Goal: Task Accomplishment & Management: Manage account settings

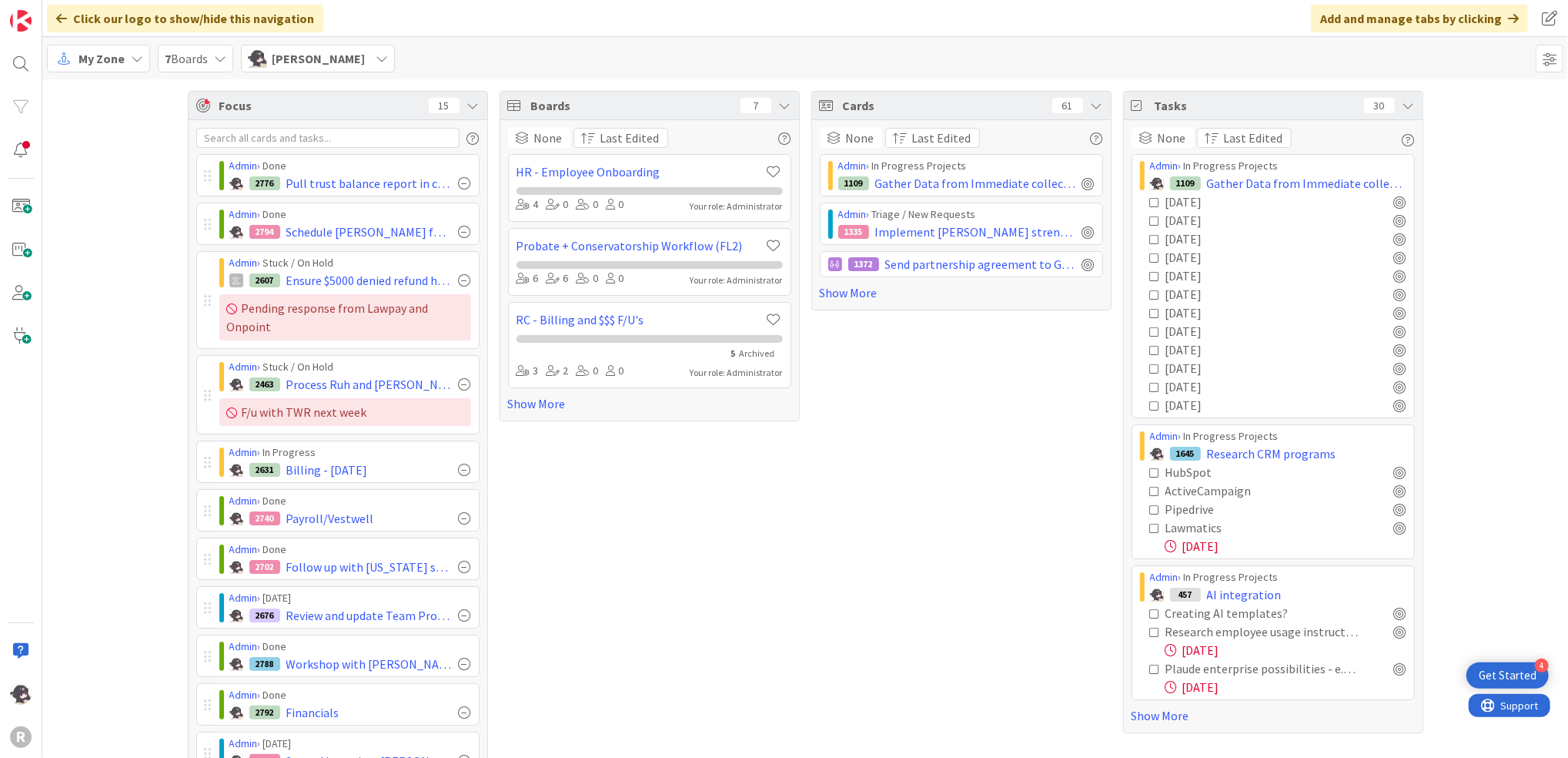
click at [100, 60] on span "My Zone" at bounding box center [101, 58] width 46 height 19
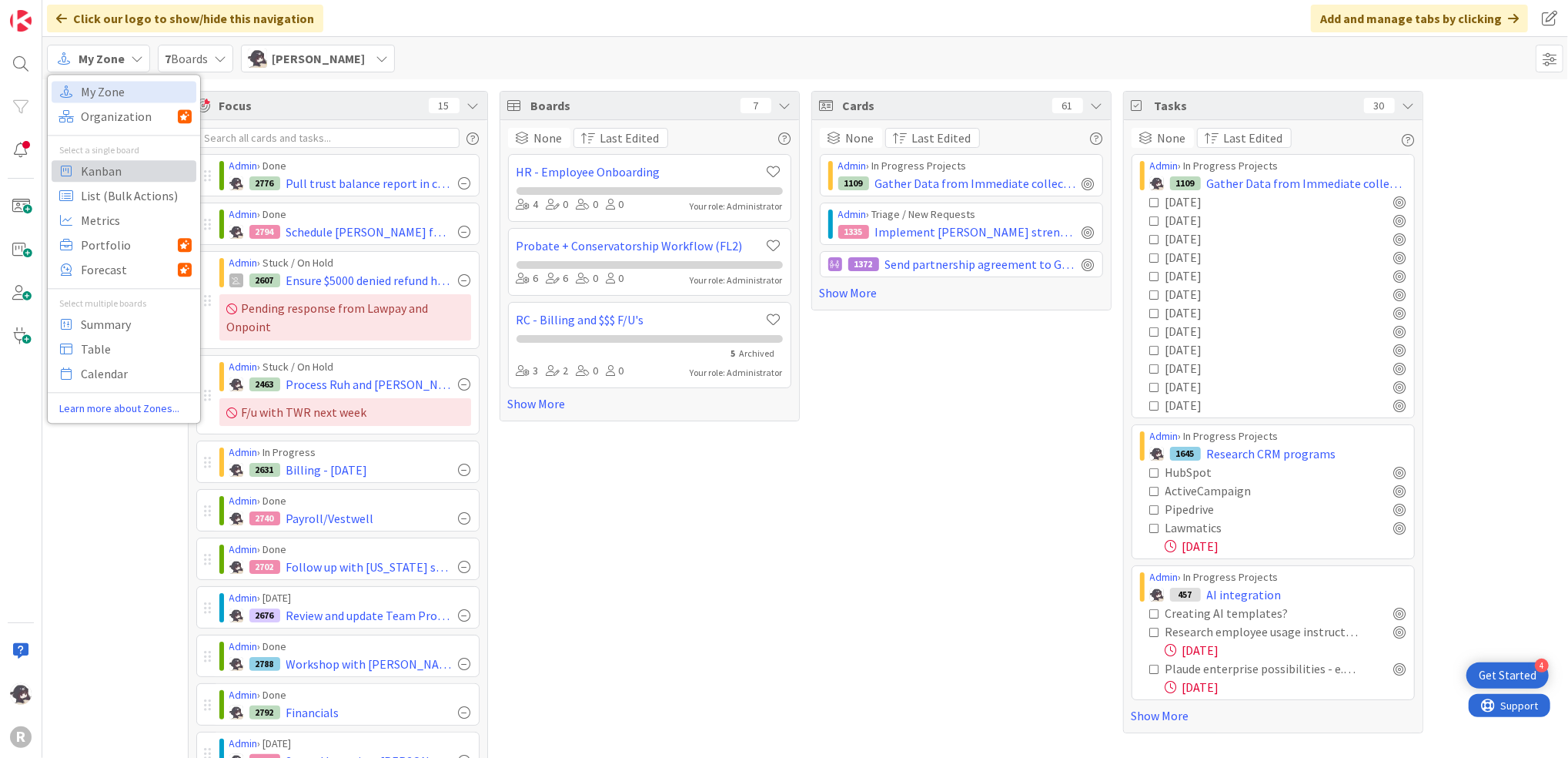
click at [92, 183] on div "My Zone Organization Select a single board Kanban List (Bulk Actions) Metrics P…" at bounding box center [124, 249] width 153 height 336
click at [126, 171] on span "Kanban" at bounding box center [136, 171] width 111 height 23
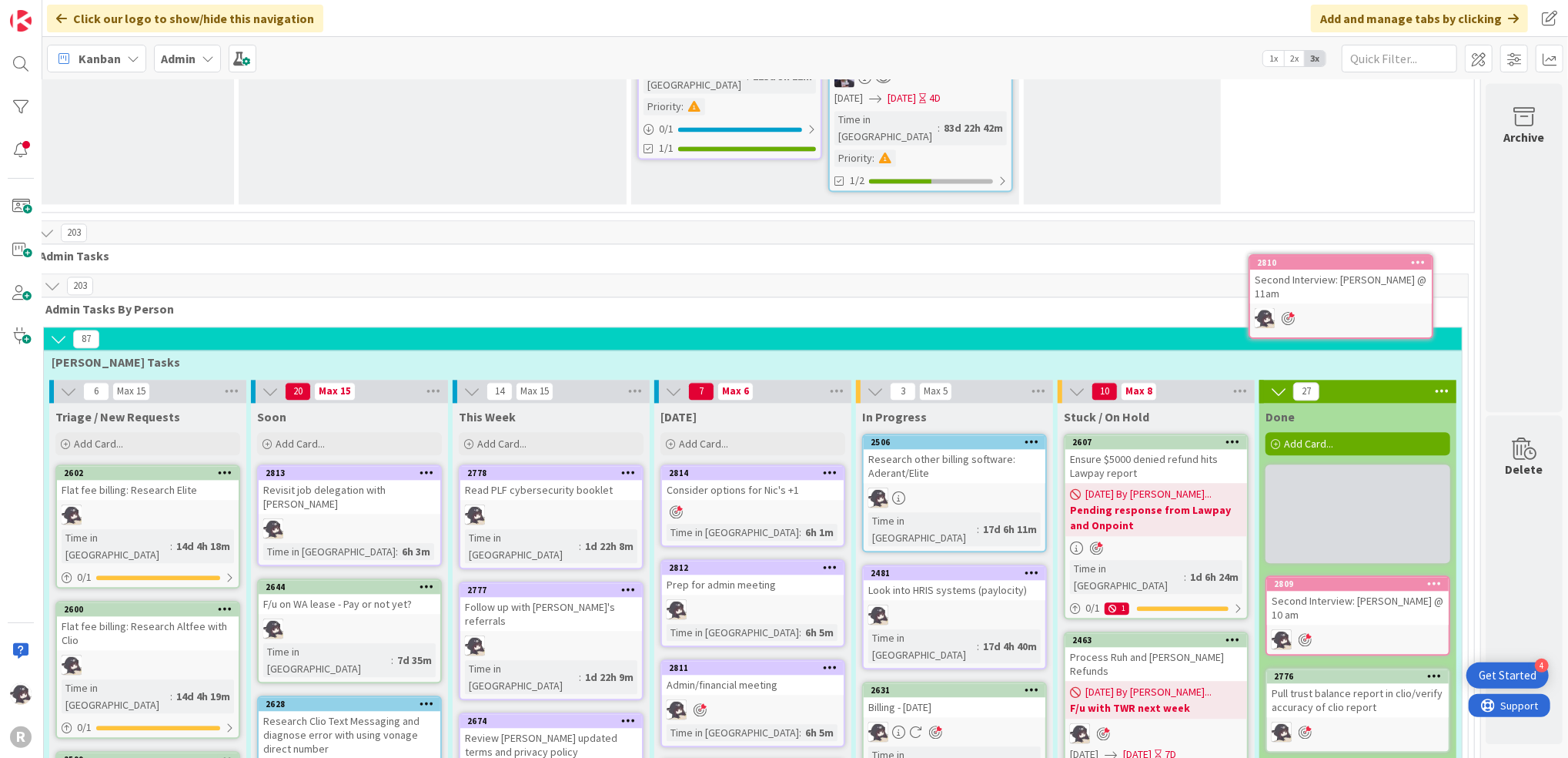
scroll to position [2660, 40]
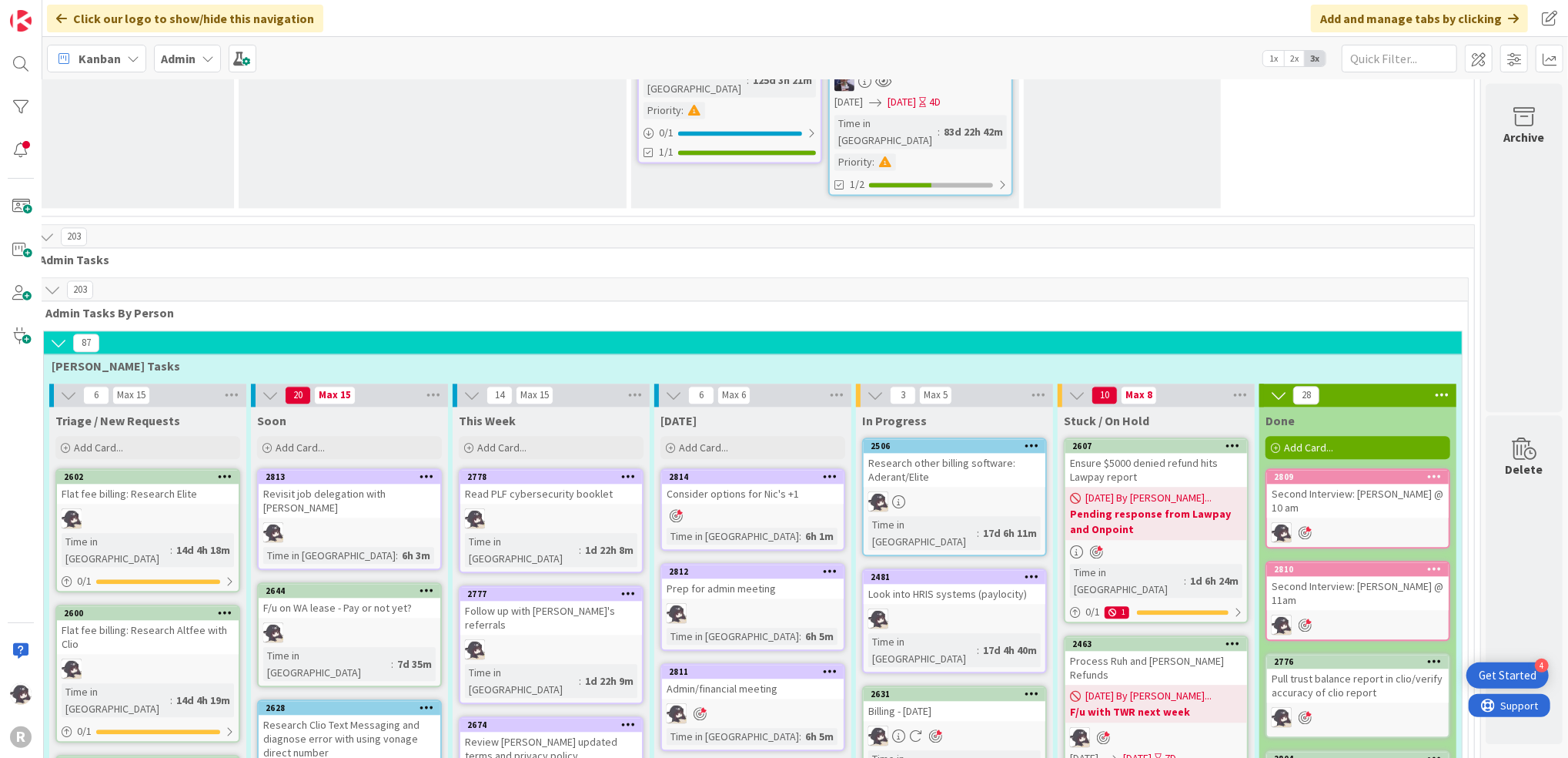
click at [823, 470] on icon at bounding box center [830, 475] width 15 height 11
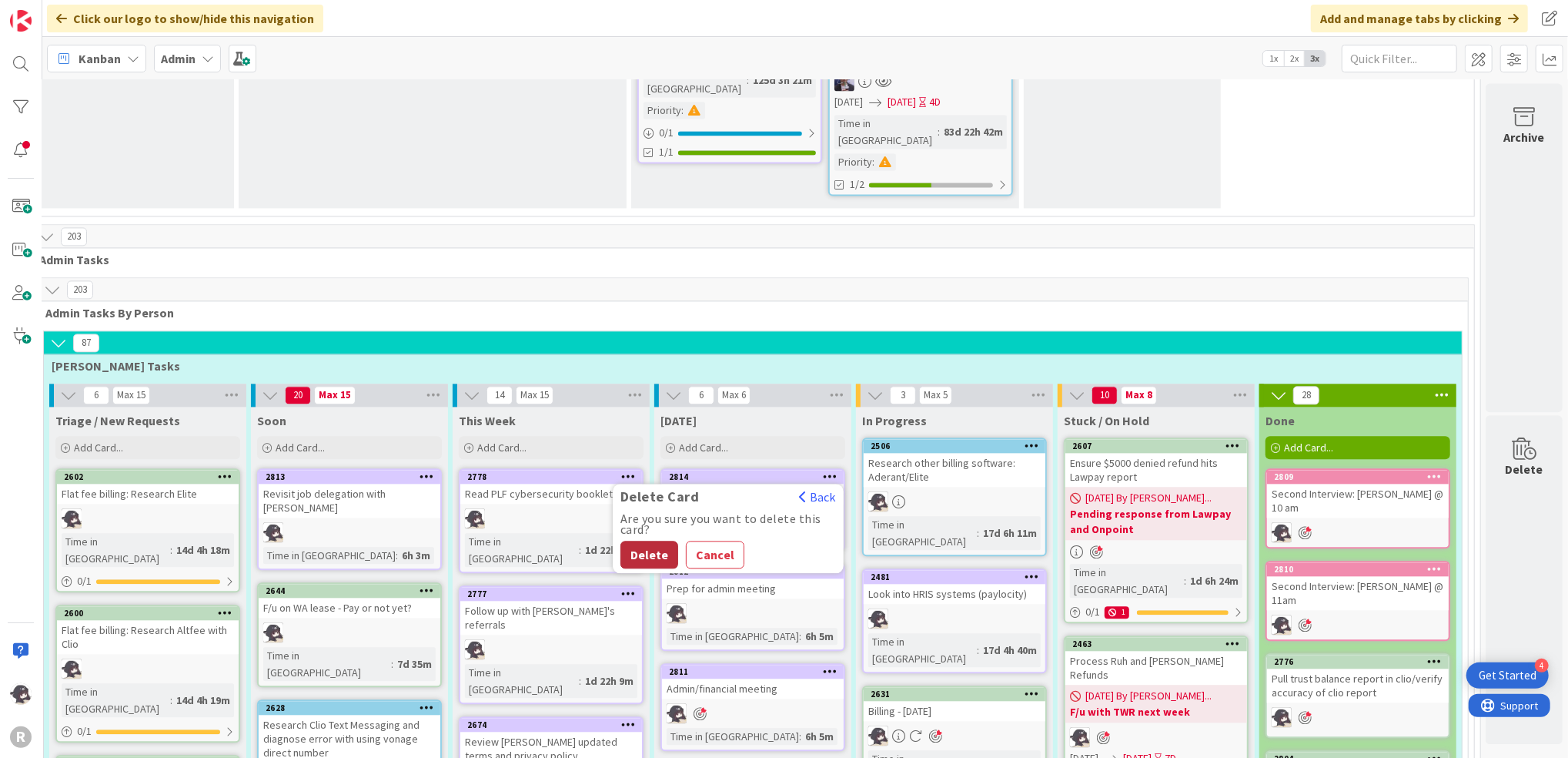
click at [630, 541] on button "Delete" at bounding box center [649, 554] width 57 height 27
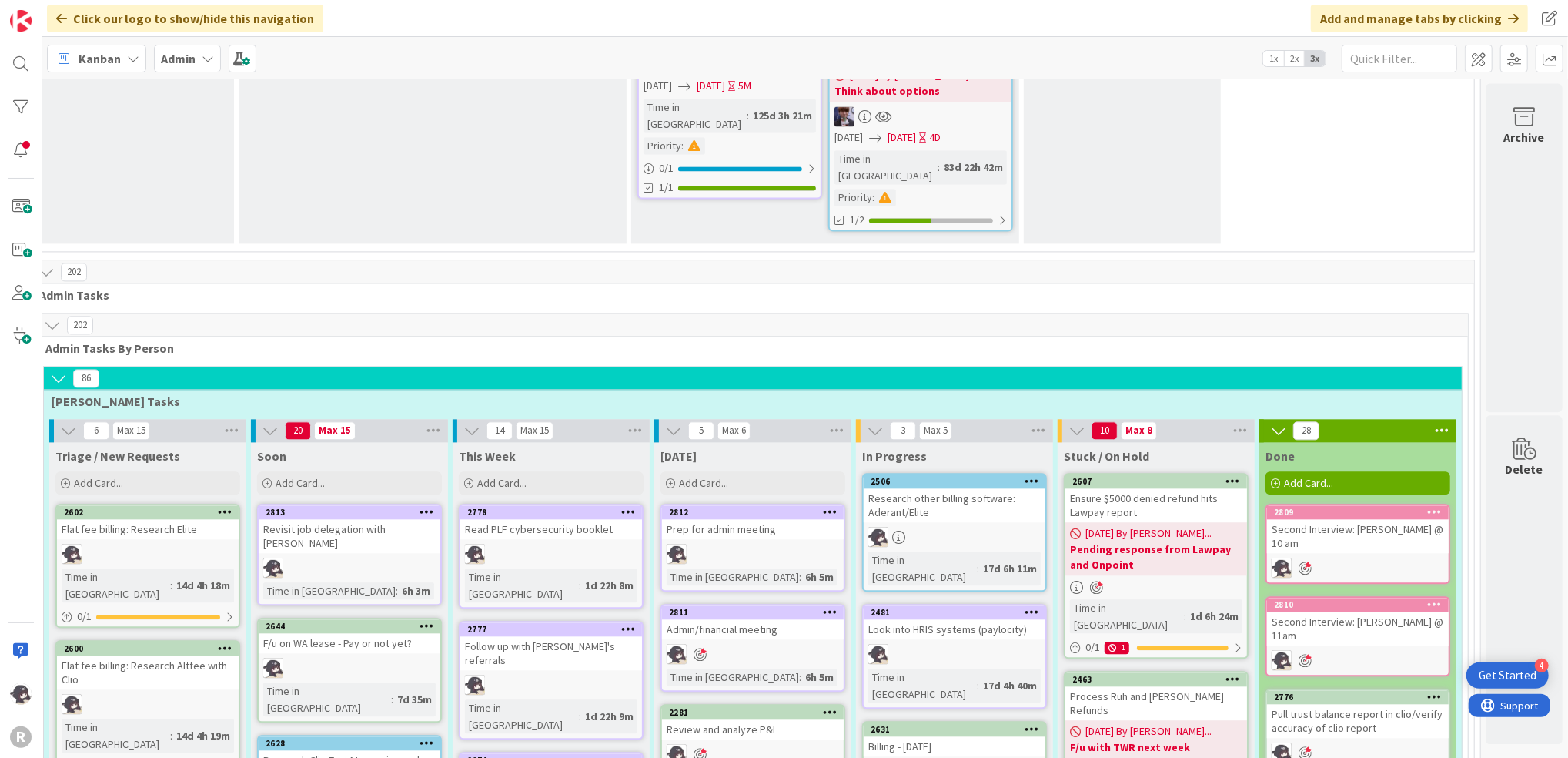
scroll to position [2660, 39]
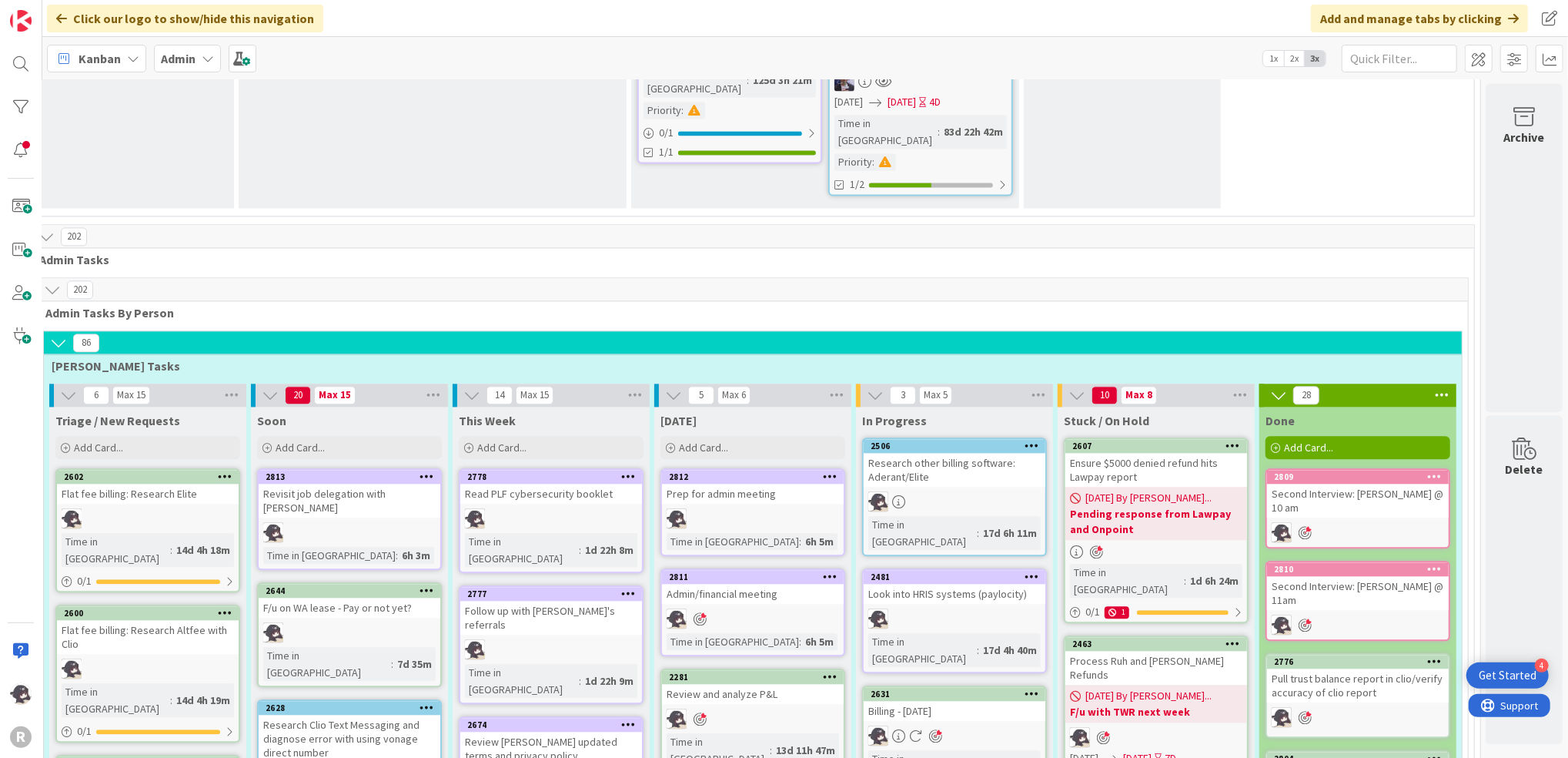
click at [737, 436] on div "Add Card..." at bounding box center [753, 447] width 185 height 23
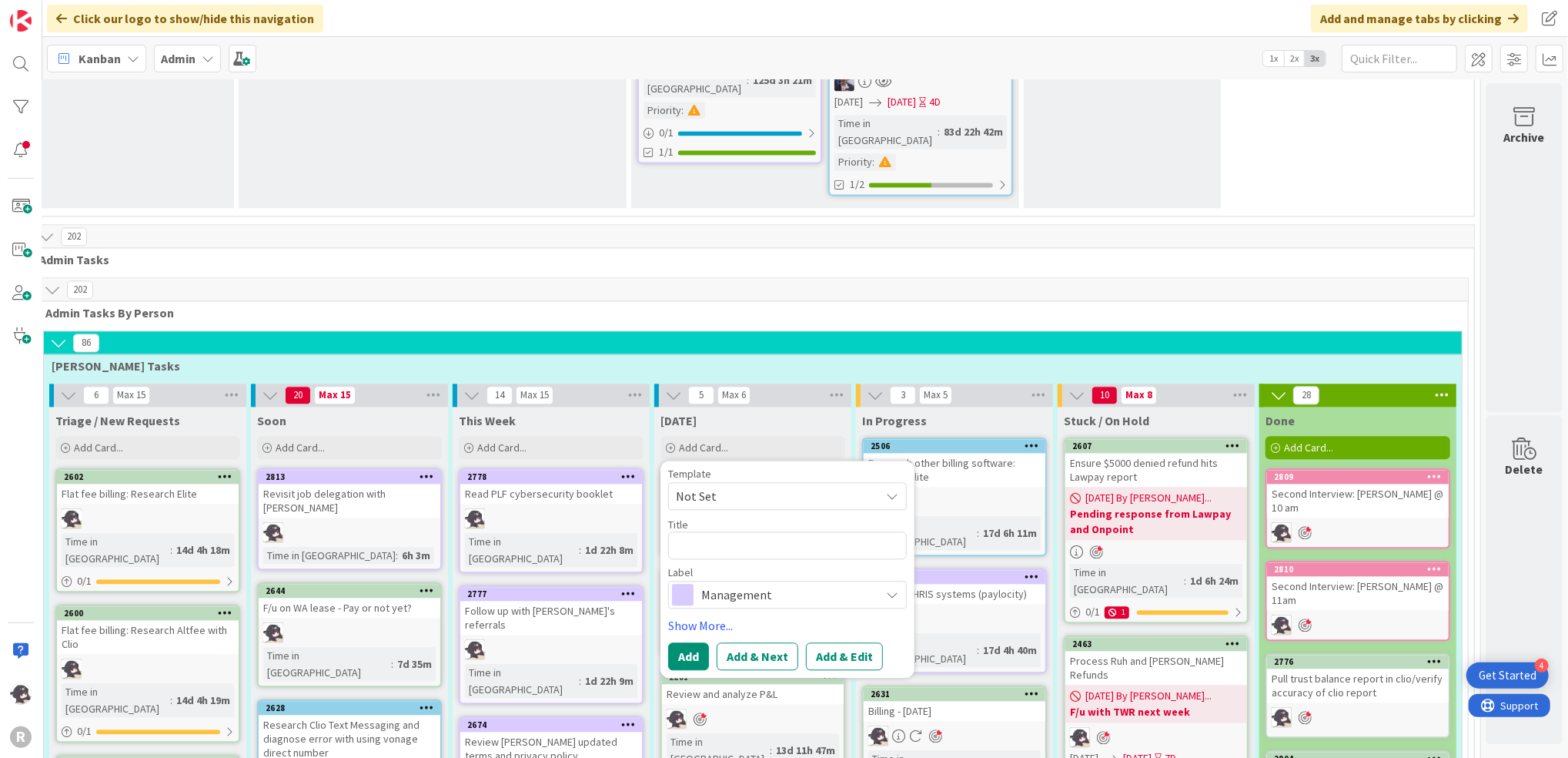
type textarea "R"
type textarea "x"
type textarea "Re"
type textarea "x"
type textarea "Rev"
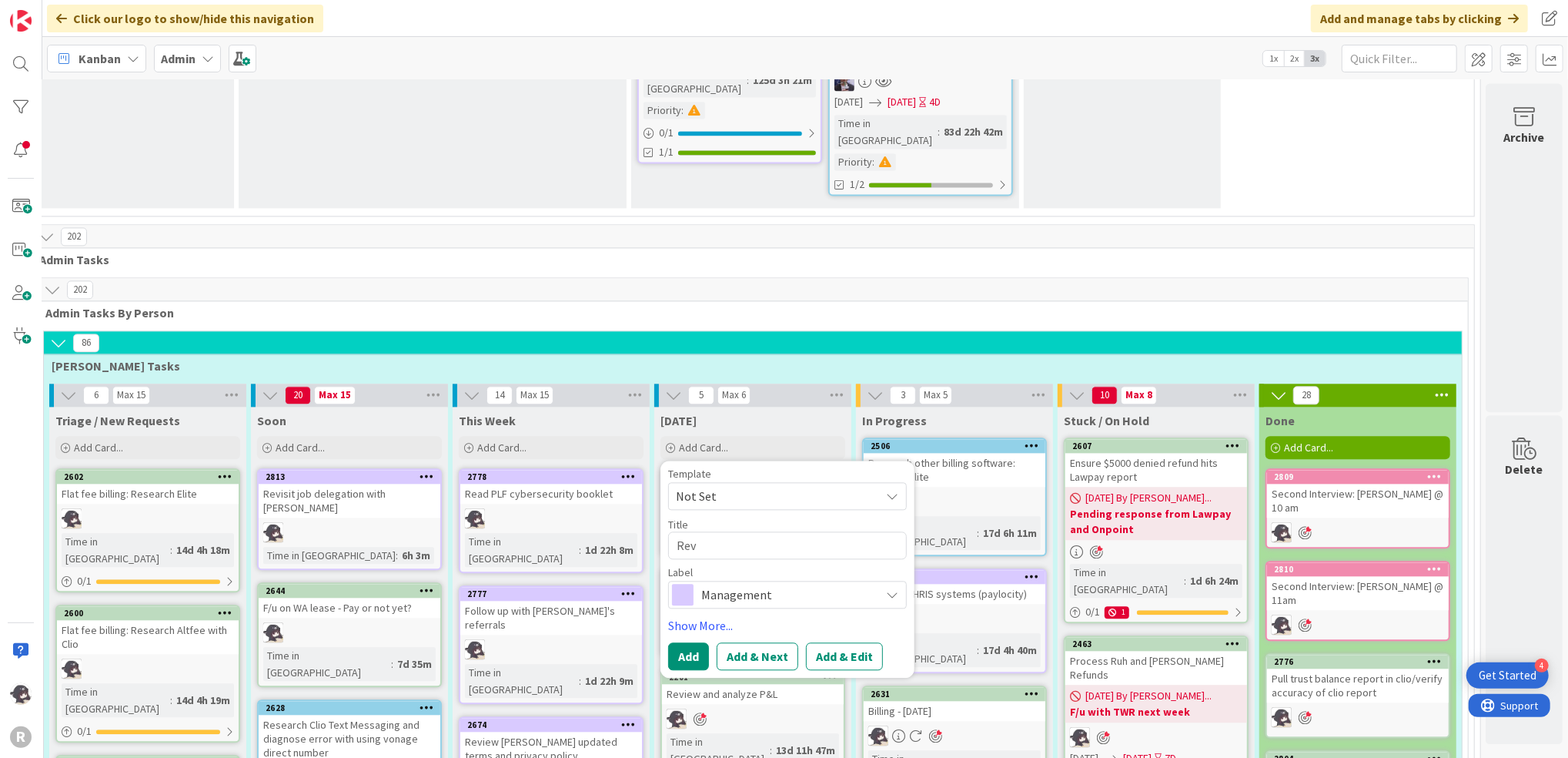
type textarea "x"
type textarea "Revi"
type textarea "x"
type textarea "Revie"
type textarea "x"
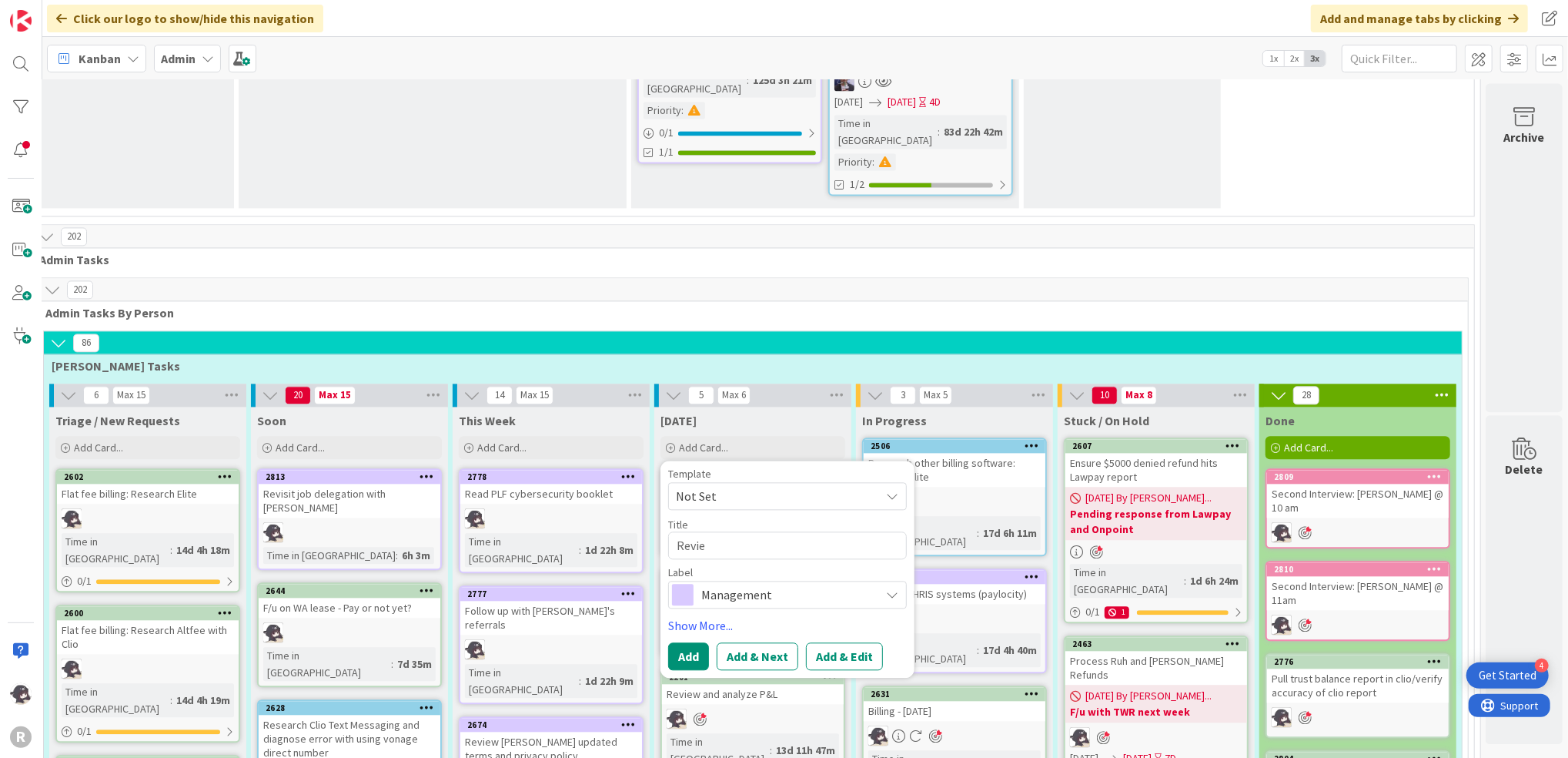
type textarea "Review"
type textarea "x"
type textarea "Review"
type textarea "x"
type textarea "Review L"
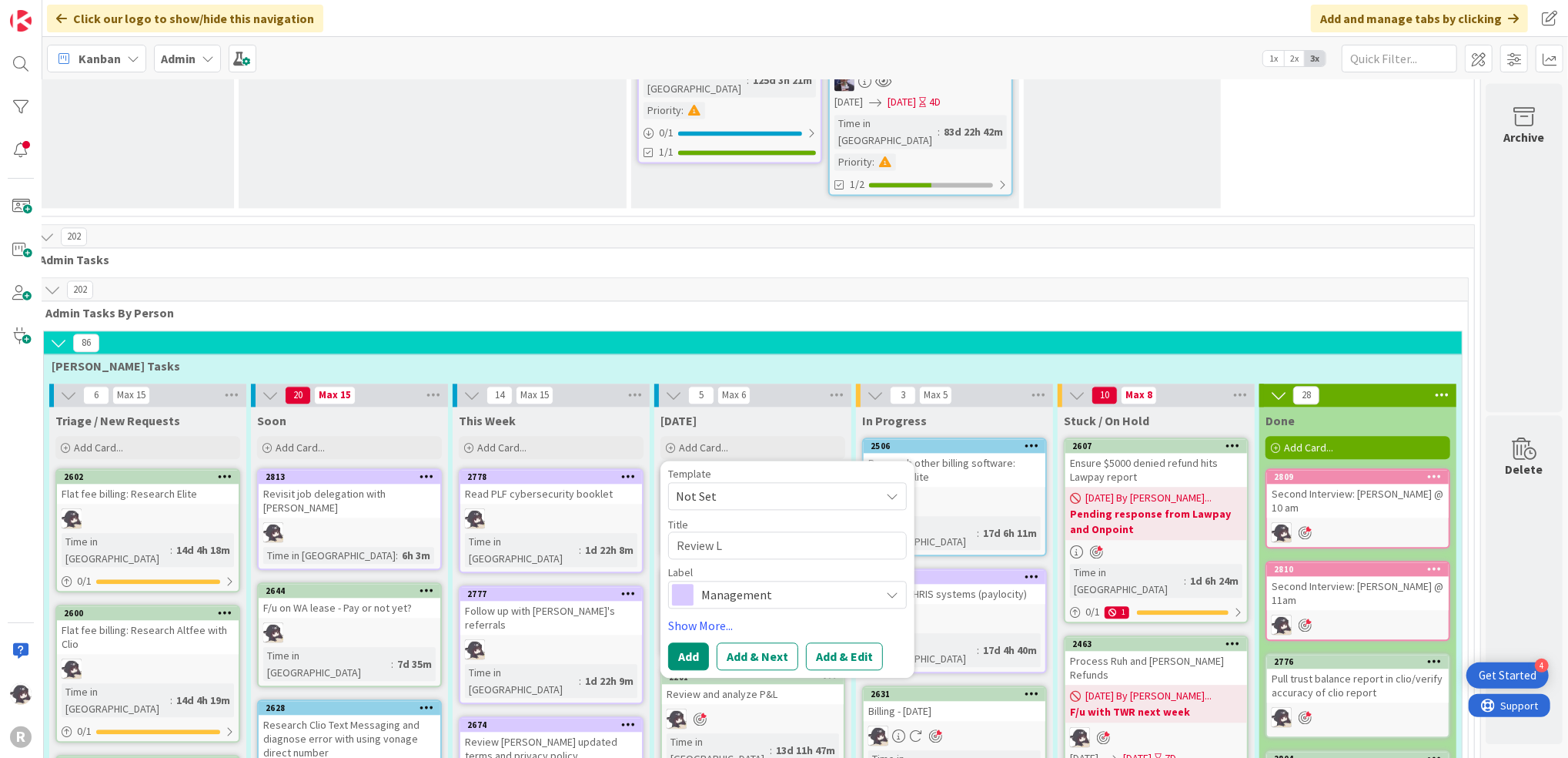
type textarea "x"
type textarea "Review"
type textarea "x"
type textarea "Review"
type textarea "x"
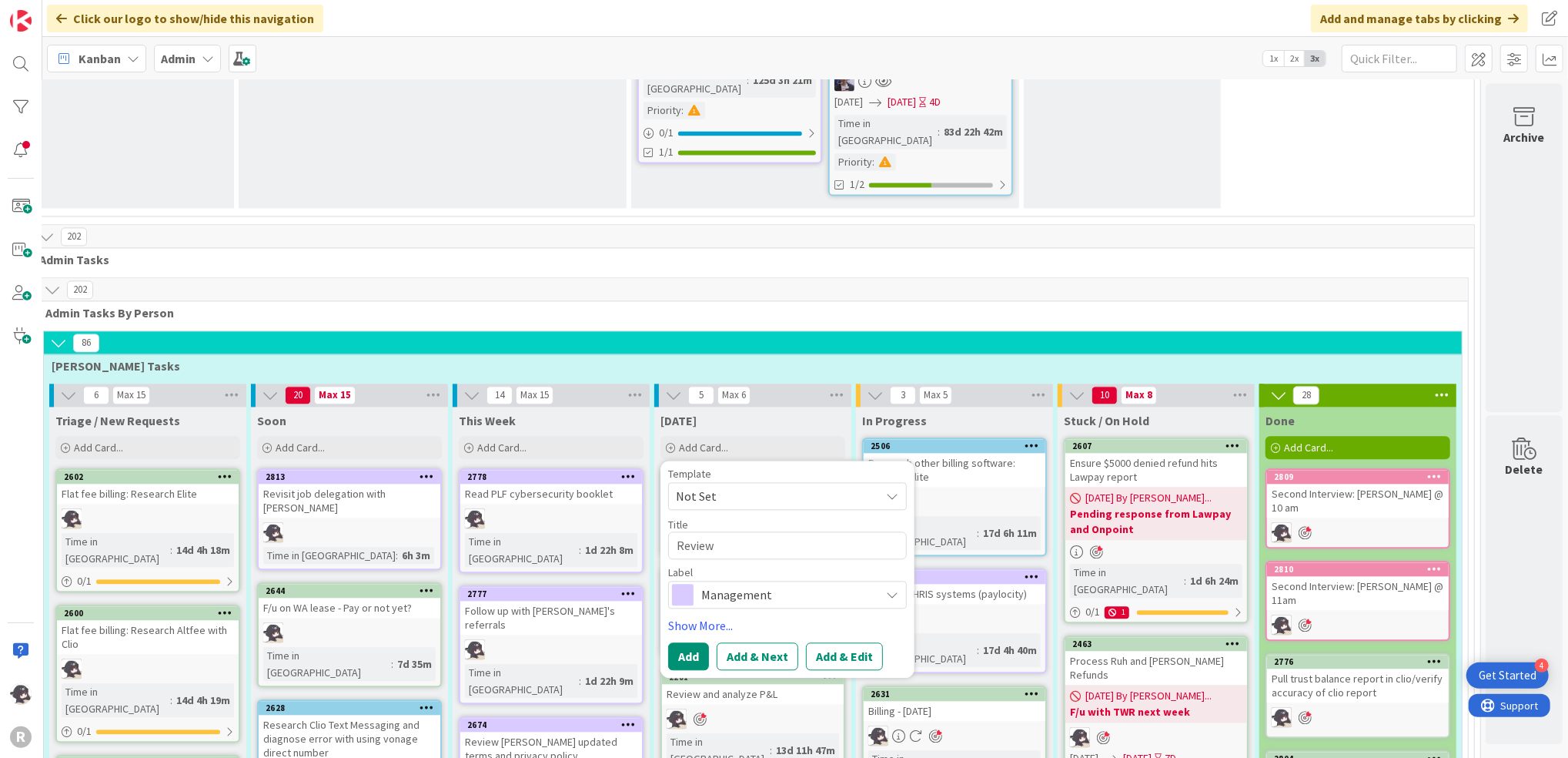
type textarea "Revie"
type textarea "x"
type textarea "Revi"
type textarea "x"
type textarea "Rev"
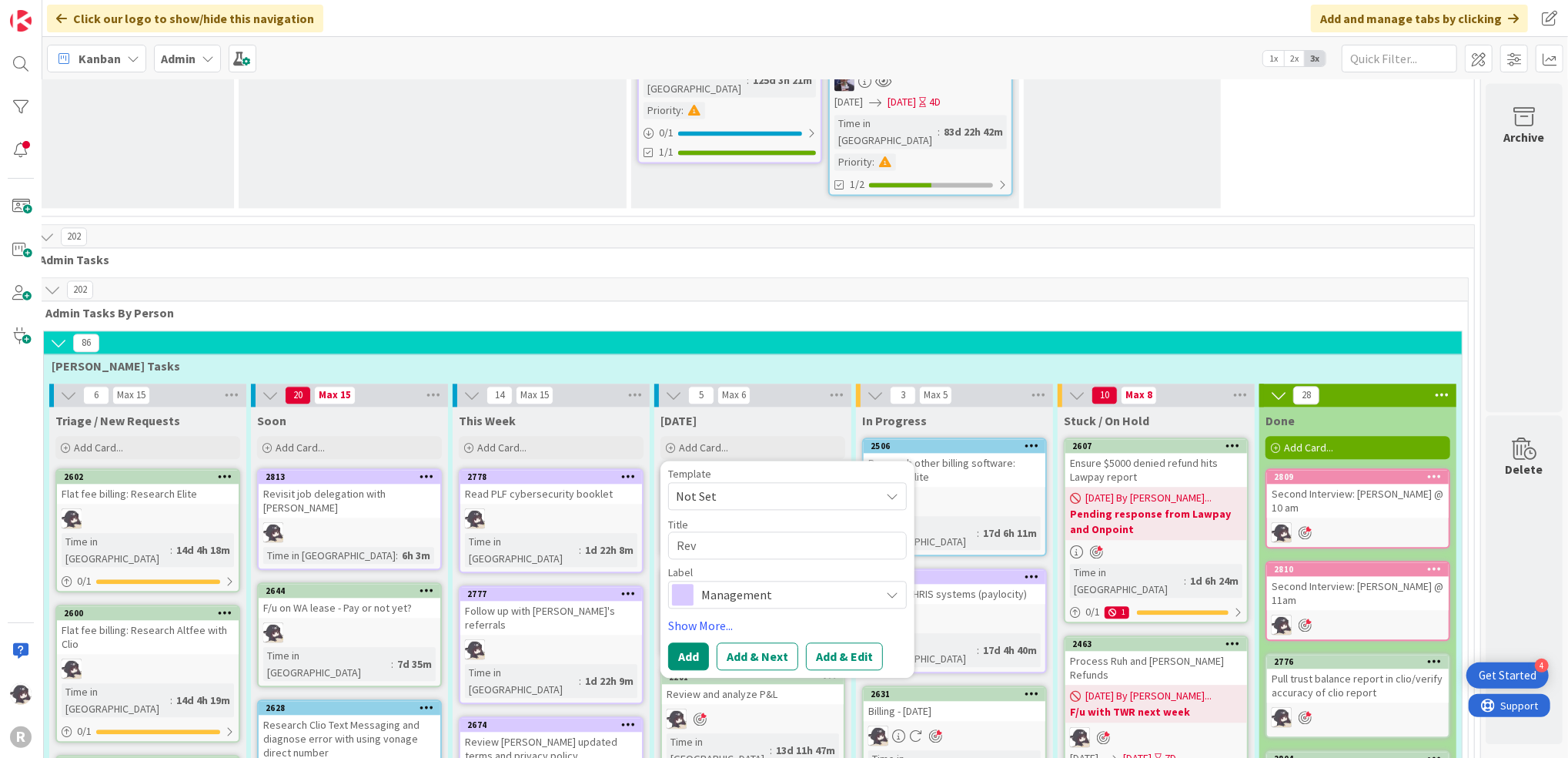
type textarea "x"
type textarea "Re"
type textarea "x"
type textarea "R"
type textarea "x"
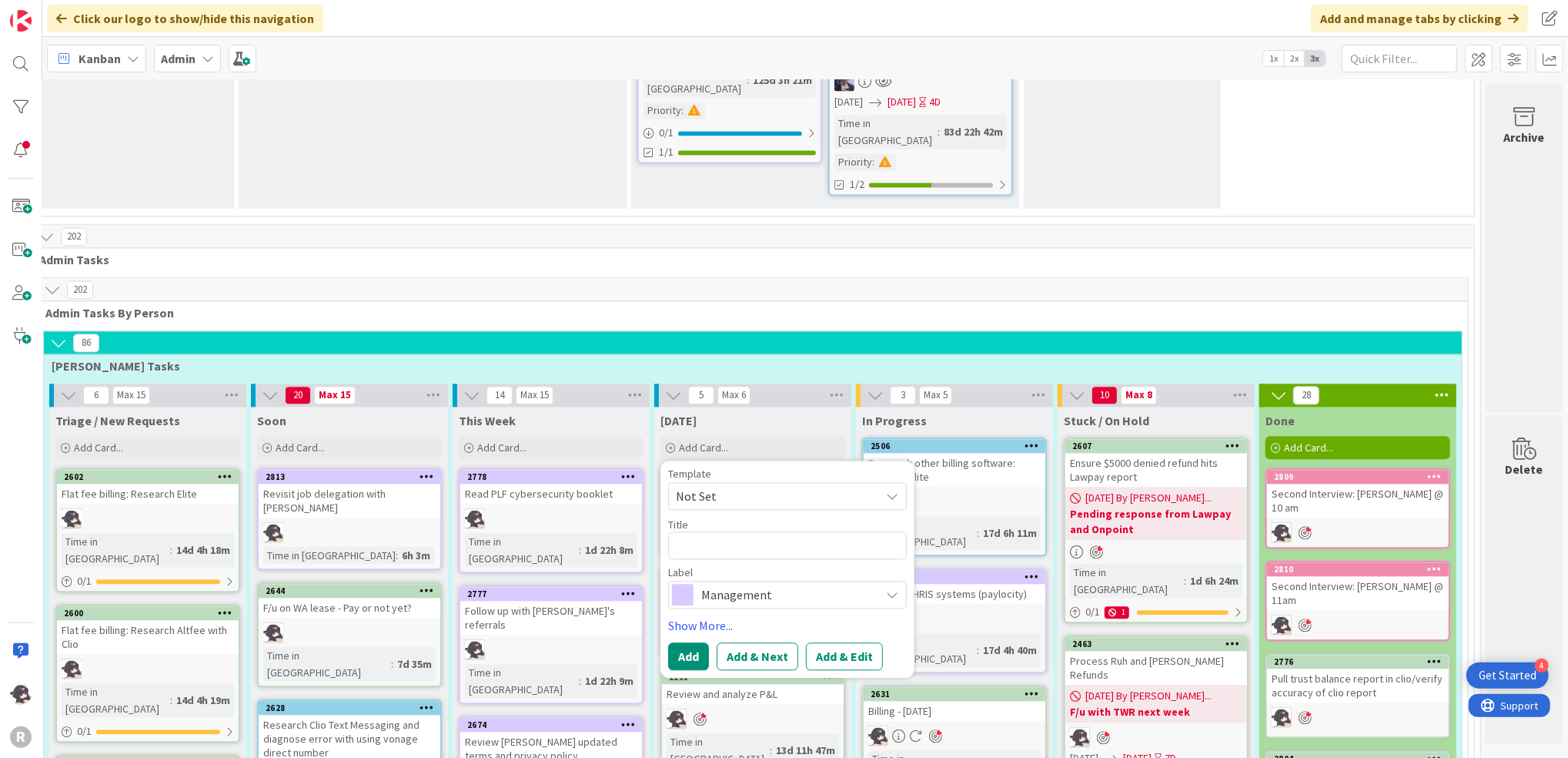
type textarea "D"
type textarea "x"
type textarea "Dis"
type textarea "x"
type textarea "Disu"
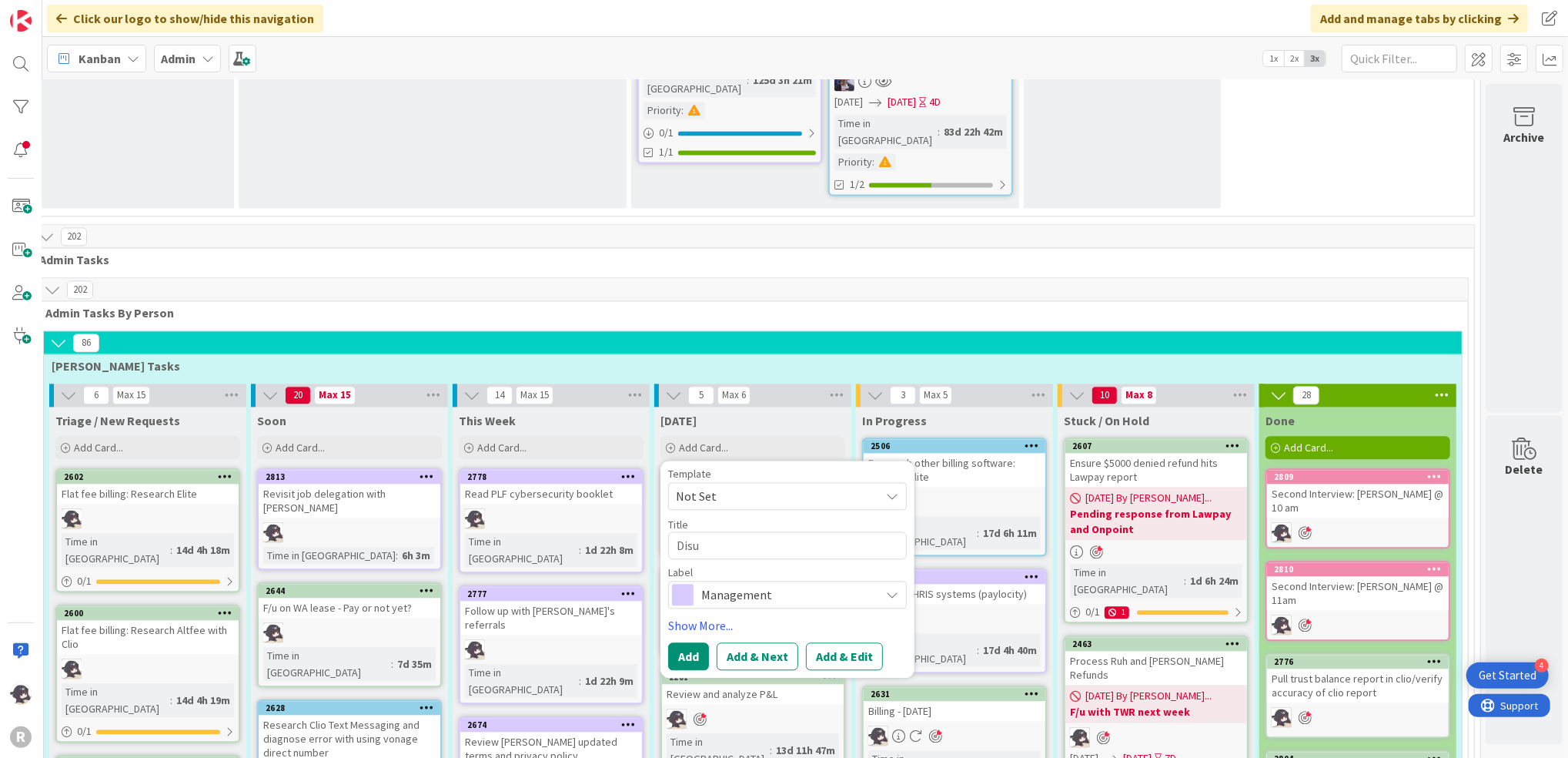
type textarea "x"
type textarea "Dis"
type textarea "x"
type textarea "Di"
type textarea "x"
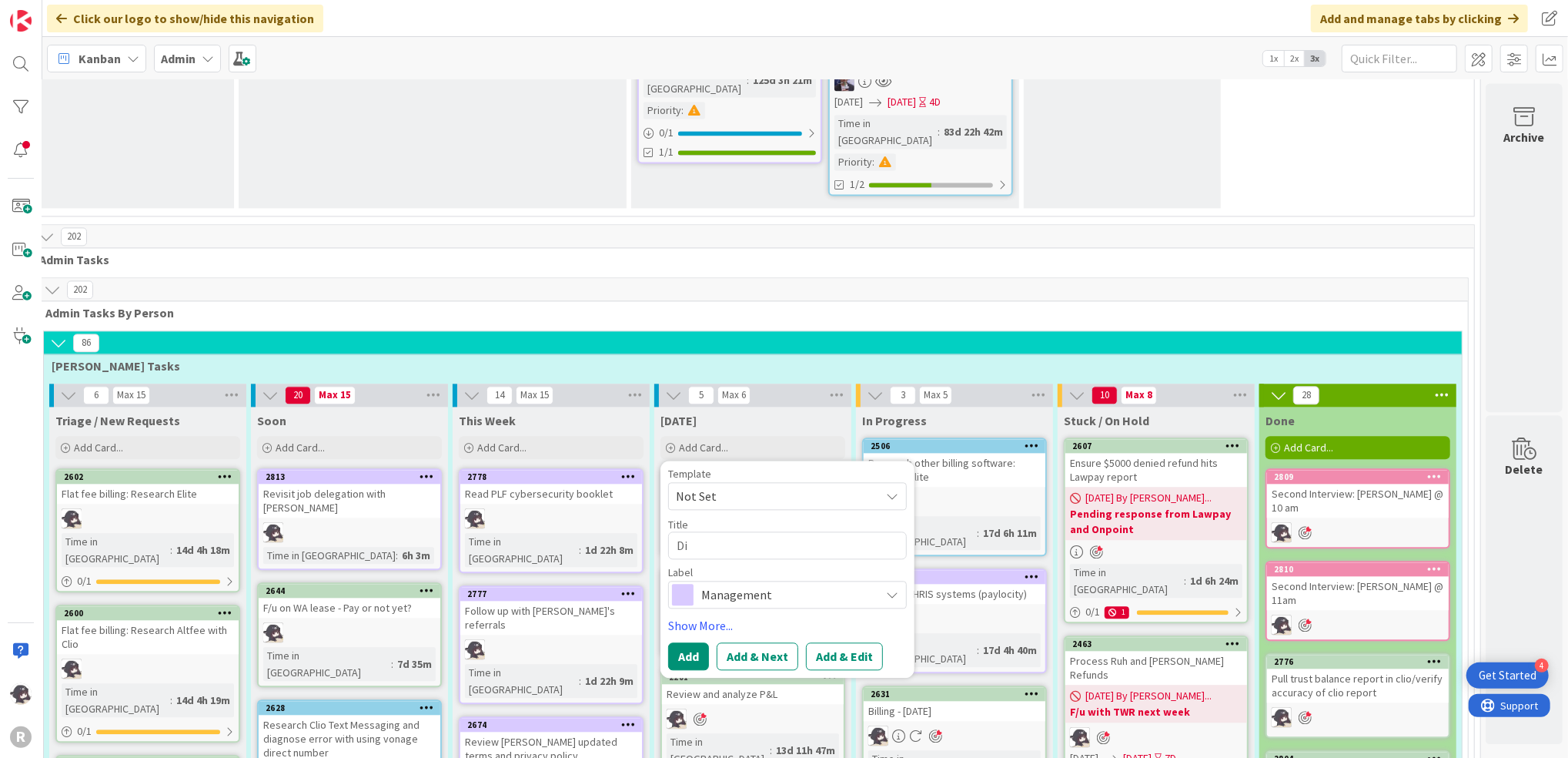
type textarea "D"
type textarea "x"
type textarea "M"
type textarea "x"
type textarea "Me"
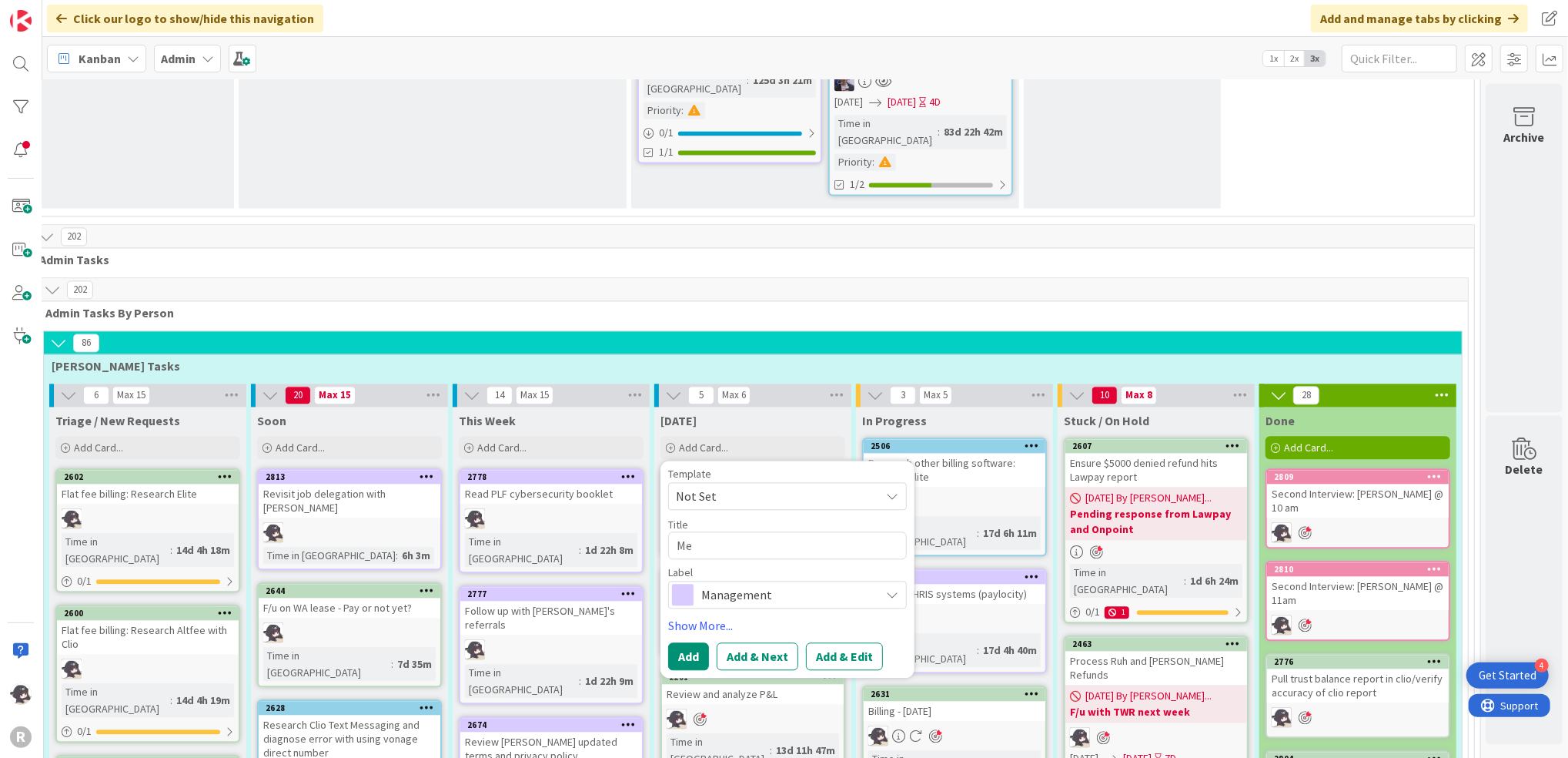
type textarea "x"
type textarea "Mee"
type textarea "x"
type textarea "Meeti"
type textarea "x"
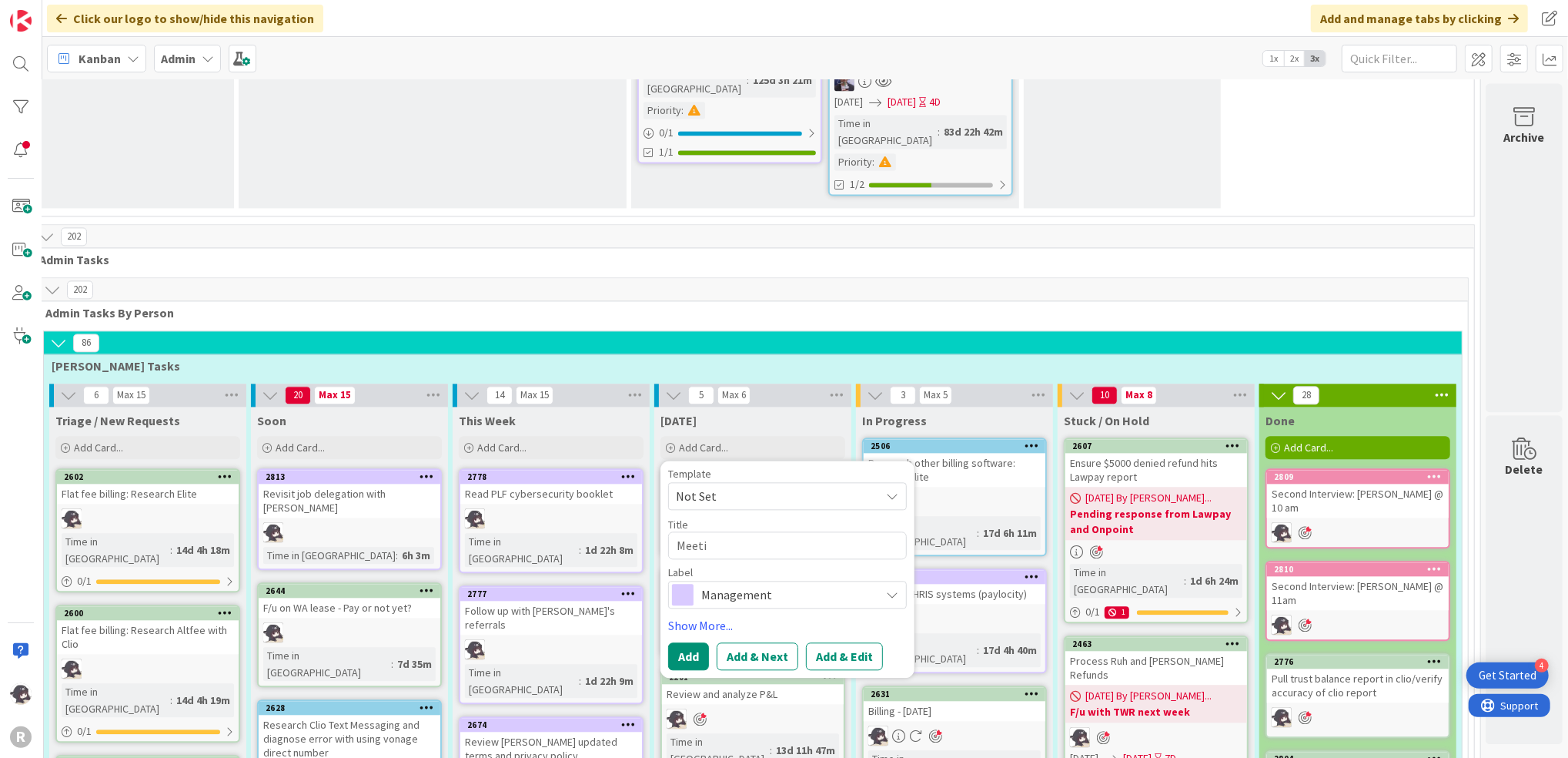
type textarea "Meetin"
type textarea "x"
type textarea "Meeting"
type textarea "x"
type textarea "Meeting"
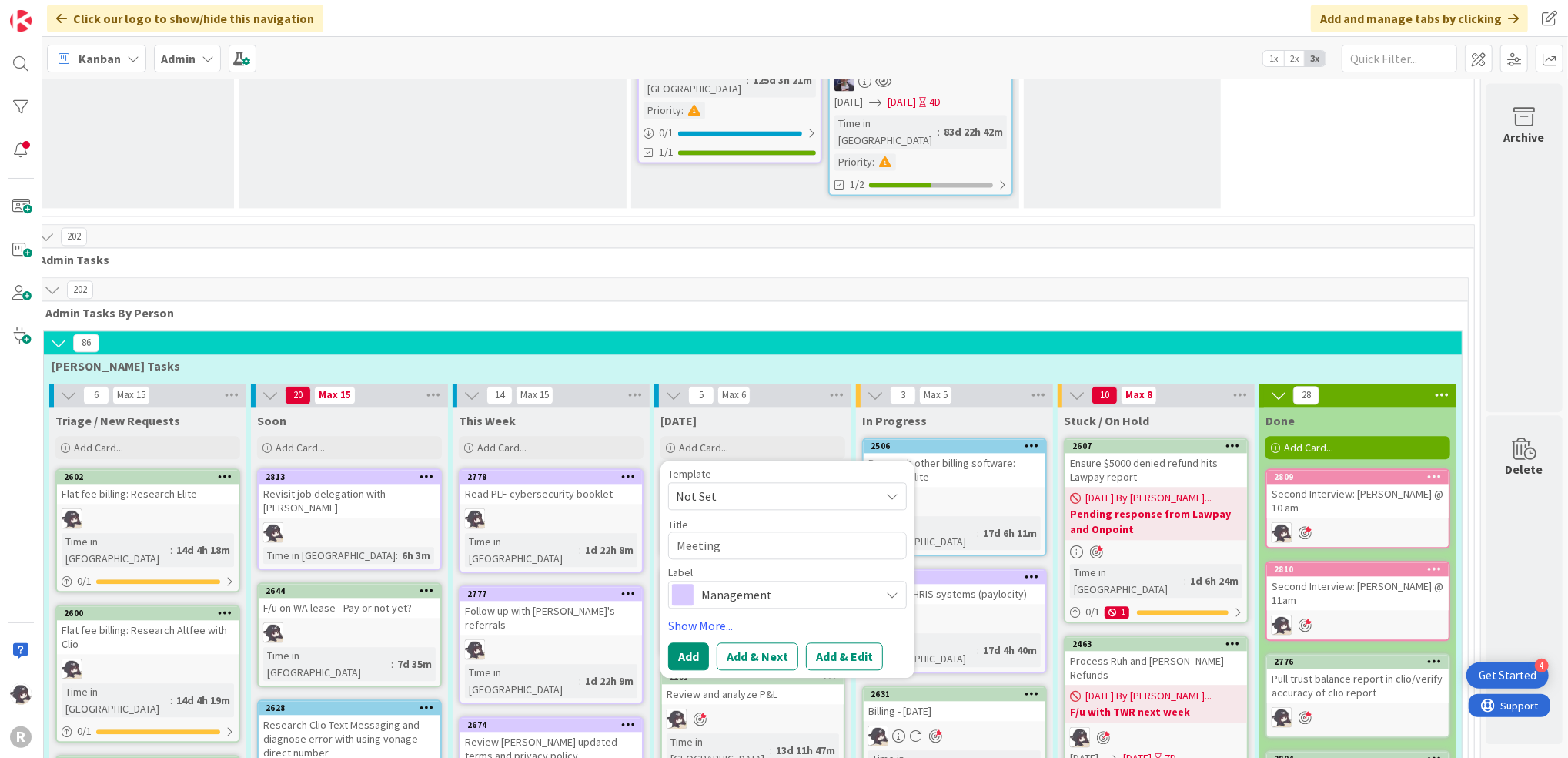
type textarea "x"
type textarea "Meeting wi"
type textarea "x"
type textarea "Meeting wit"
type textarea "x"
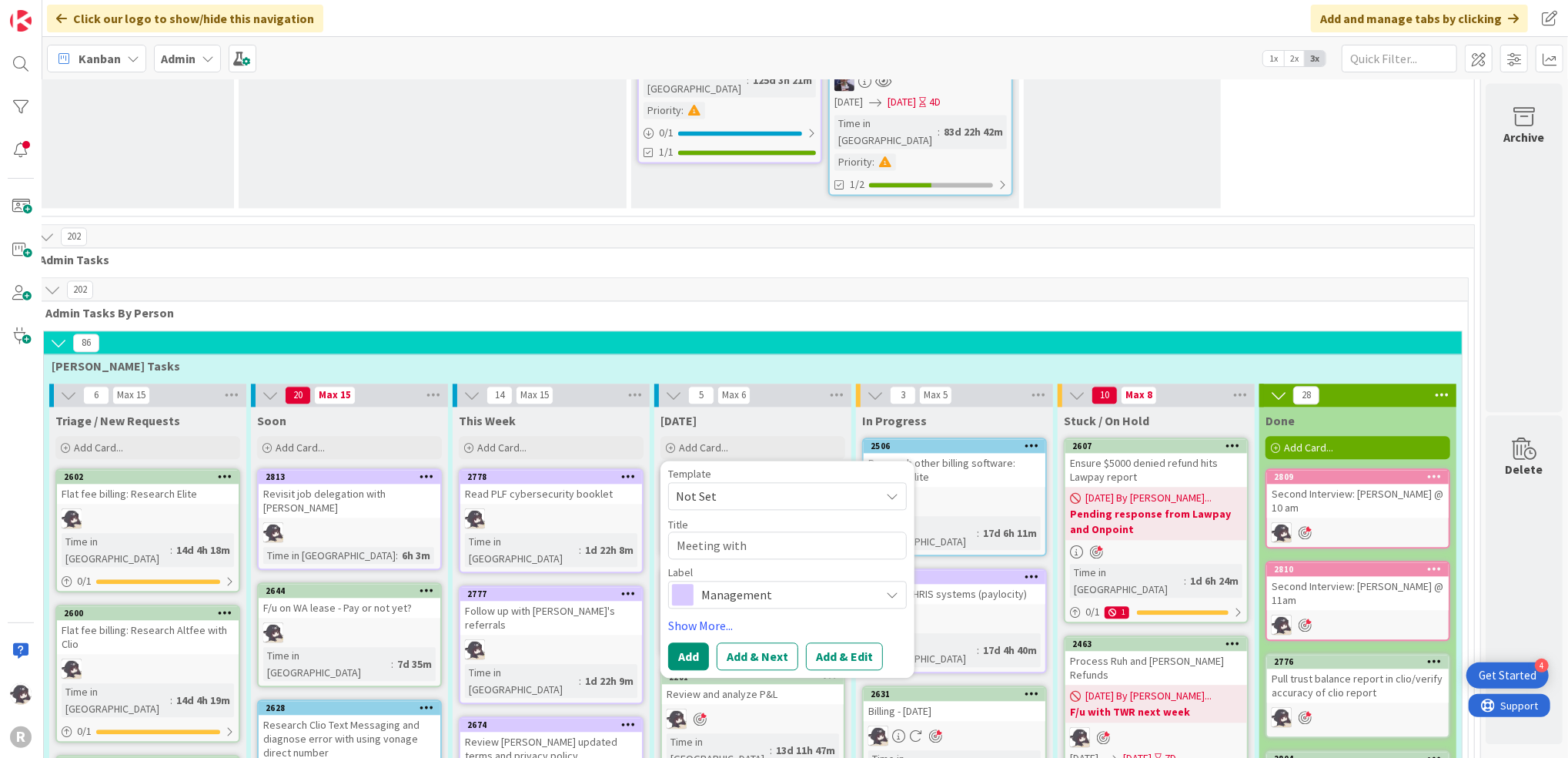
type textarea "Meeting with"
type textarea "x"
type textarea "Meeting with T"
type textarea "x"
type textarea "Meeting with [PERSON_NAME]"
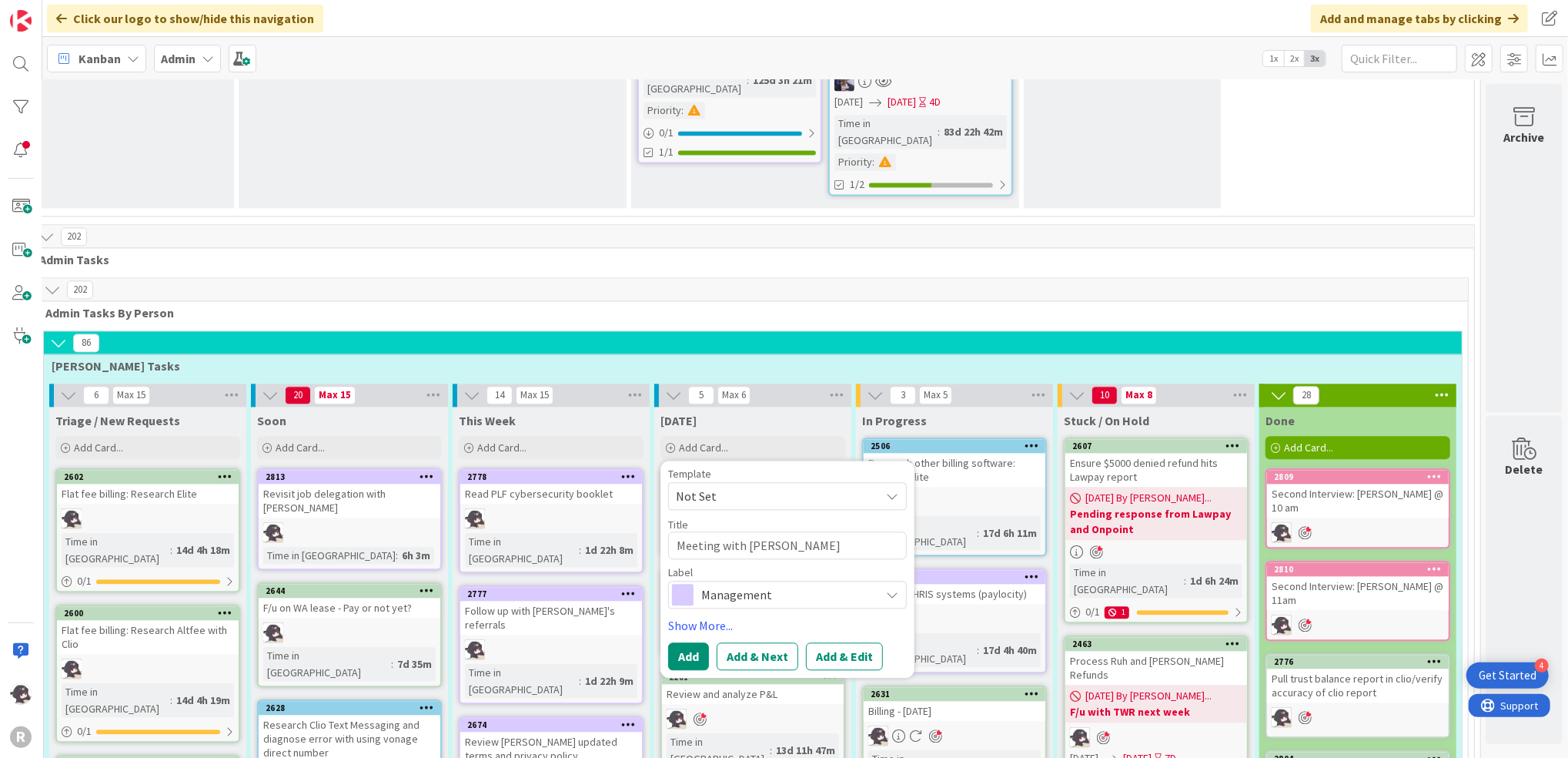
type textarea "x"
type textarea "Meeting with [PERSON_NAME]"
type textarea "x"
type textarea "Meeting with [PERSON_NAME]"
type textarea "x"
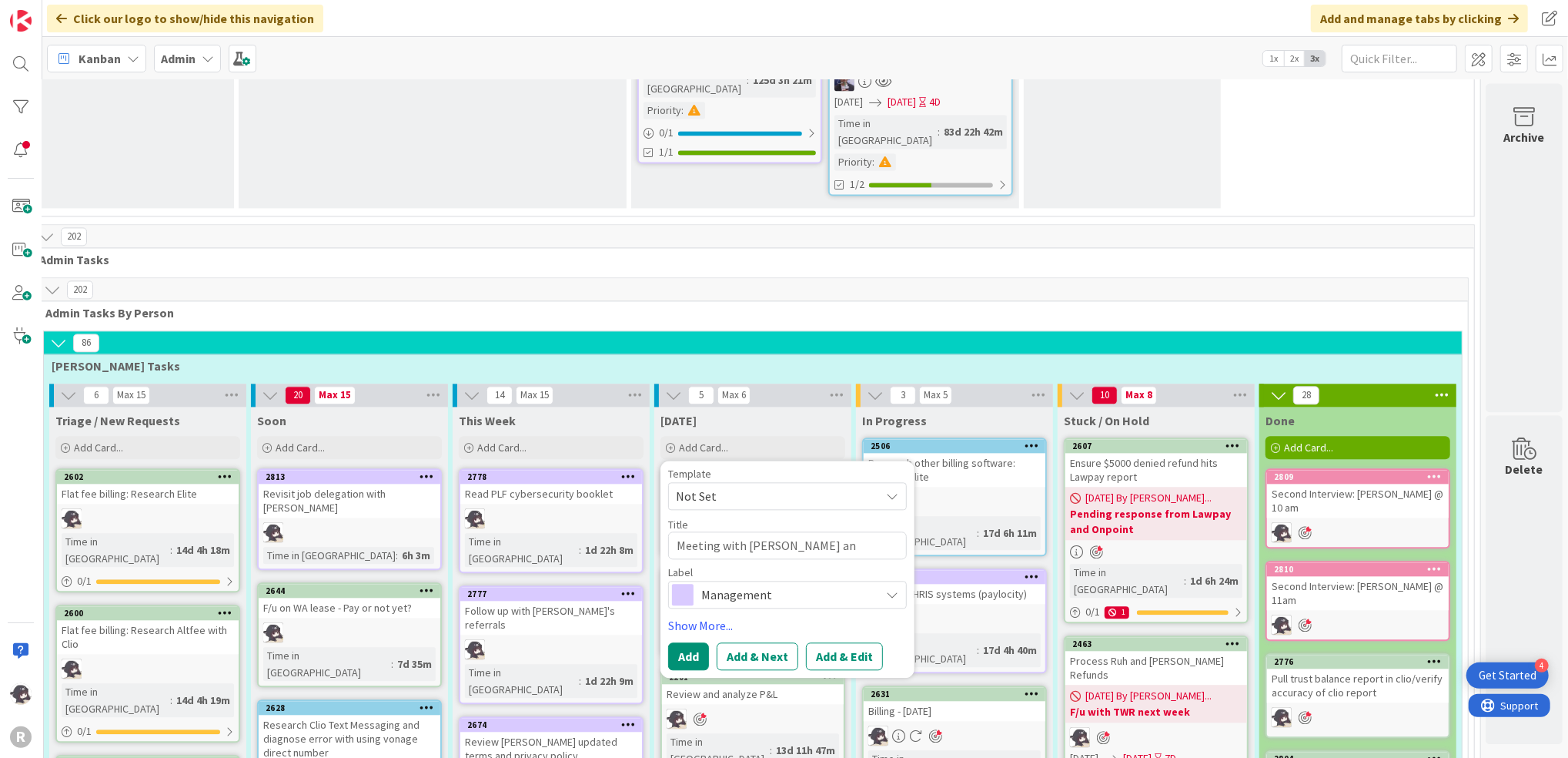
type textarea "Meeting with [PERSON_NAME] and"
type textarea "x"
type textarea "Meeting with [PERSON_NAME] and"
type textarea "x"
type textarea "Meeting with [PERSON_NAME] and N"
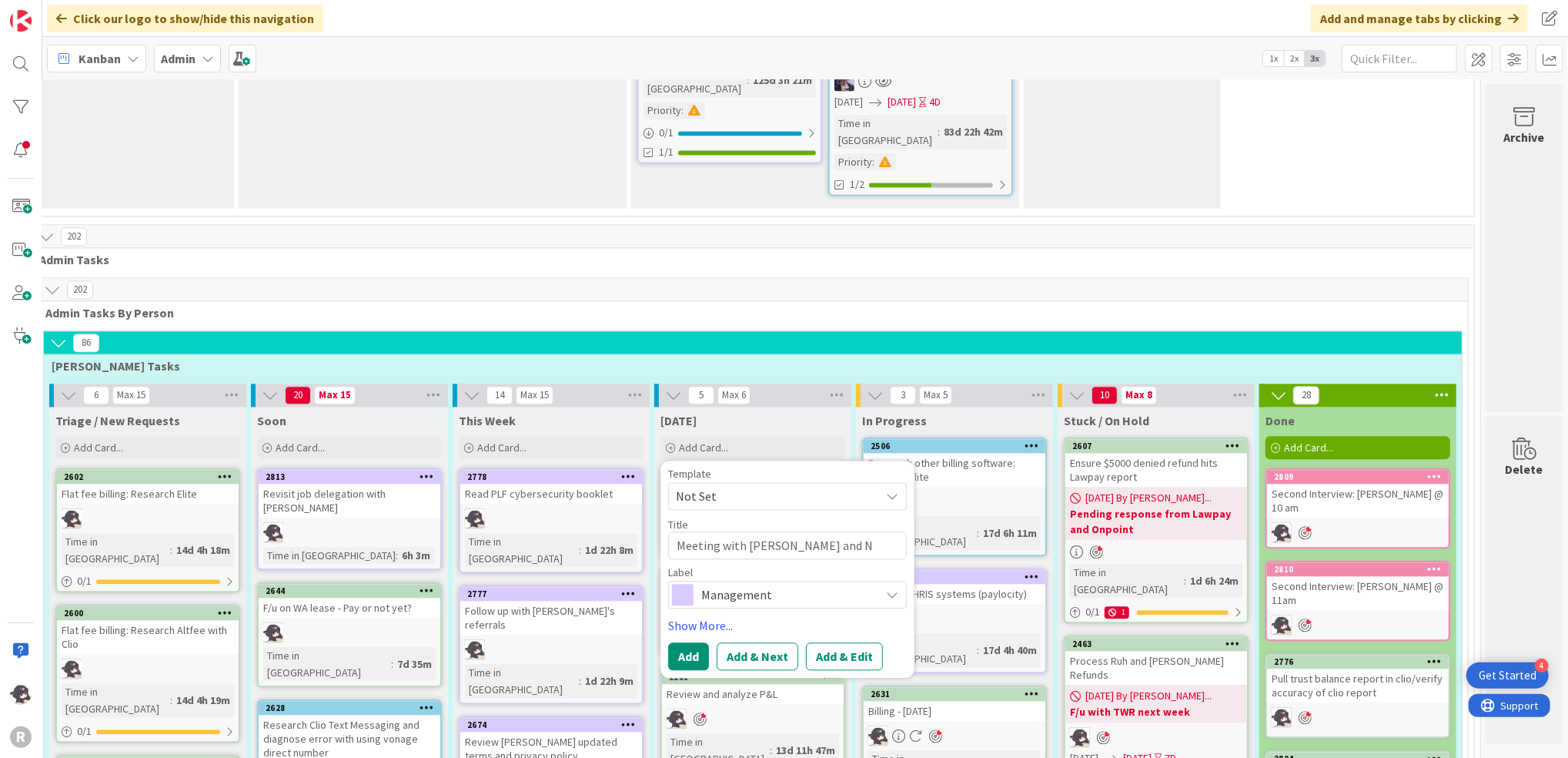
type textarea "x"
type textarea "Meeting with [PERSON_NAME] and [PERSON_NAME]"
type textarea "x"
type textarea "Meeting with [PERSON_NAME] and [PERSON_NAME]"
type textarea "x"
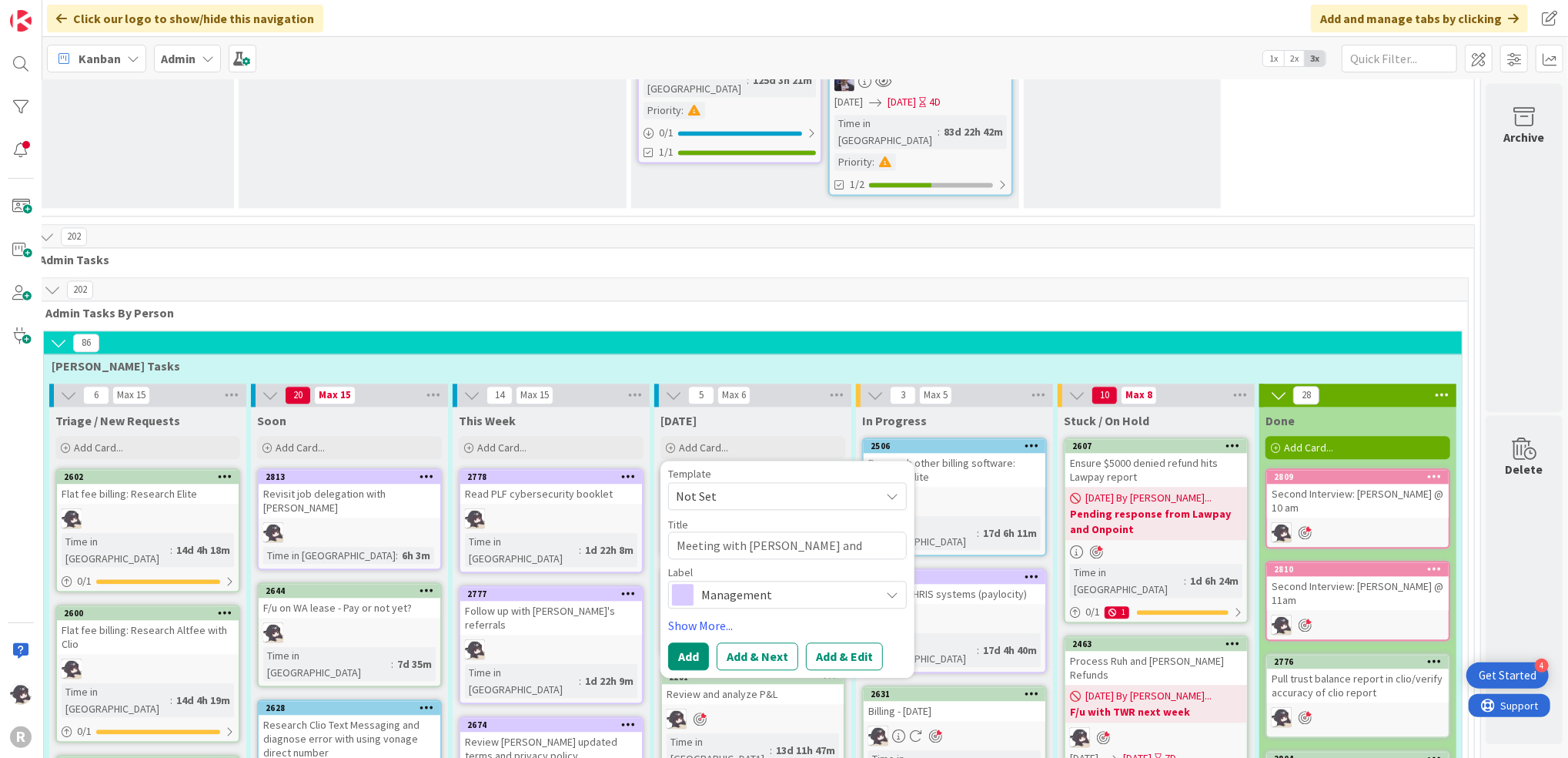
type textarea "Meeting with [PERSON_NAME] and [PERSON_NAME]"
type textarea "x"
type textarea "Meeting with [PERSON_NAME] and [PERSON_NAME] re"
type textarea "x"
type textarea "Meeting with [PERSON_NAME] and [PERSON_NAME] re"
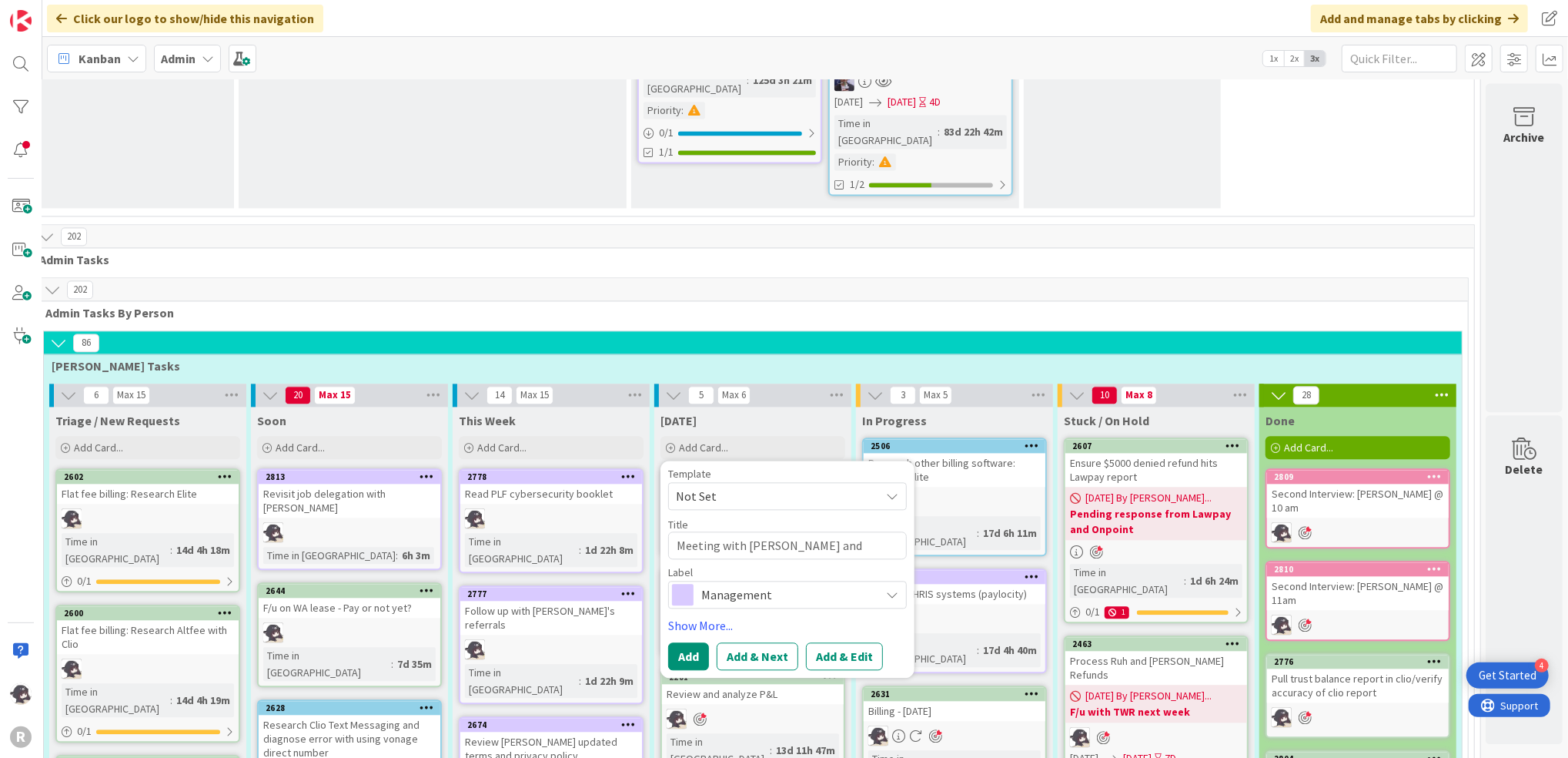
type textarea "x"
type textarea "Meeting with [PERSON_NAME] and Nic re L"
type textarea "x"
type textarea "Meeting with [PERSON_NAME] and Nic re Law"
type textarea "x"
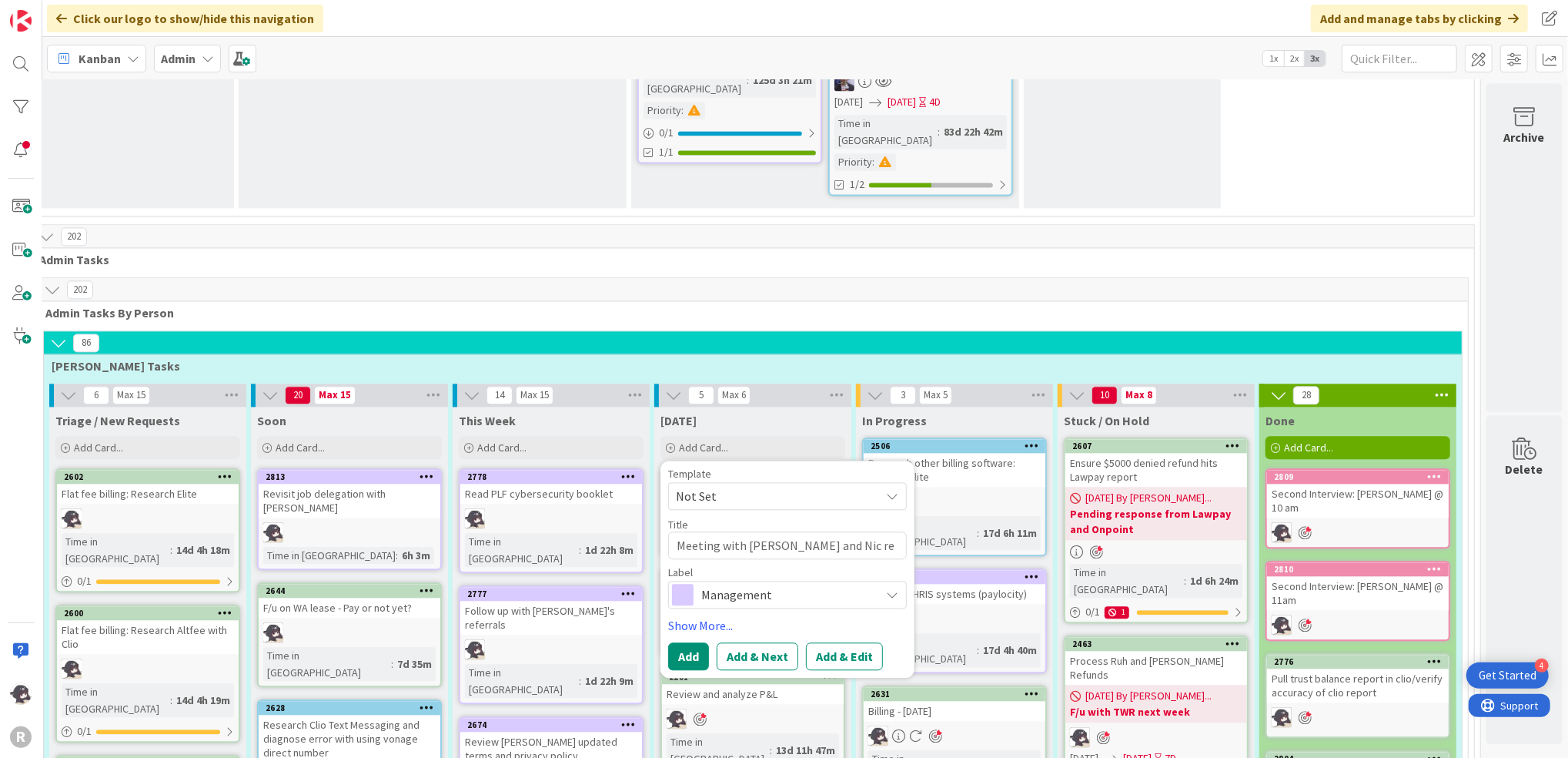
type textarea "Meeting with [PERSON_NAME] and [PERSON_NAME] re Lawp"
type textarea "x"
type textarea "Meeting with [PERSON_NAME] and [PERSON_NAME] re Lawpa"
type textarea "x"
type textarea "Meeting with [PERSON_NAME] and [PERSON_NAME] re Lawpay"
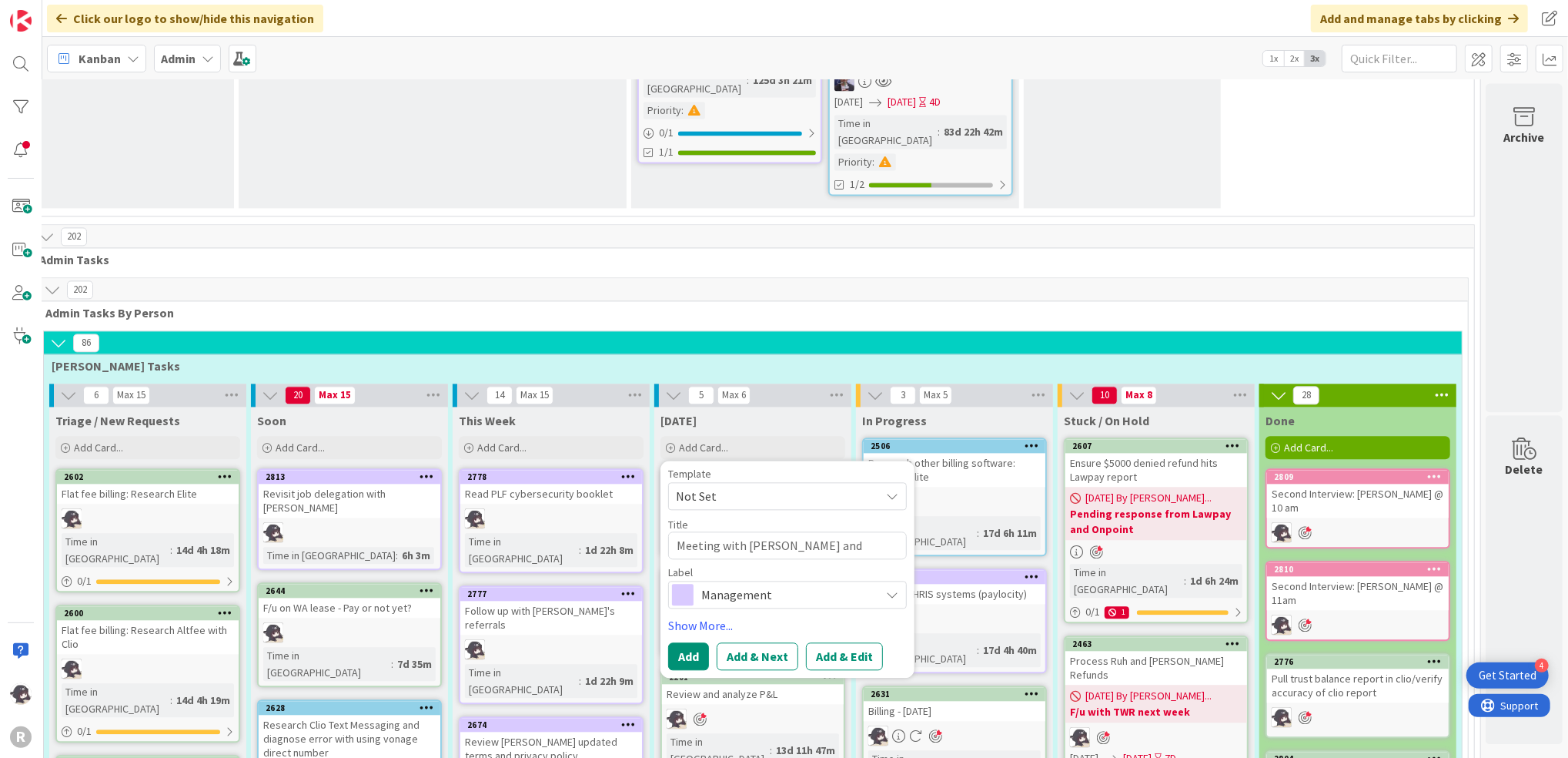
type textarea "x"
type textarea "Meeting with [PERSON_NAME] and [PERSON_NAME] re Lawpay"
type textarea "x"
type textarea "Meeting with [PERSON_NAME] and [PERSON_NAME] re Lawpay c"
type textarea "x"
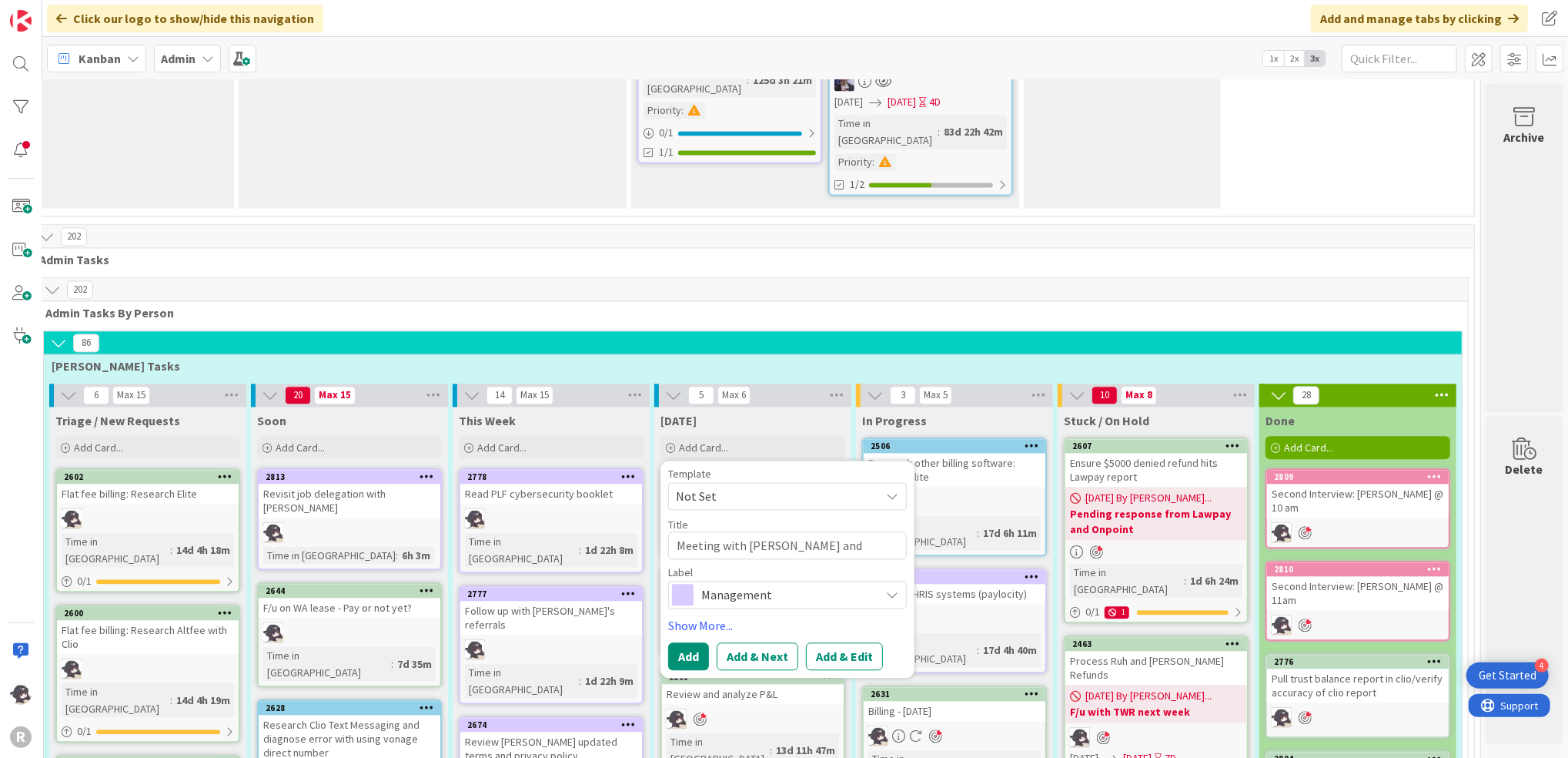
type textarea "Meeting with [PERSON_NAME] and [PERSON_NAME] re Lawpay co"
type textarea "x"
type textarea "Meeting with [PERSON_NAME] and [PERSON_NAME] re Lawpay com"
type textarea "x"
type textarea "Meeting with [PERSON_NAME] and [PERSON_NAME] re Lawpay comp"
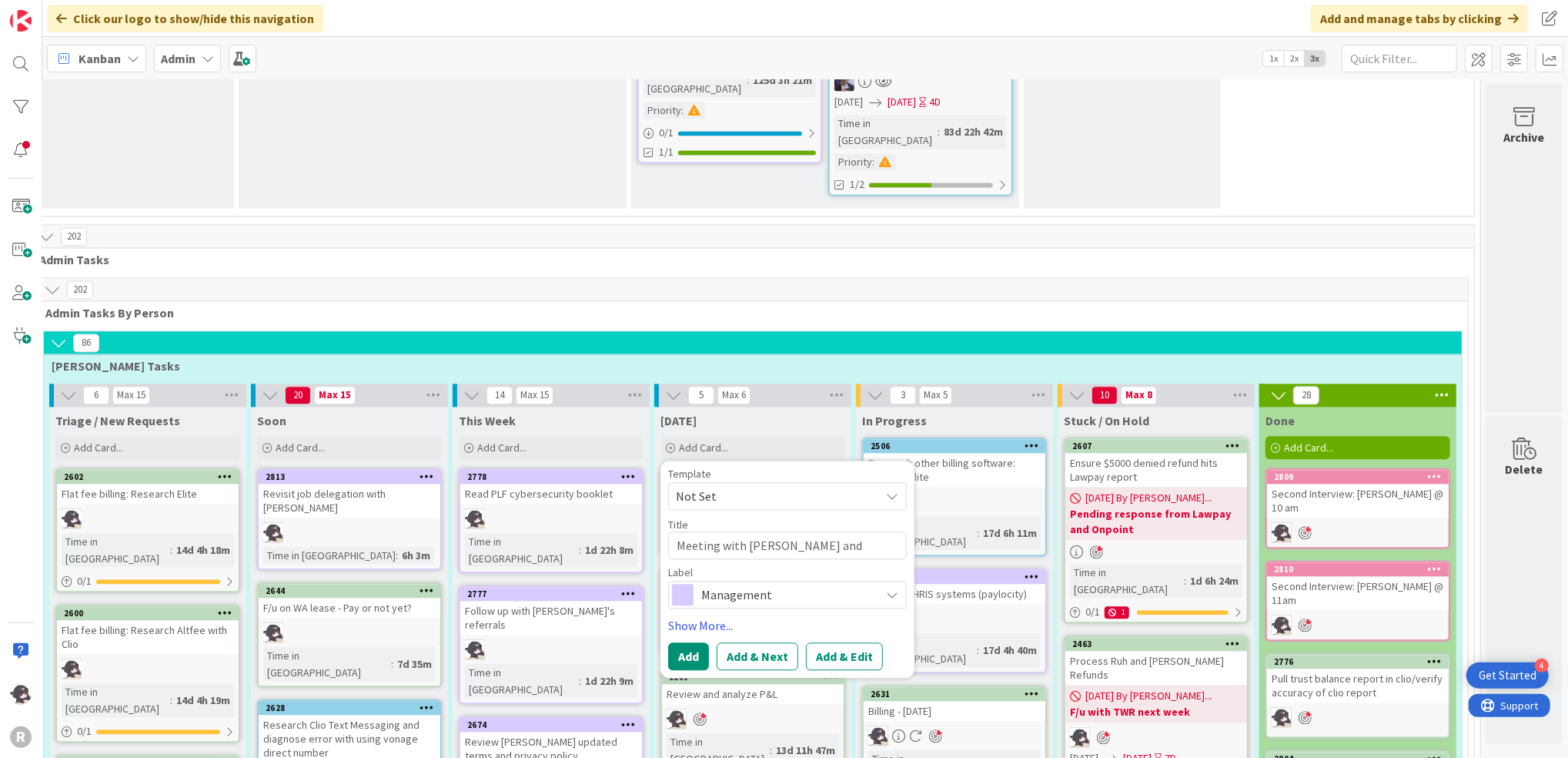
type textarea "x"
type textarea "Meeting with [PERSON_NAME] and [PERSON_NAME] re Lawpay compl"
type textarea "x"
type textarea "Meeting with [PERSON_NAME] and [PERSON_NAME] re Lawpay compli"
type textarea "x"
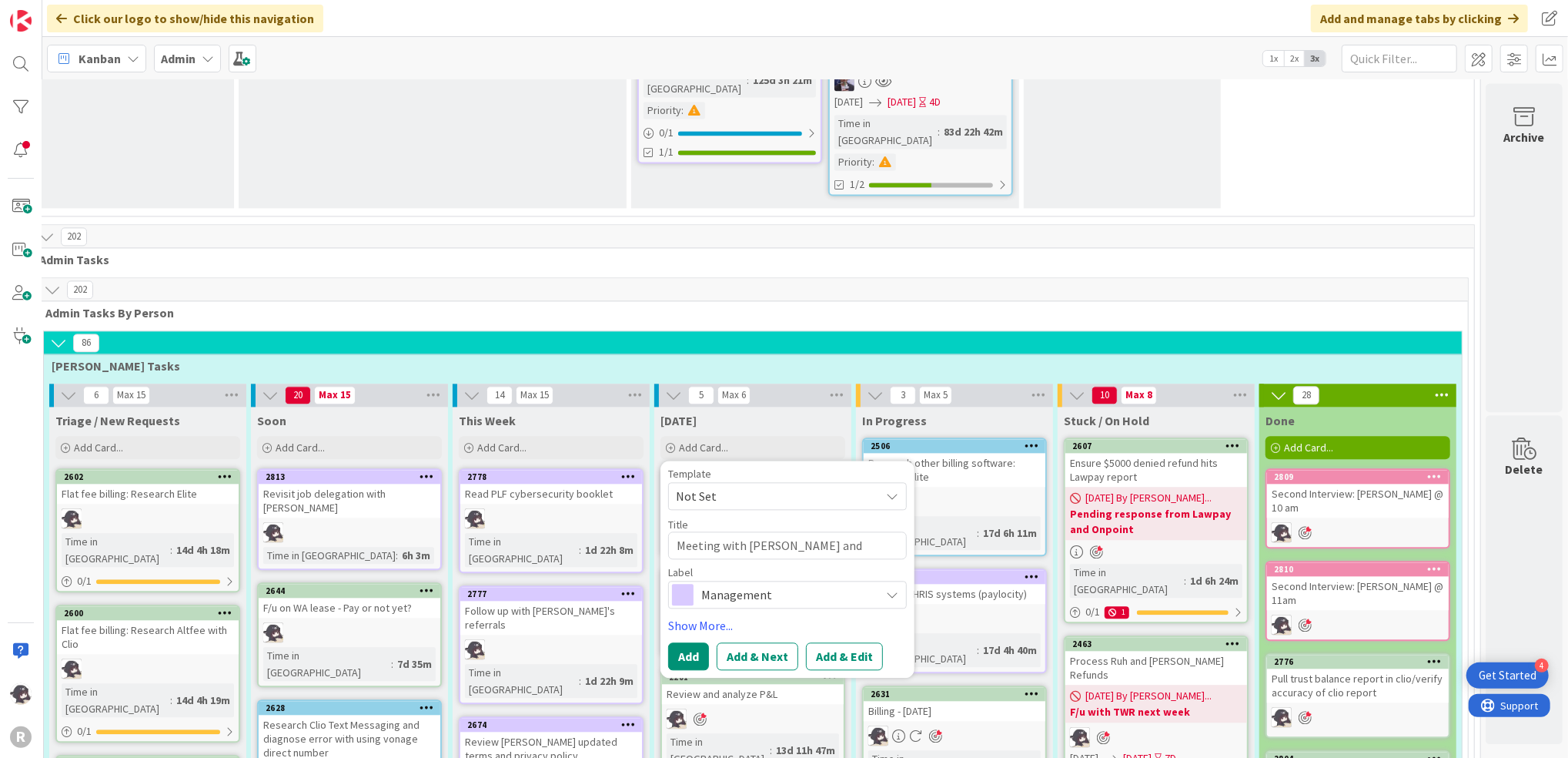
type textarea "Meeting with [PERSON_NAME] and [PERSON_NAME] re Lawpay complia"
type textarea "x"
type textarea "Meeting with [PERSON_NAME] and [PERSON_NAME] re Lawpay complian"
type textarea "x"
type textarea "Meeting with [PERSON_NAME] and [PERSON_NAME] re Lawpay complianc"
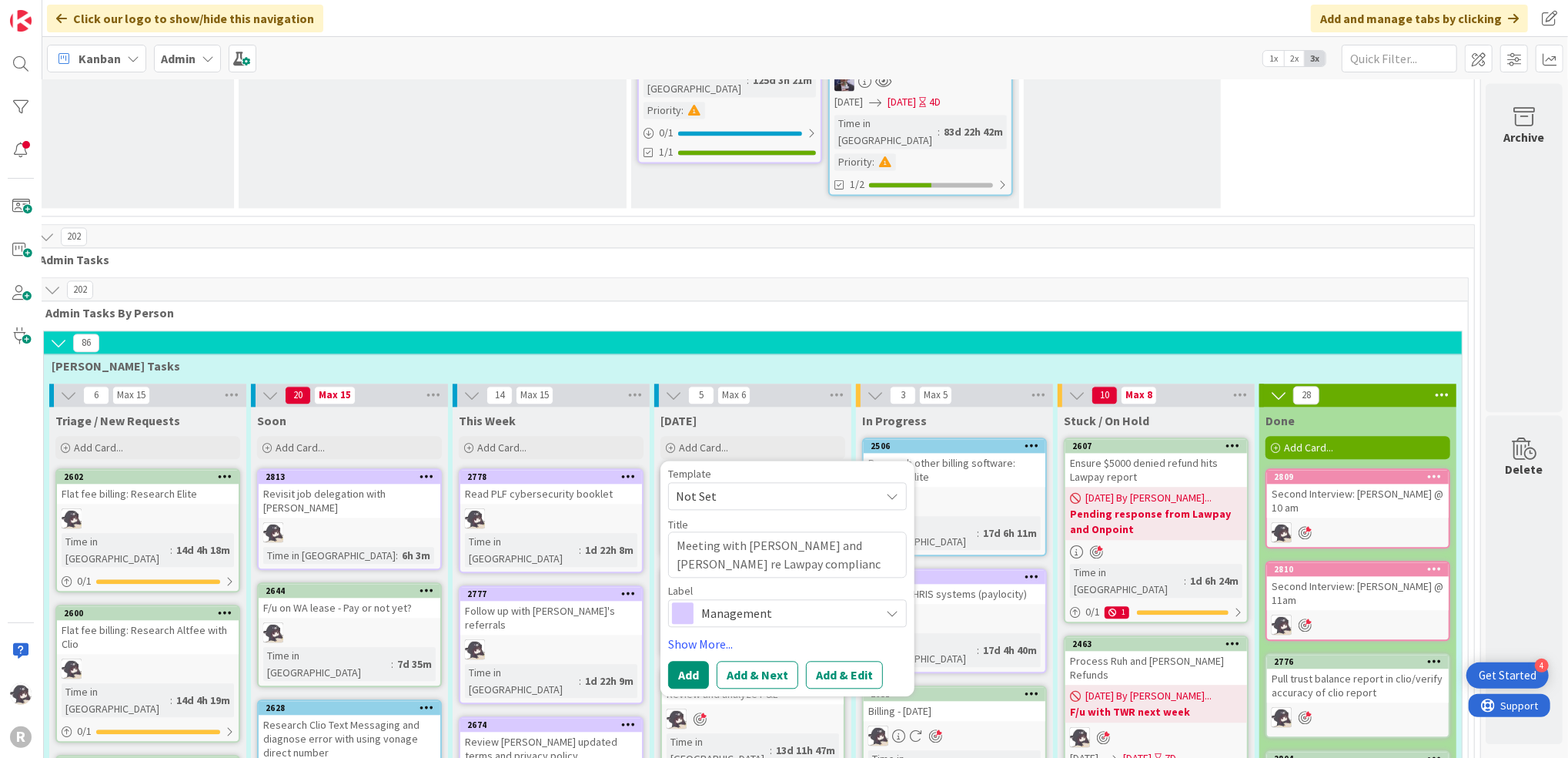
type textarea "x"
type textarea "Meeting with [PERSON_NAME] and [PERSON_NAME] re Lawpay compliance"
type textarea "x"
type textarea "Meeting with [PERSON_NAME] and [PERSON_NAME] re Lawpay compliance"
type textarea "x"
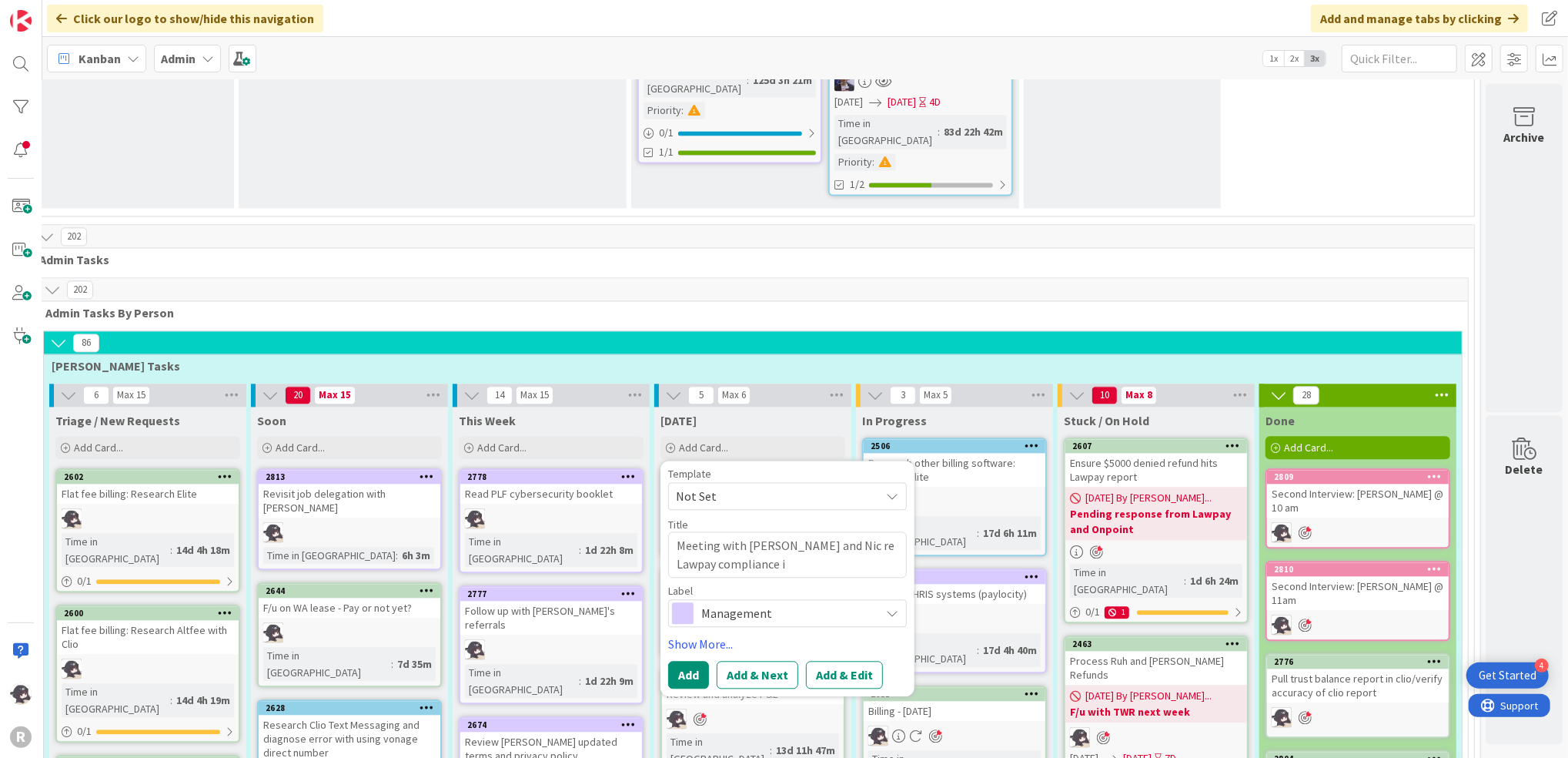
type textarea "Meeting with [PERSON_NAME] and Nic re Lawpay compliance is"
type textarea "x"
type textarea "Meeting with [PERSON_NAME] and Nic re Lawpay compliance issu"
type textarea "x"
type textarea "Meeting with [PERSON_NAME] and Nic re Lawpay compliance issue"
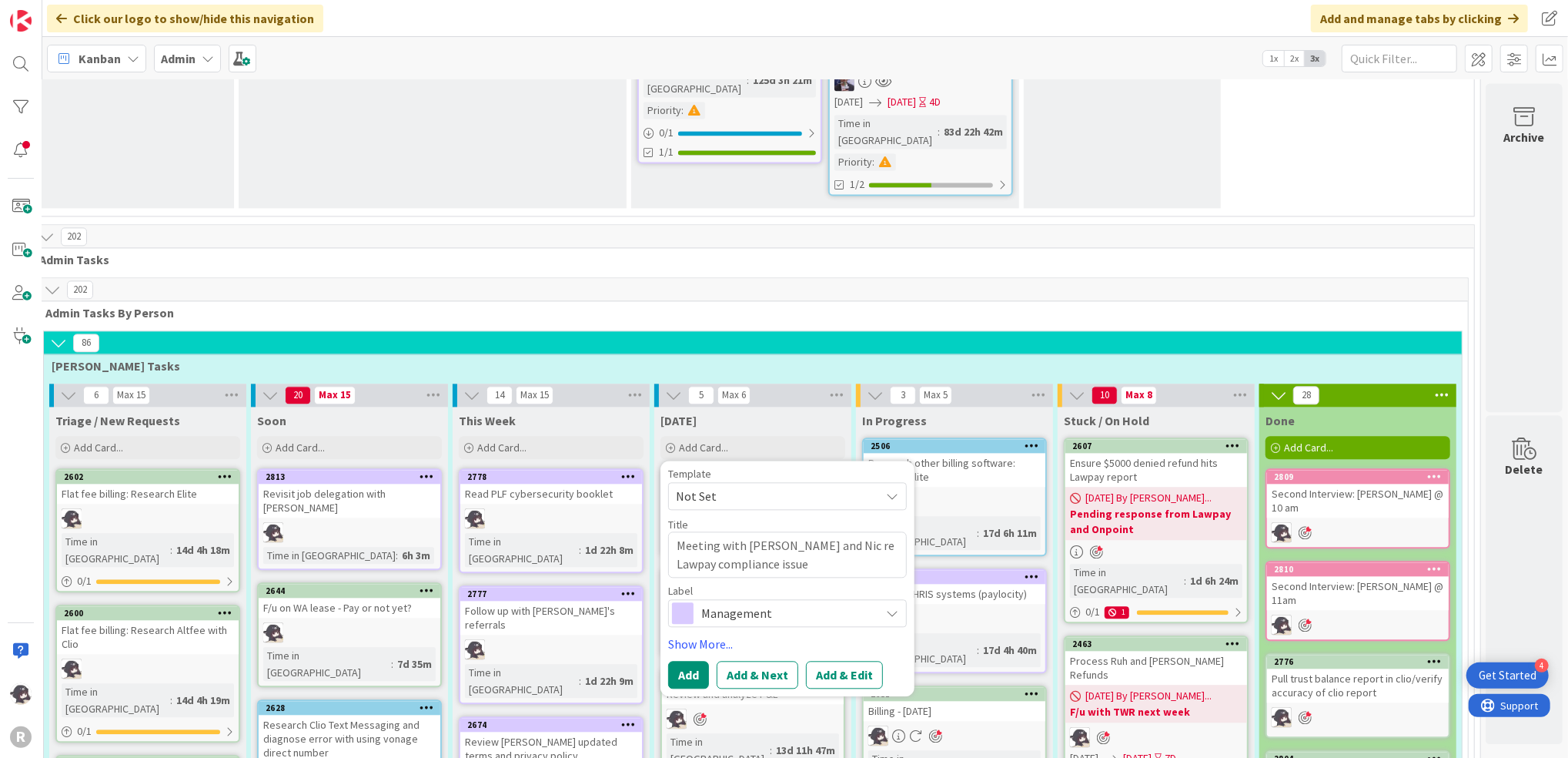
type textarea "x"
type textarea "Meeting with [PERSON_NAME] and [PERSON_NAME] re Lawpay compliance issues"
click at [750, 602] on span "Management" at bounding box center [787, 613] width 171 height 22
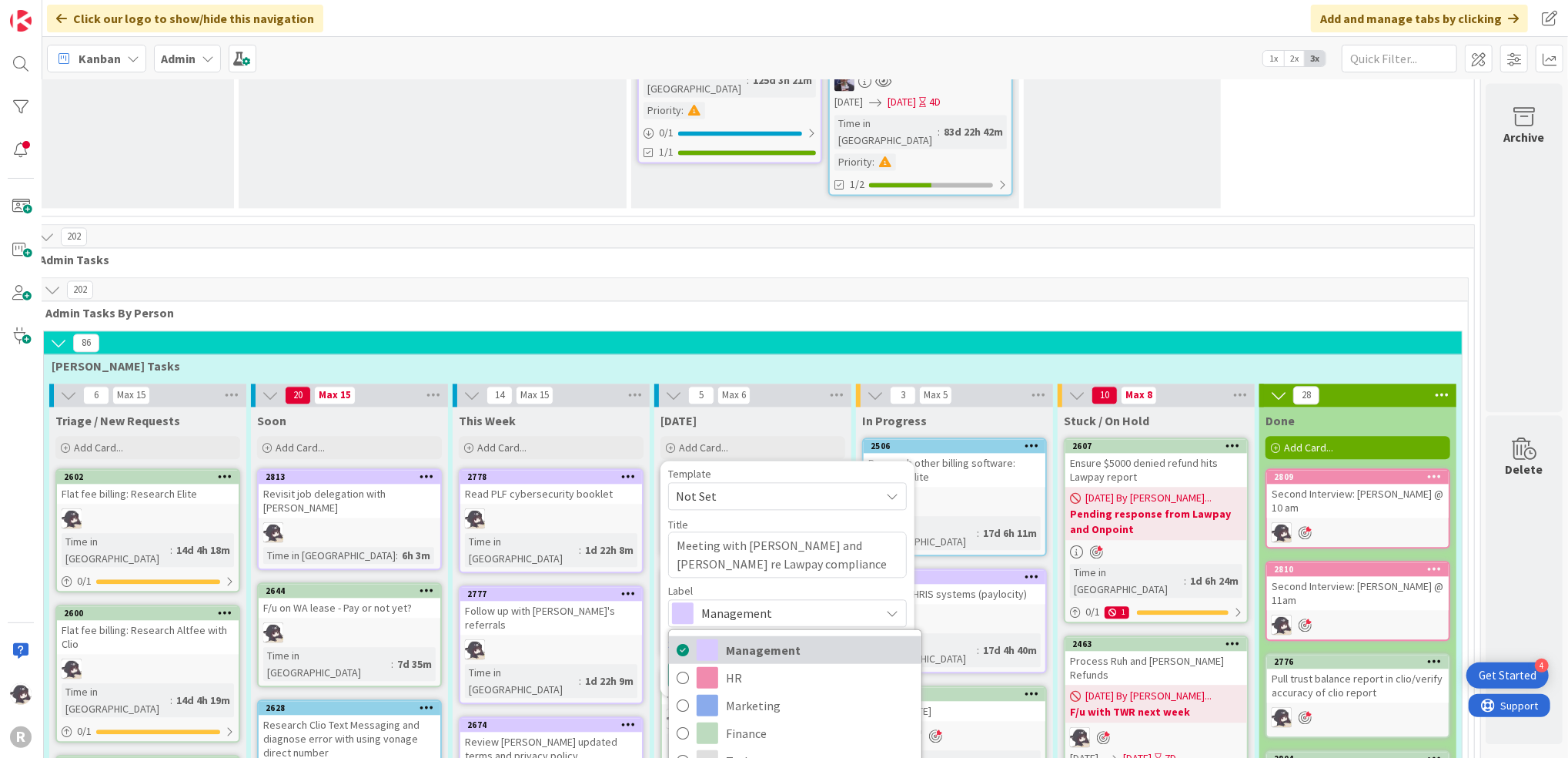
click at [808, 638] on span "Management" at bounding box center [820, 650] width 188 height 23
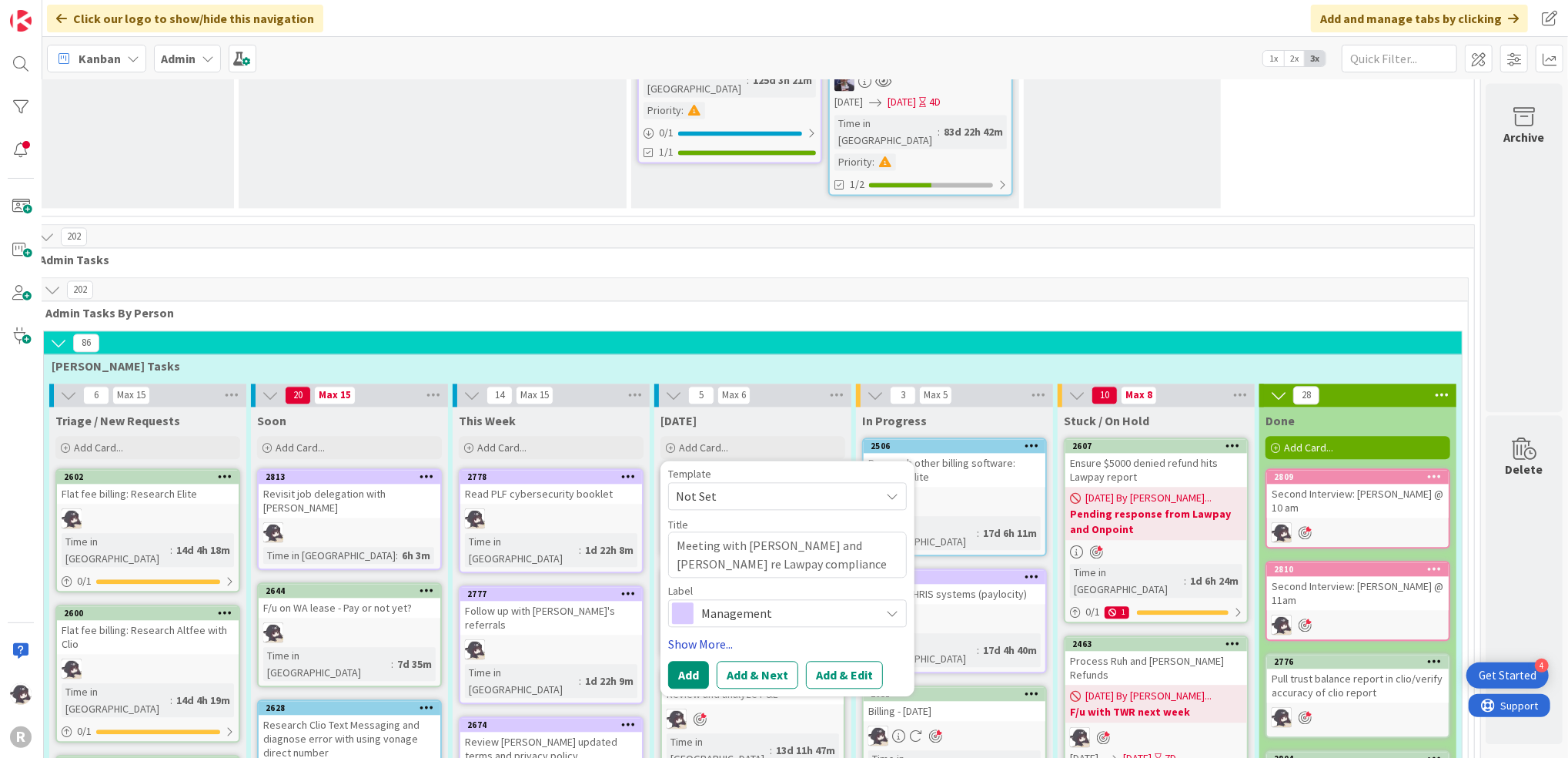
click at [690, 634] on link "Show More..." at bounding box center [787, 643] width 238 height 19
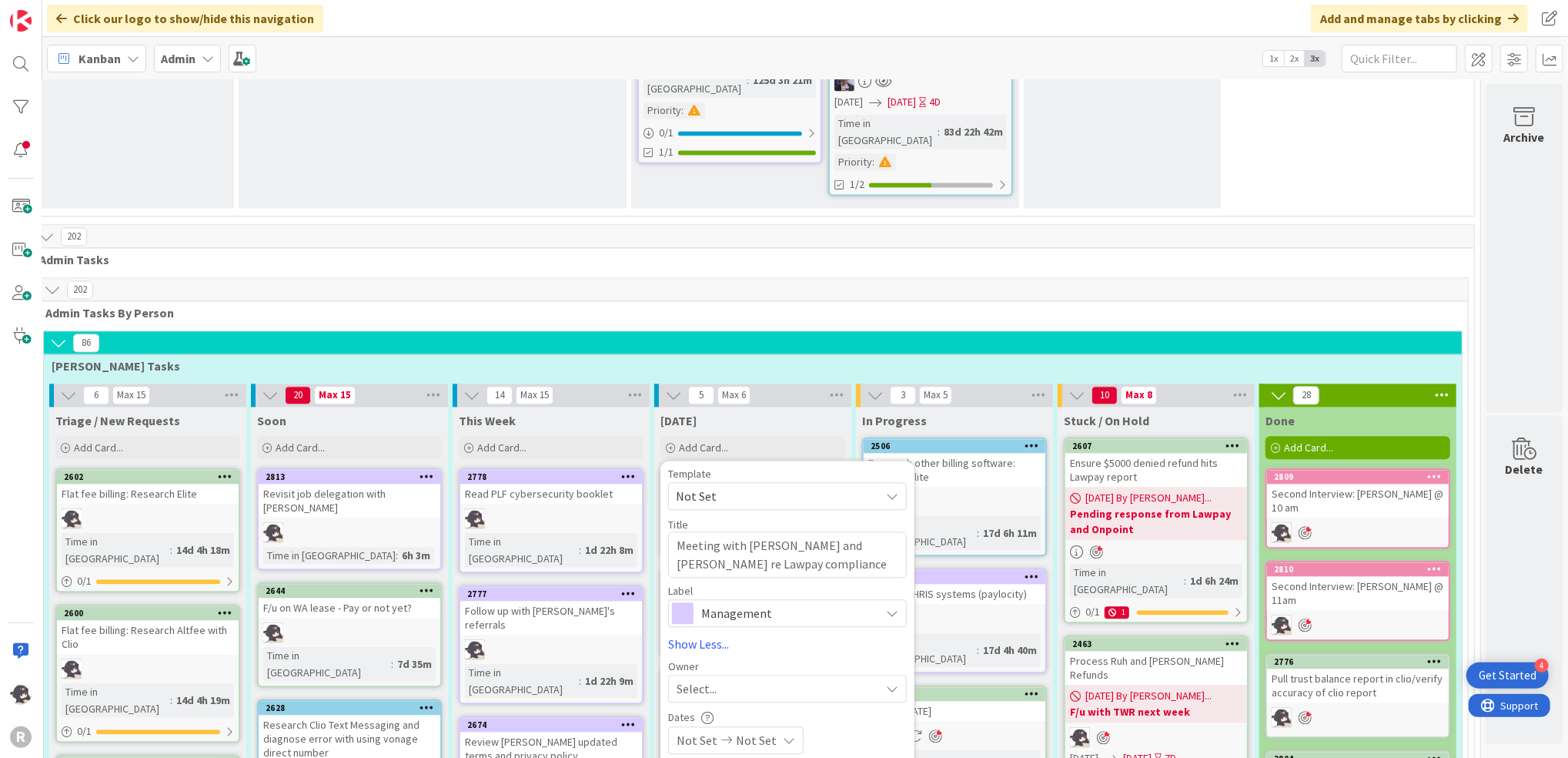
click at [677, 680] on span "Select..." at bounding box center [697, 689] width 40 height 19
type textarea "x"
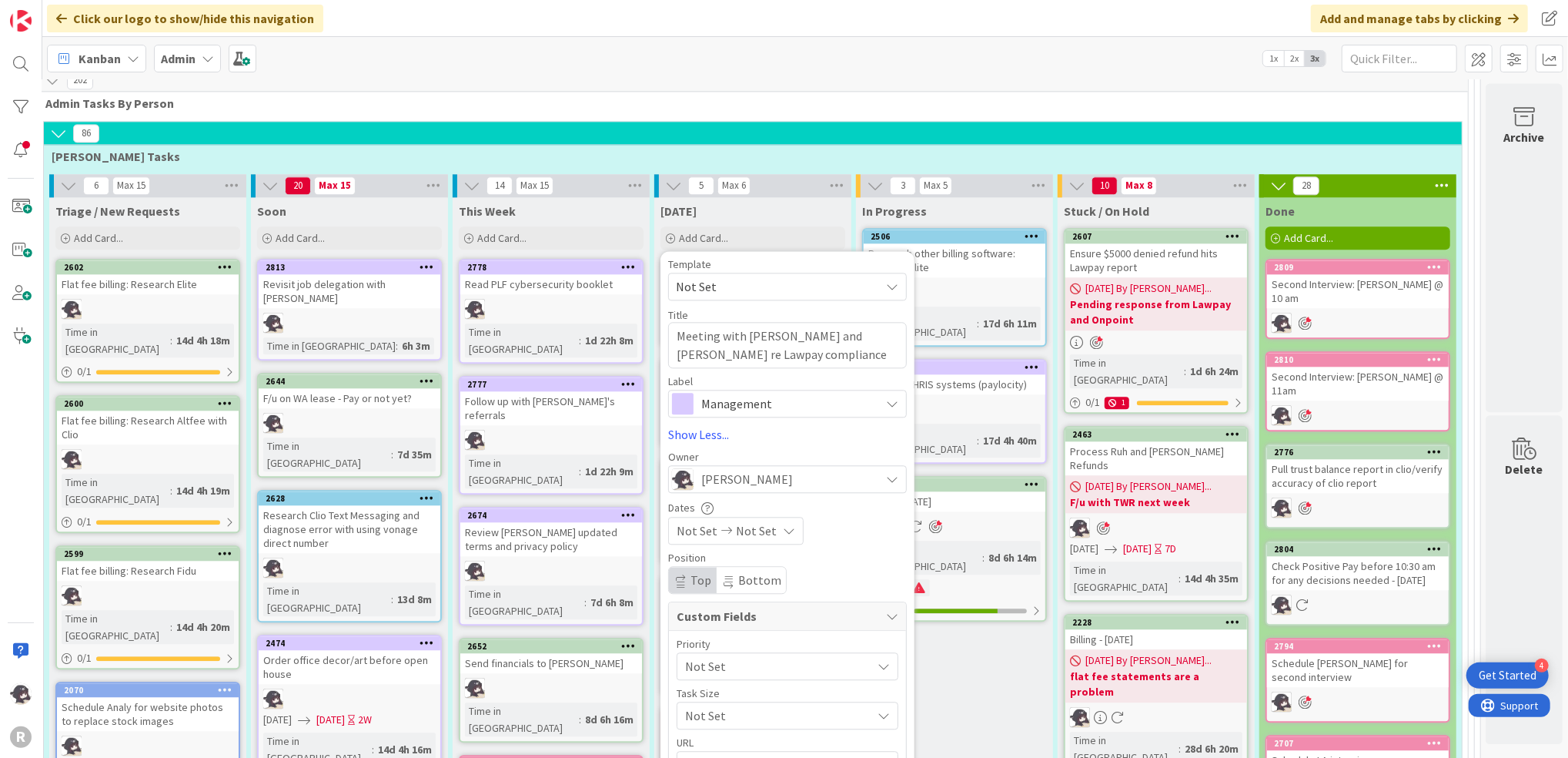
scroll to position [2866, 39]
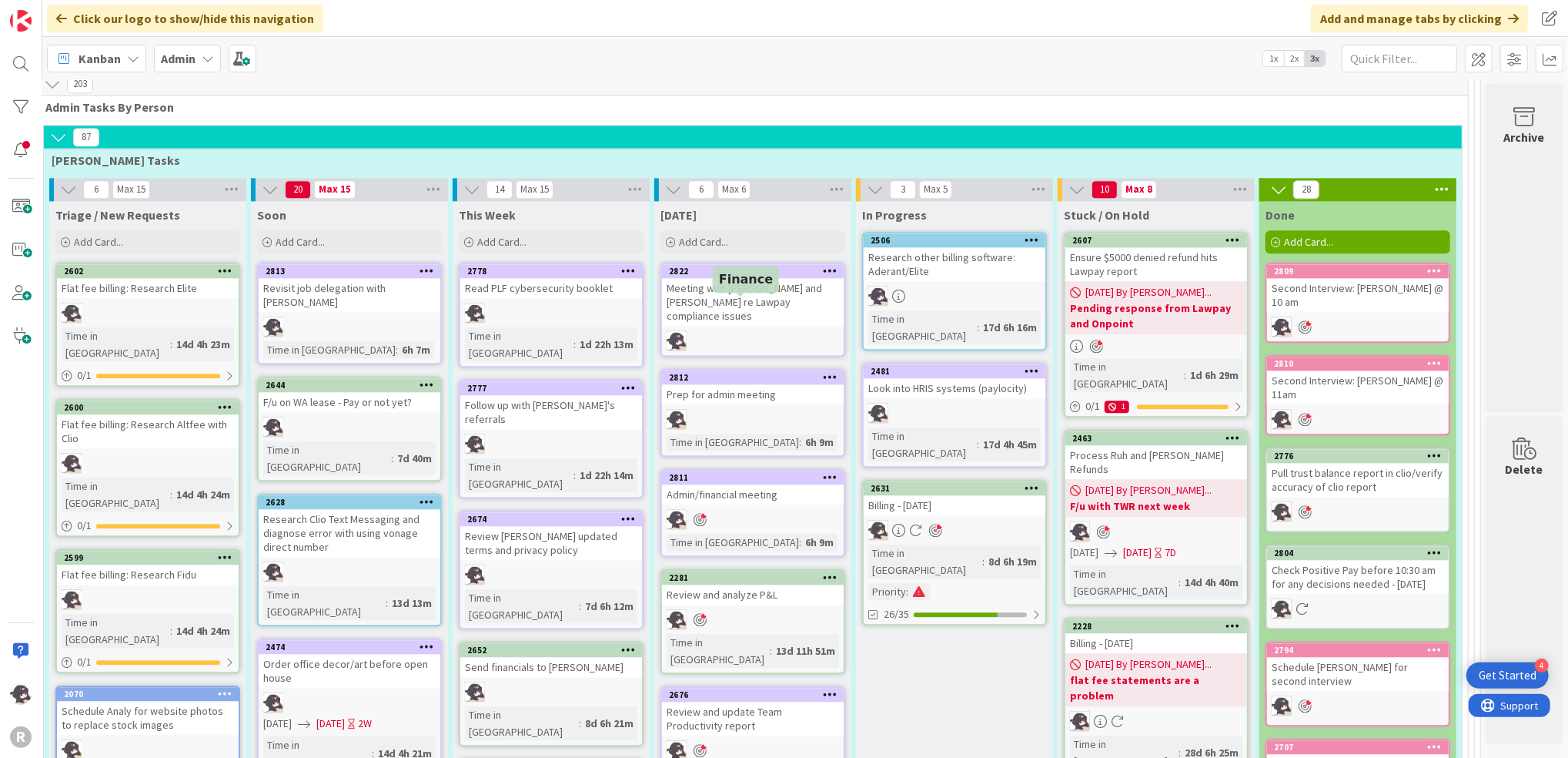
scroll to position [2558, 39]
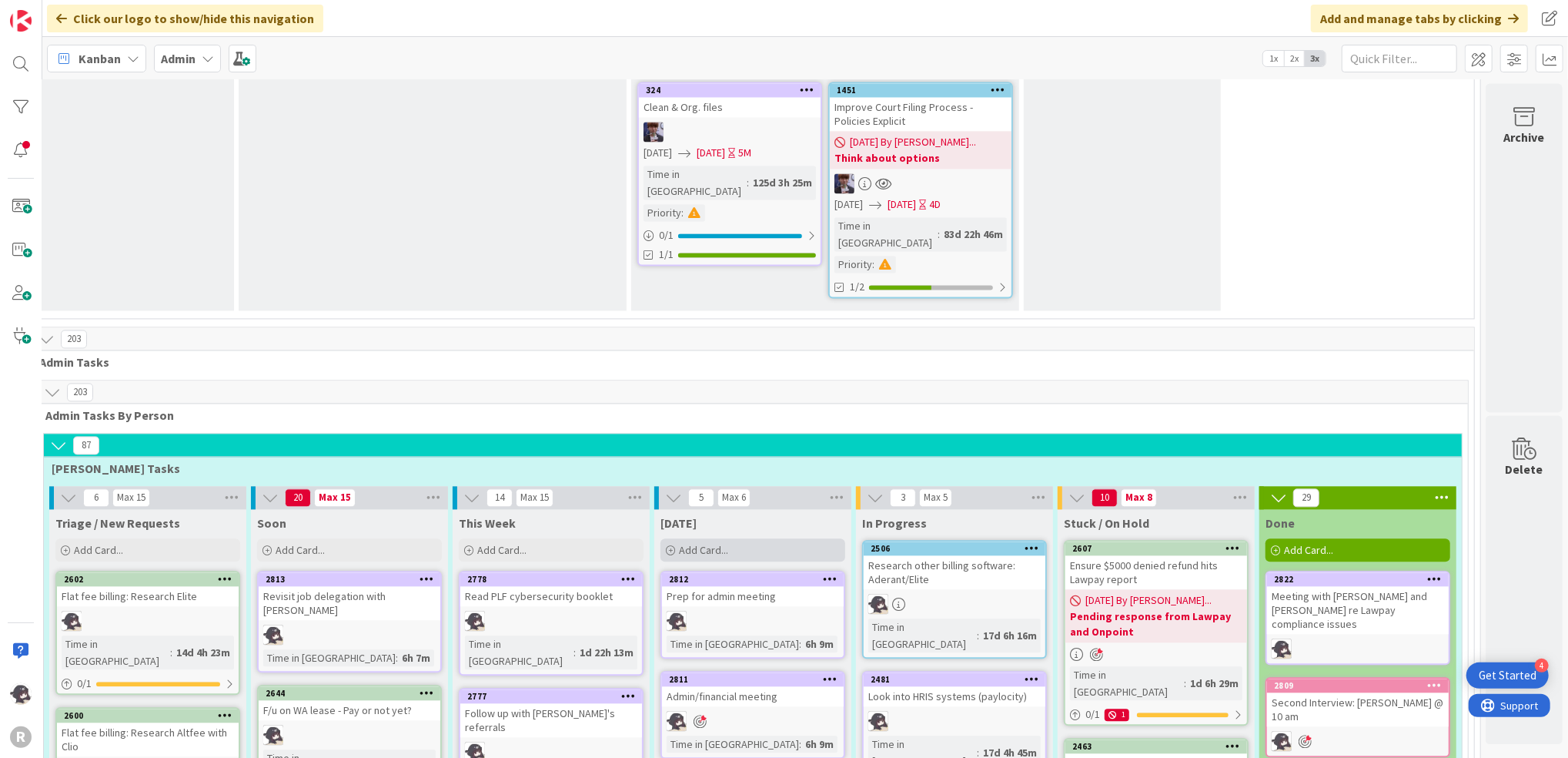
click at [700, 543] on span "Add Card..." at bounding box center [704, 550] width 49 height 14
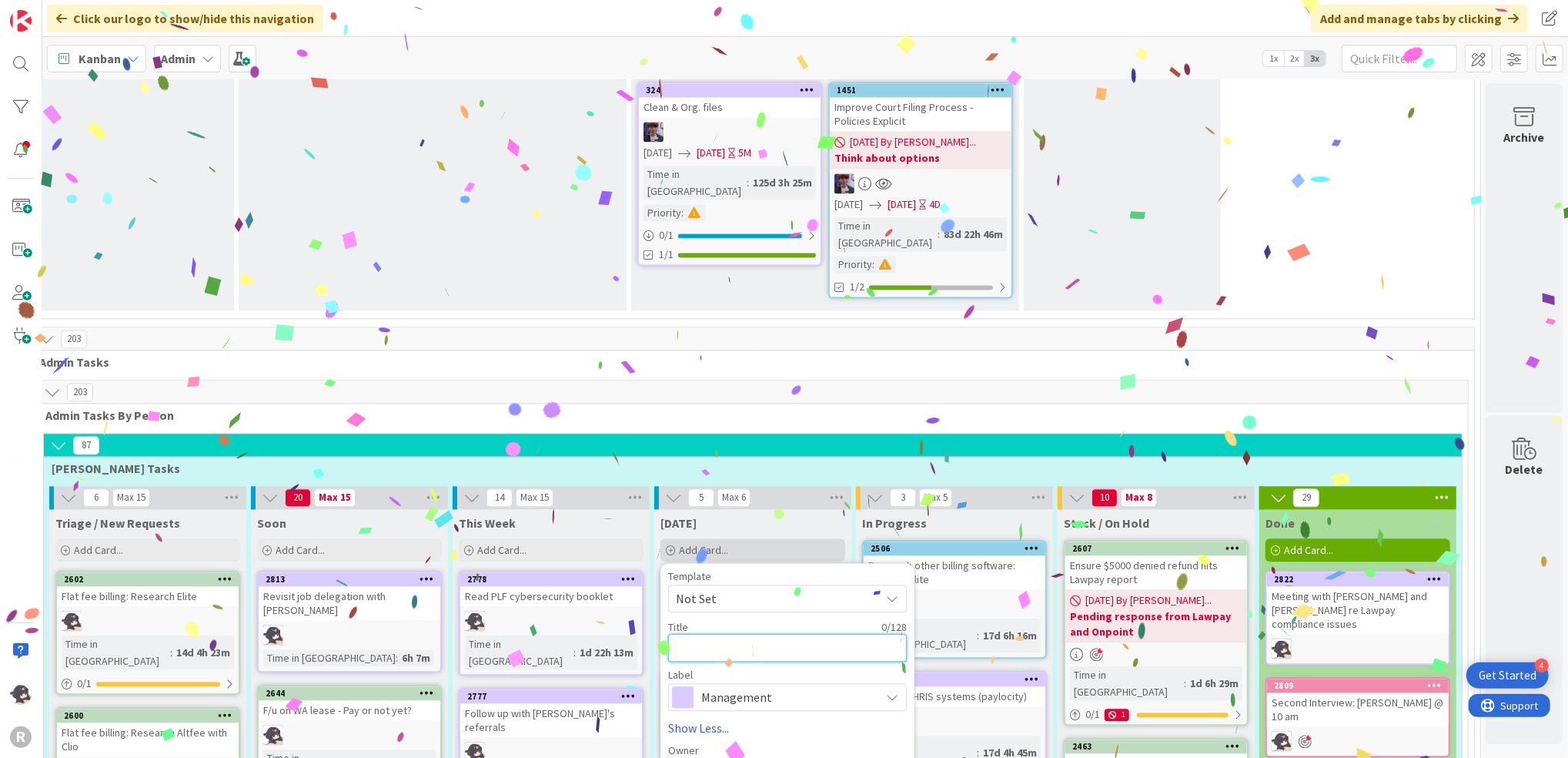
type textarea "x"
type textarea "HR"
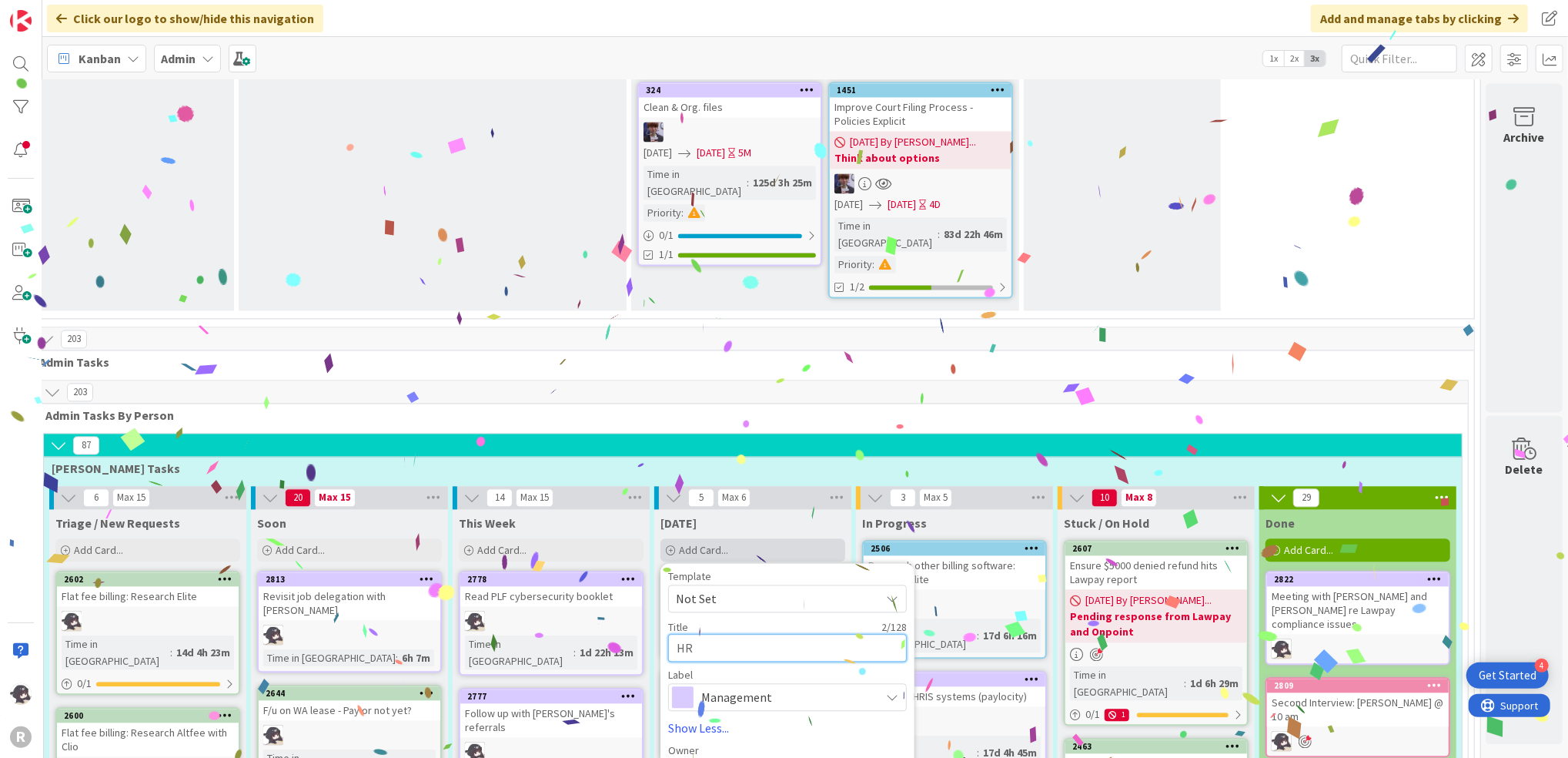
type textarea "x"
type textarea "HR"
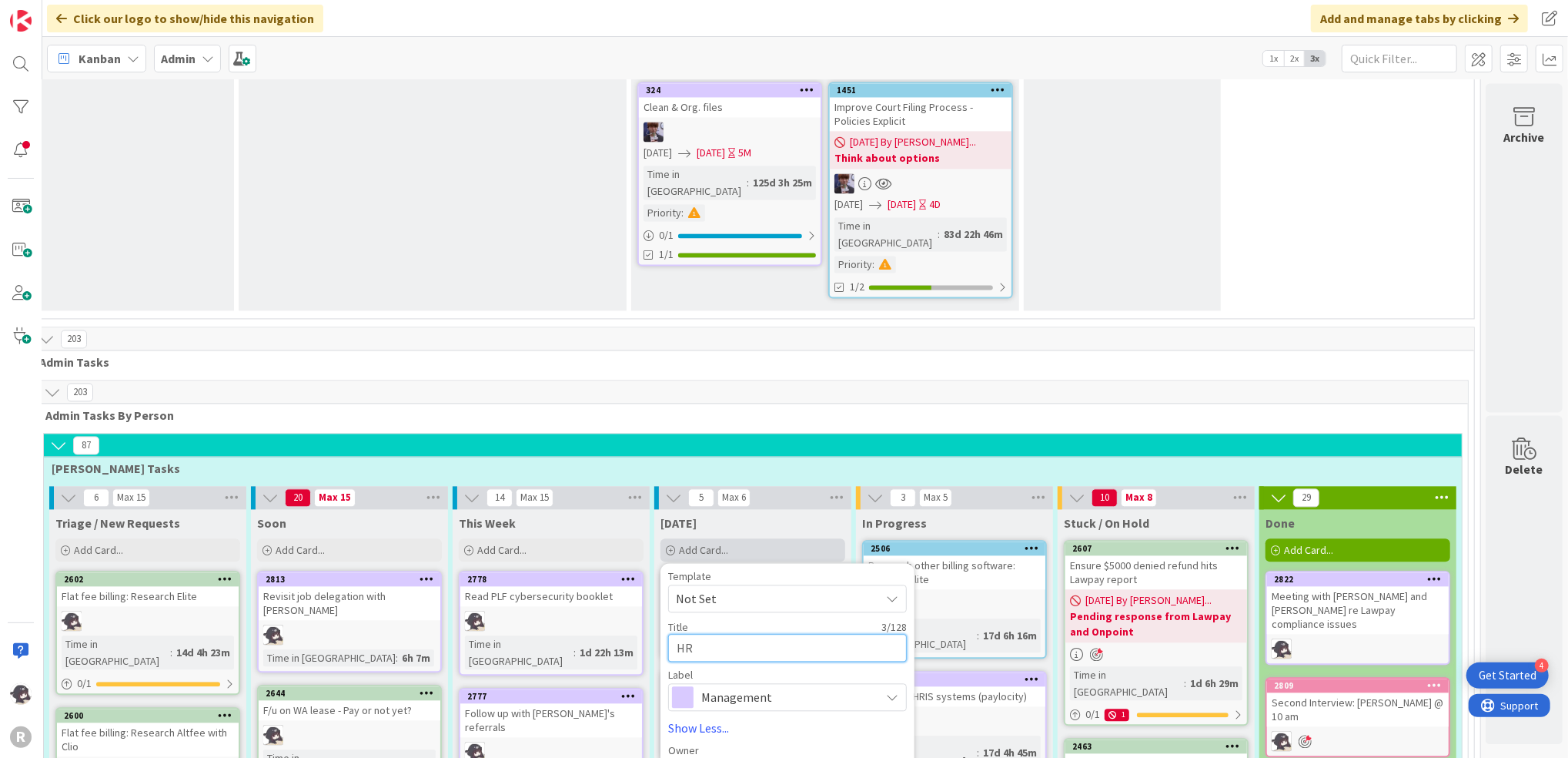
type textarea "x"
type textarea "HR m"
type textarea "x"
type textarea "HR me"
type textarea "x"
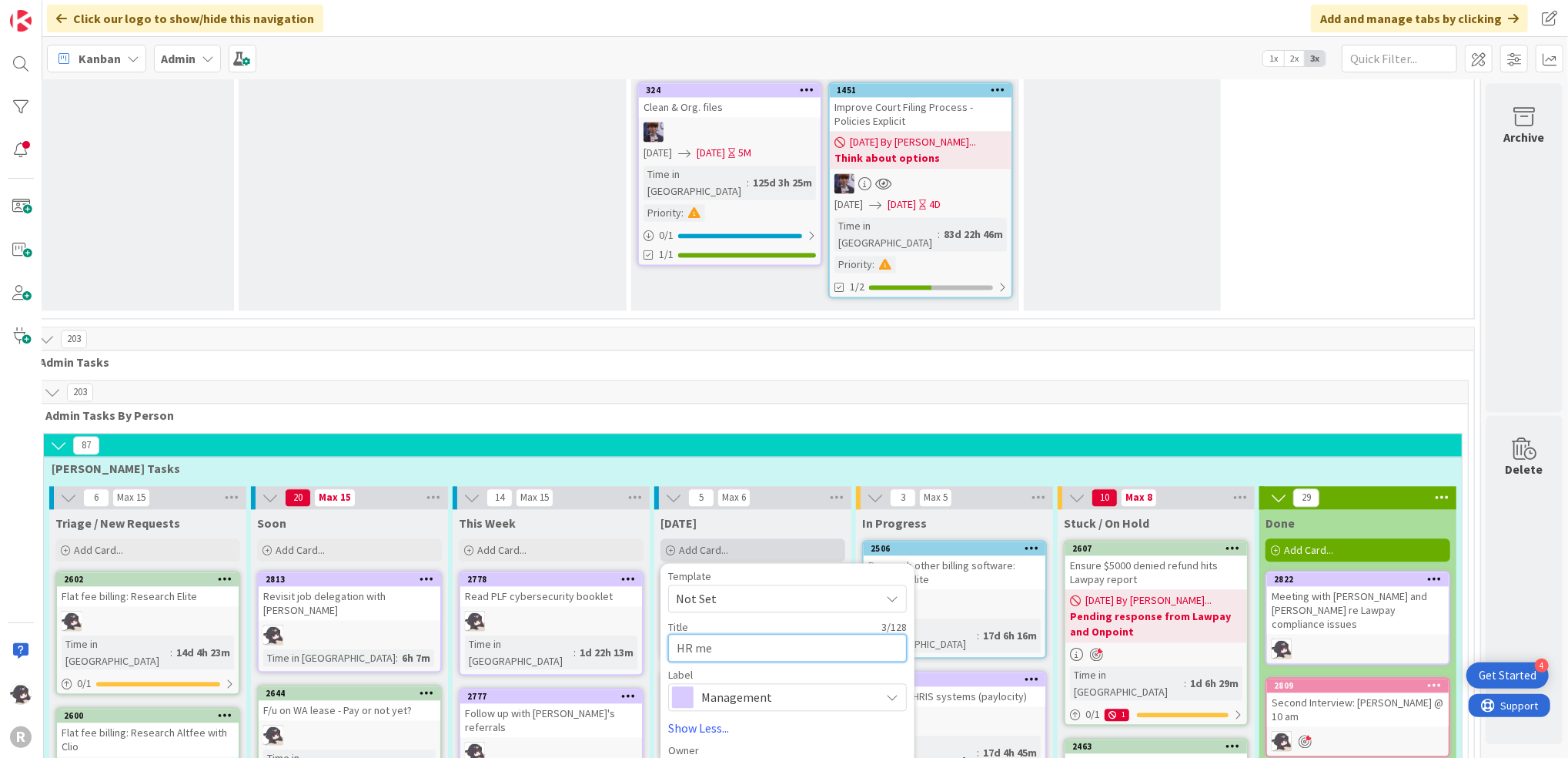
type textarea "HR mee"
type textarea "x"
type textarea "HR meet"
type textarea "x"
type textarea "HR meeti"
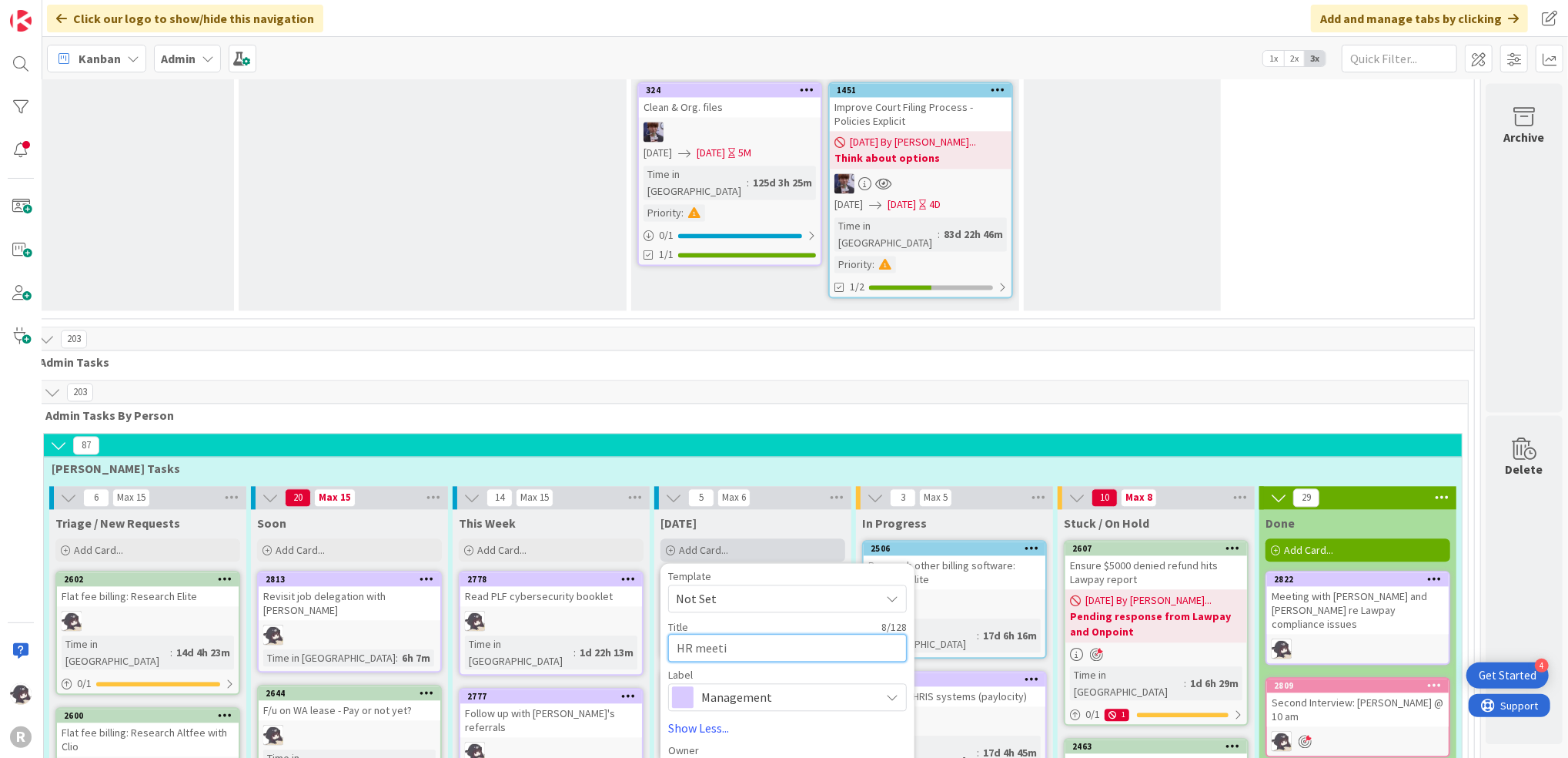
type textarea "x"
type textarea "HR meetin"
type textarea "x"
type textarea "HR meeting"
type textarea "x"
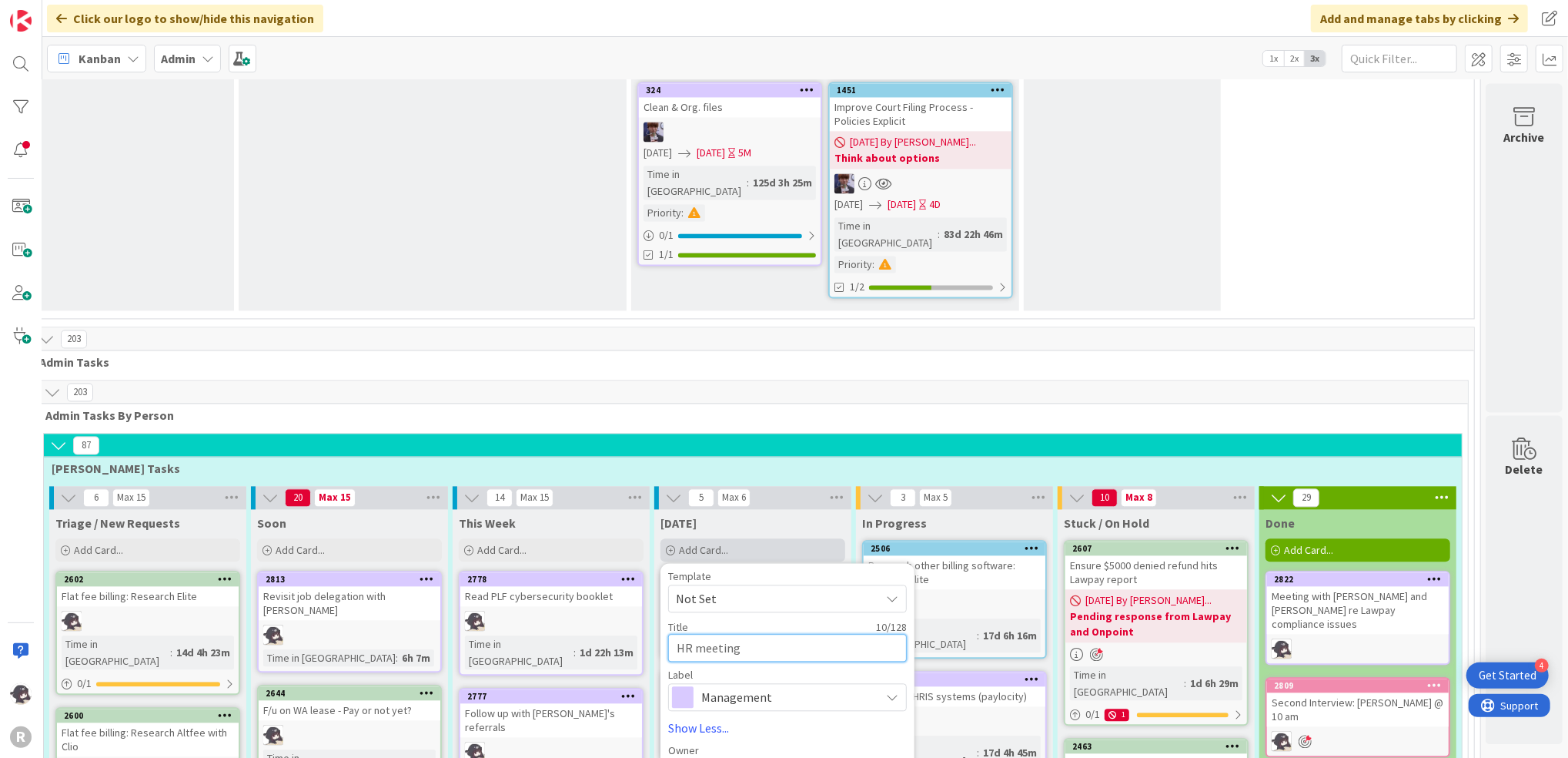
type textarea "HR meeting"
type textarea "x"
type textarea "HR meeting w"
type textarea "x"
type textarea "HR meeting wi"
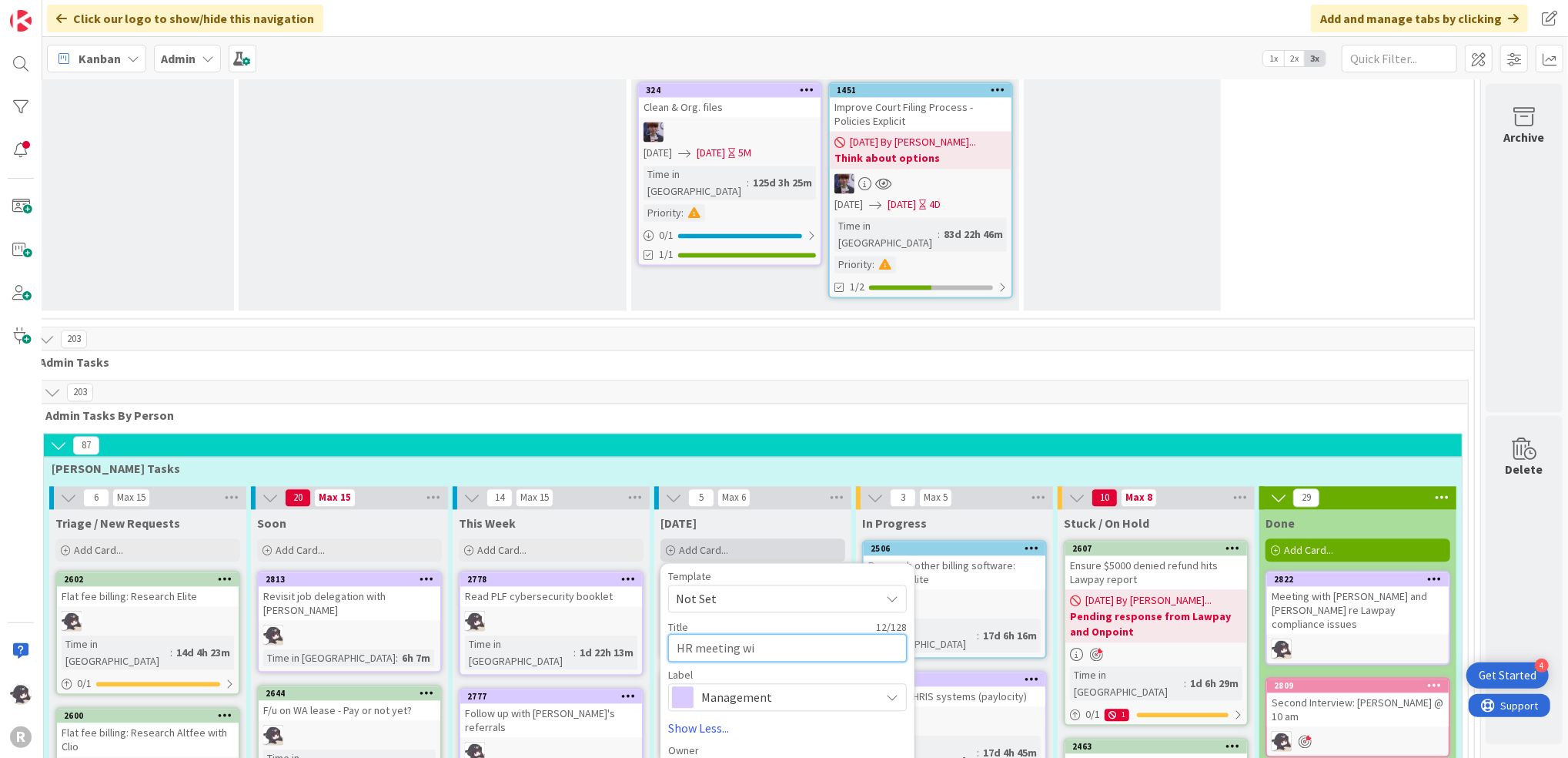
type textarea "x"
type textarea "HR meeting wit"
type textarea "x"
type textarea "HR meeting with"
type textarea "x"
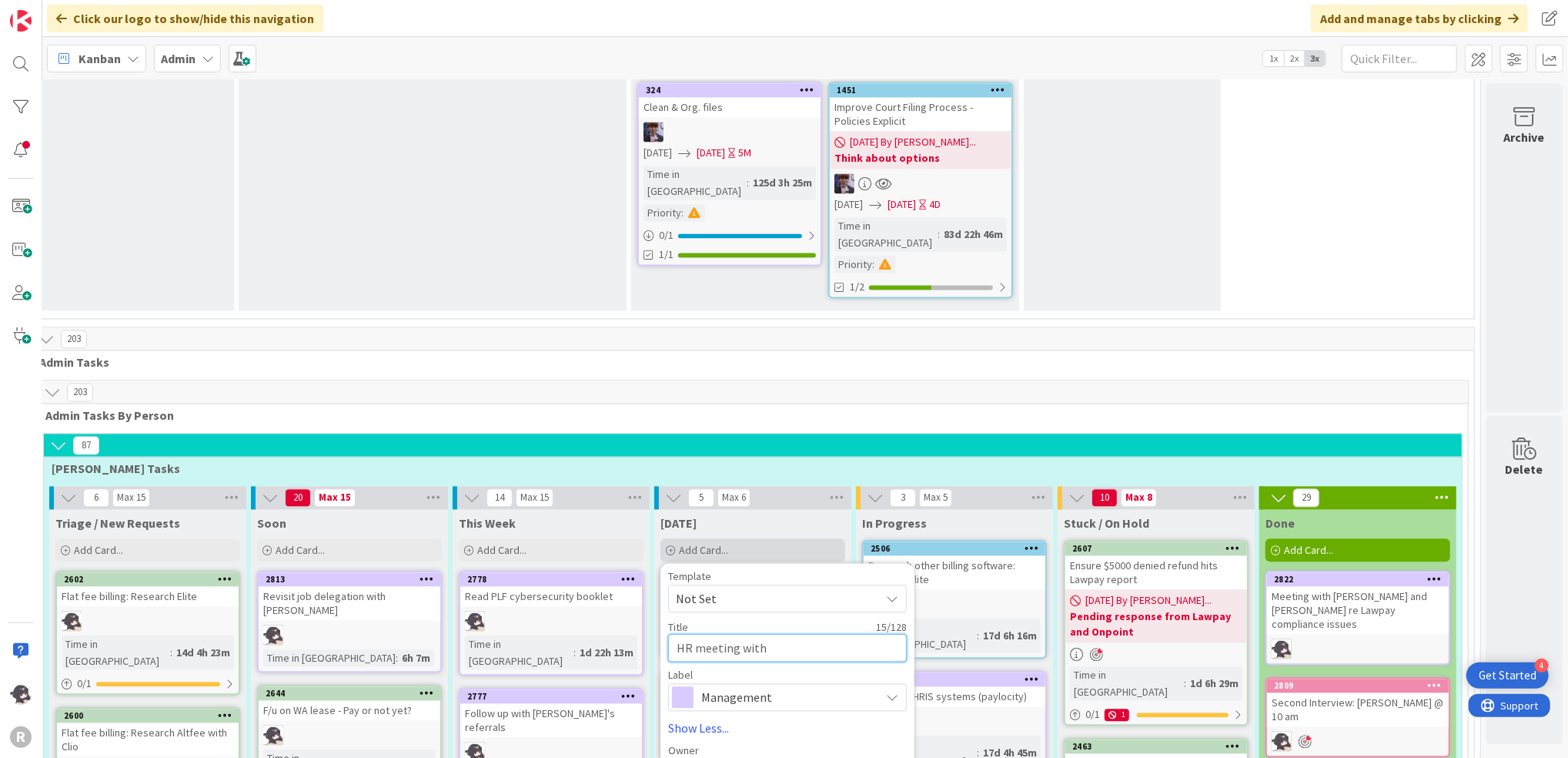
type textarea "HR meeting with"
type textarea "x"
type textarea "HR meeting with J"
type textarea "x"
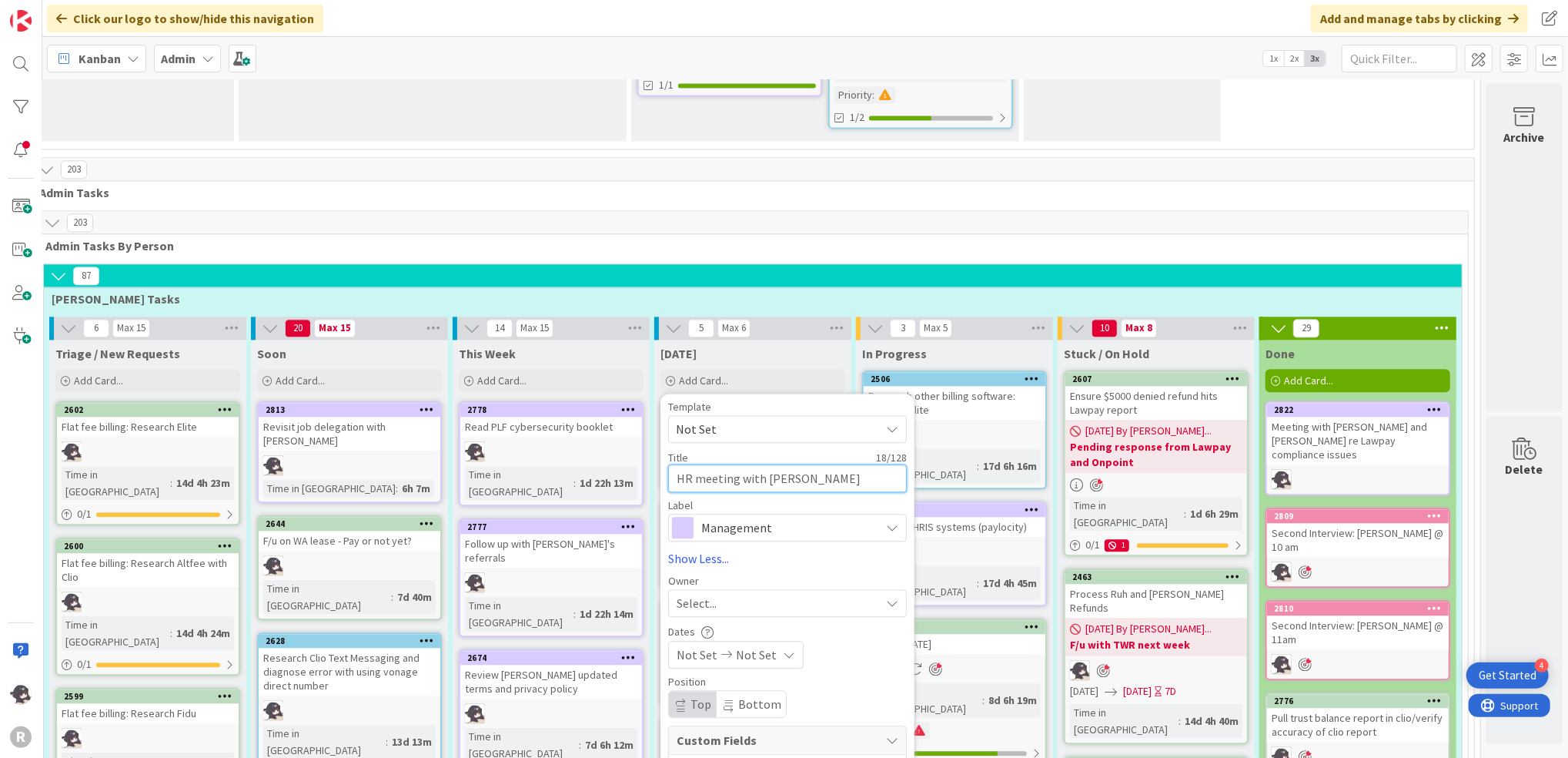
scroll to position [2764, 39]
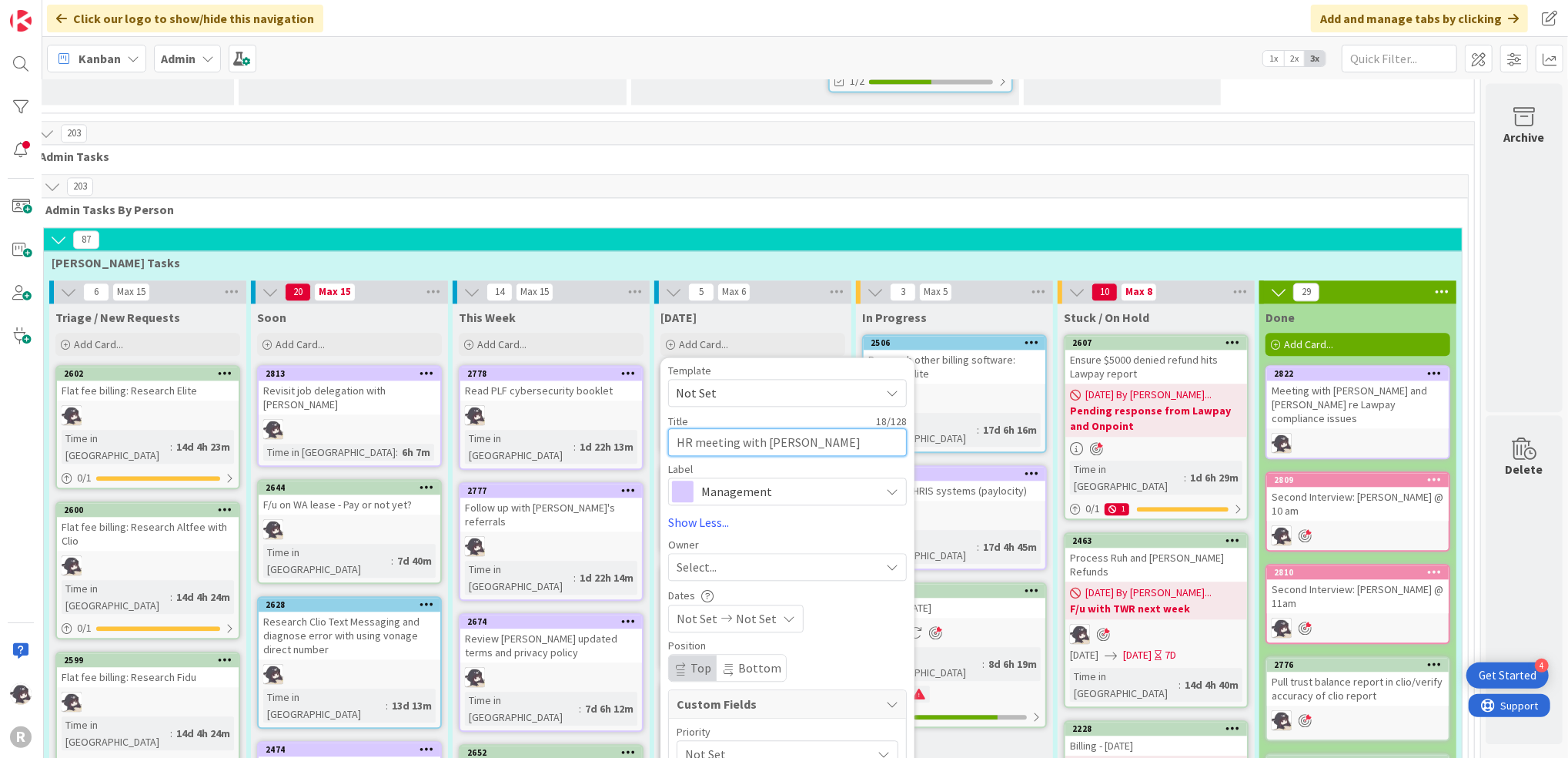
type textarea "HR meeting with [PERSON_NAME]"
click at [683, 558] on span "Select..." at bounding box center [697, 566] width 40 height 19
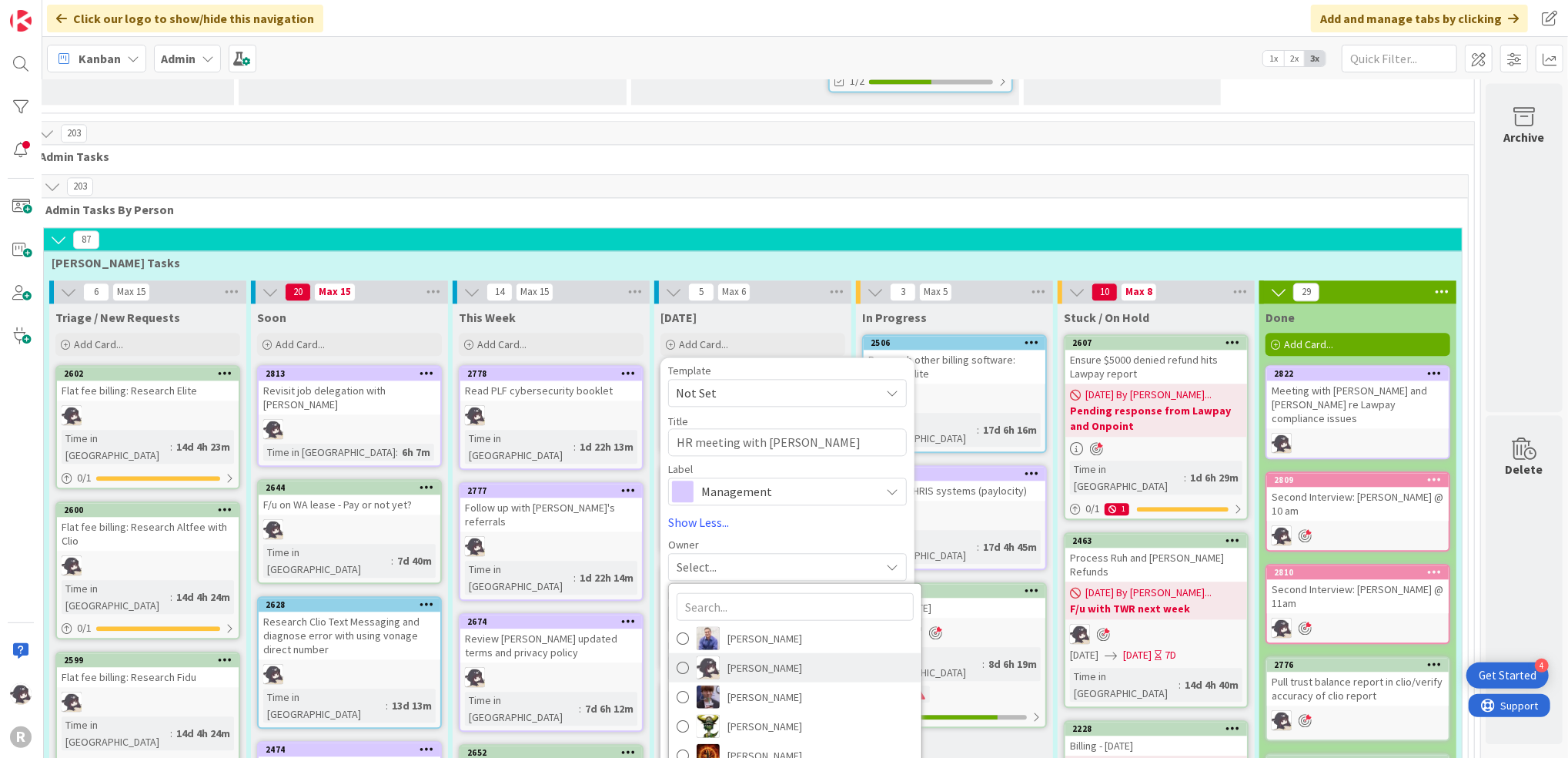
click at [709, 653] on link "[PERSON_NAME]" at bounding box center [795, 667] width 253 height 29
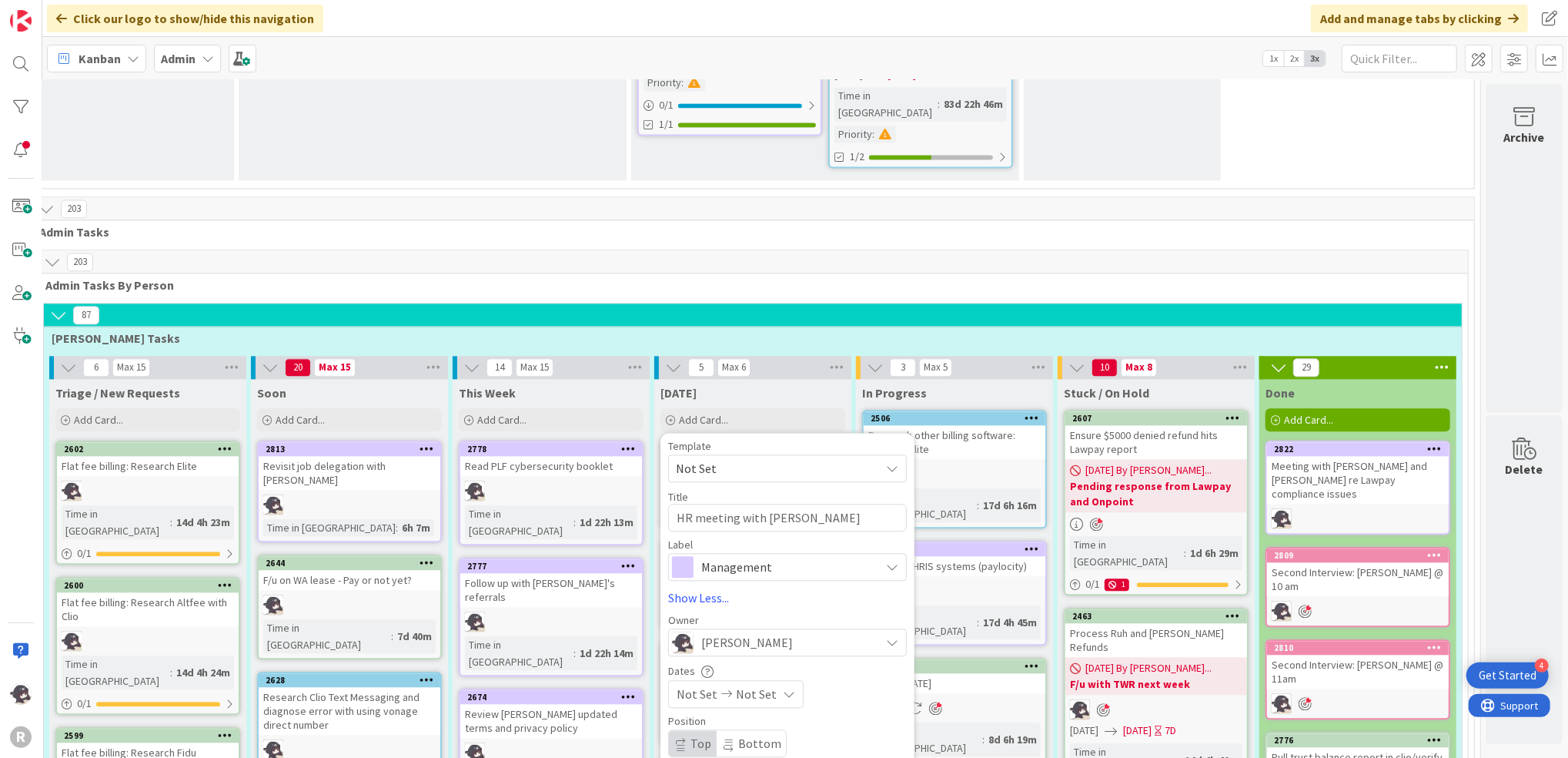
scroll to position [2660, 39]
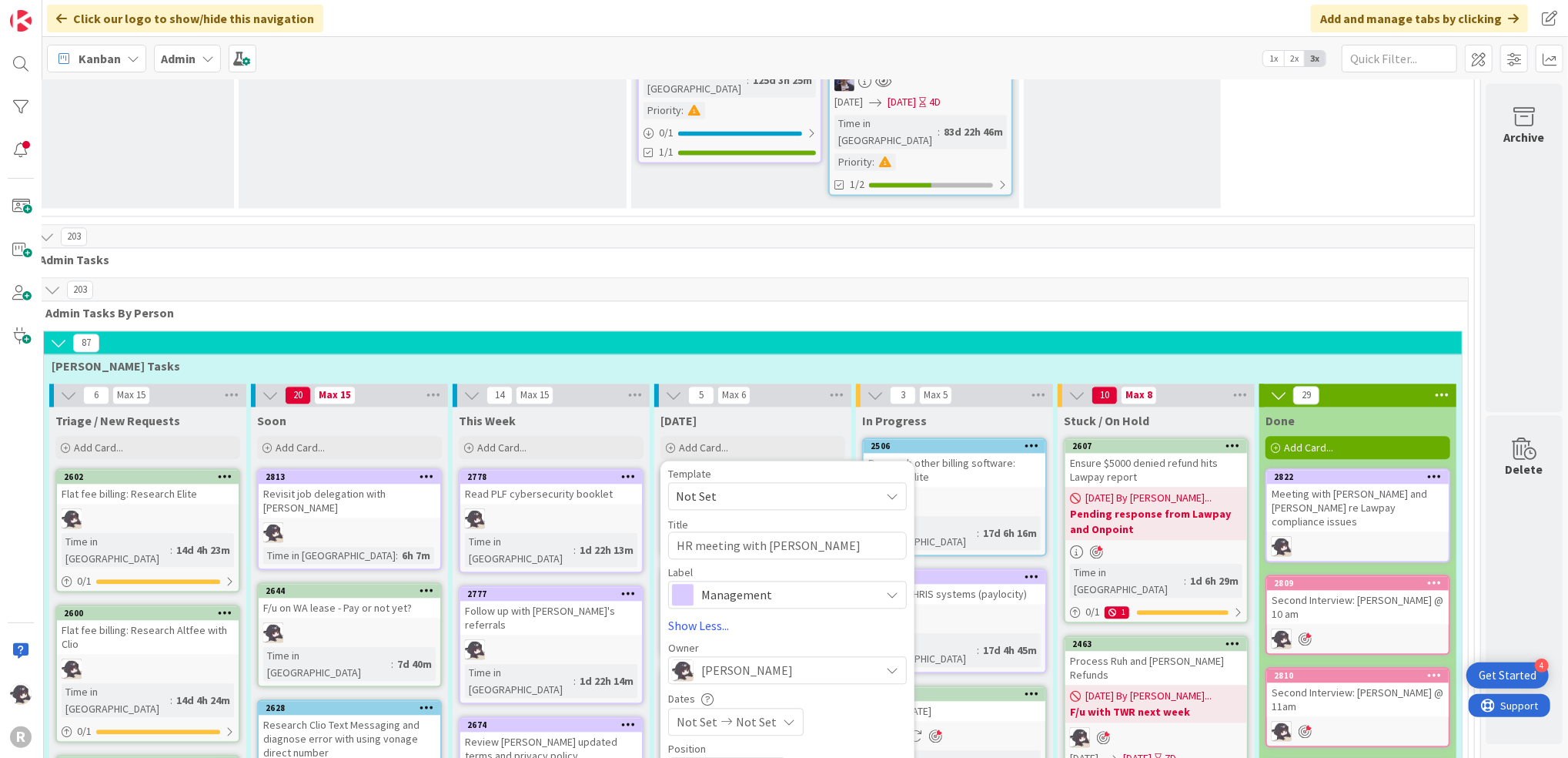
click at [814, 583] on span "Management" at bounding box center [787, 594] width 171 height 22
click at [729, 648] on span "HR" at bounding box center [820, 659] width 188 height 23
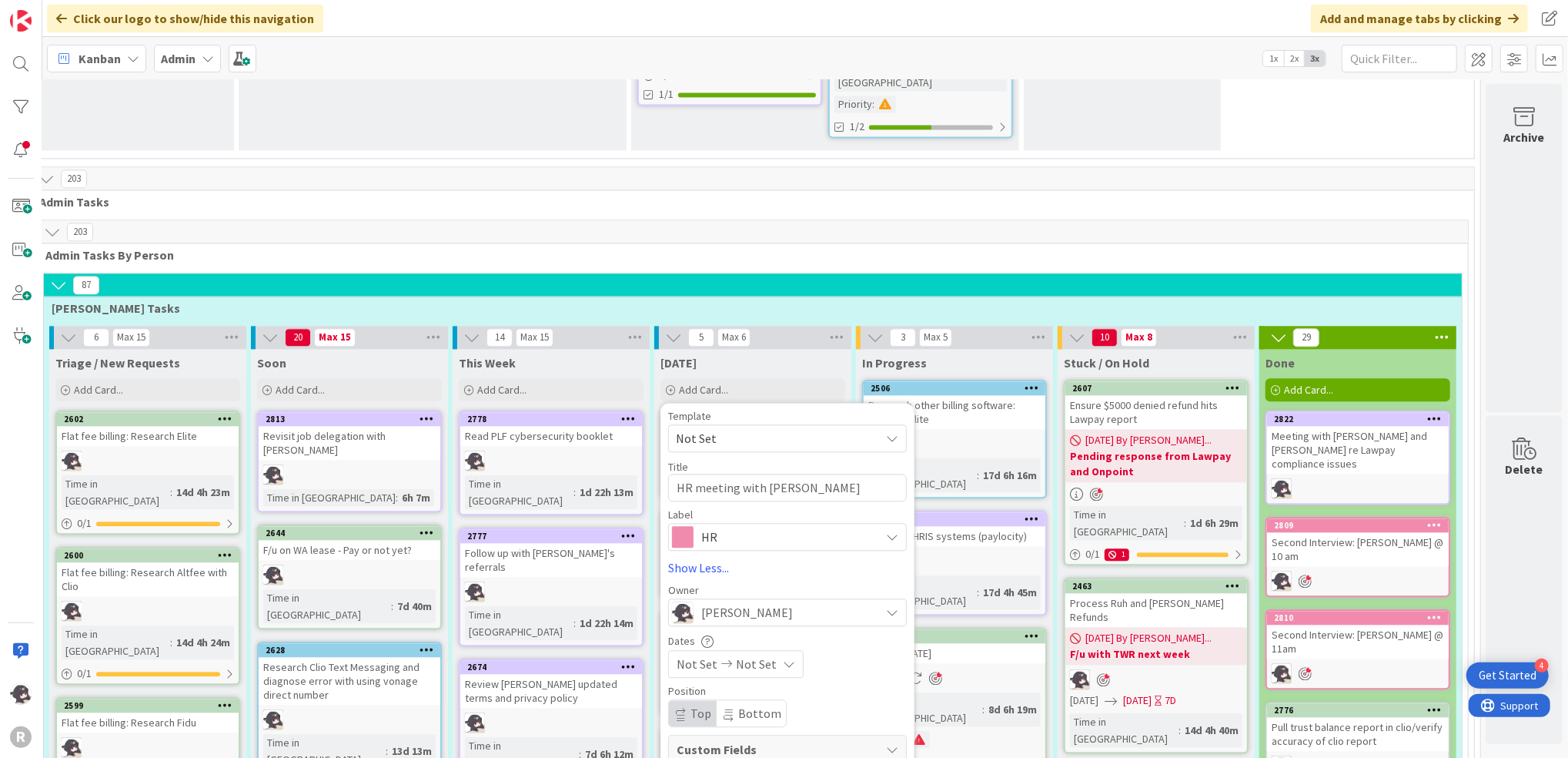
scroll to position [2764, 39]
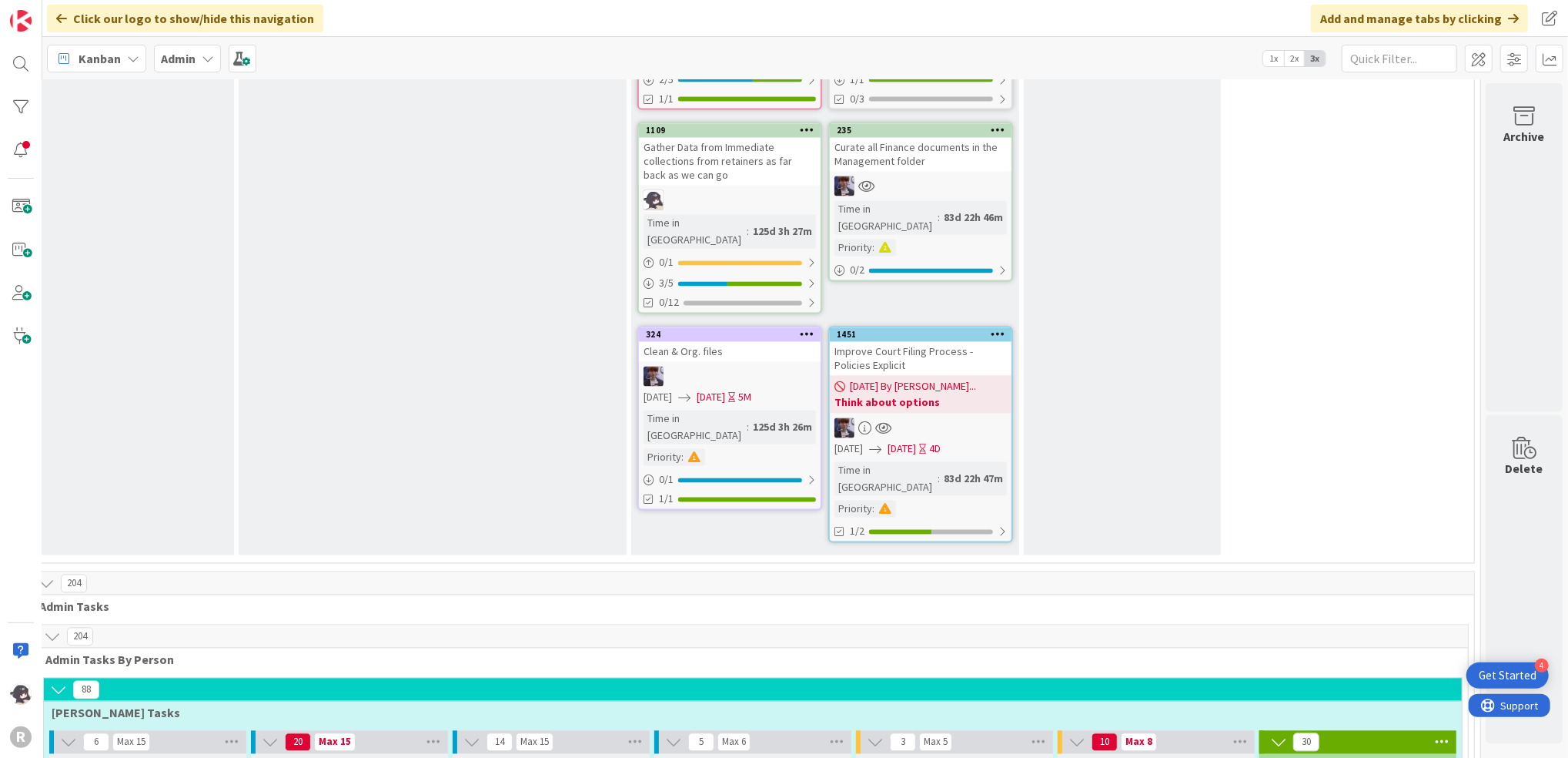
scroll to position [2672, 39]
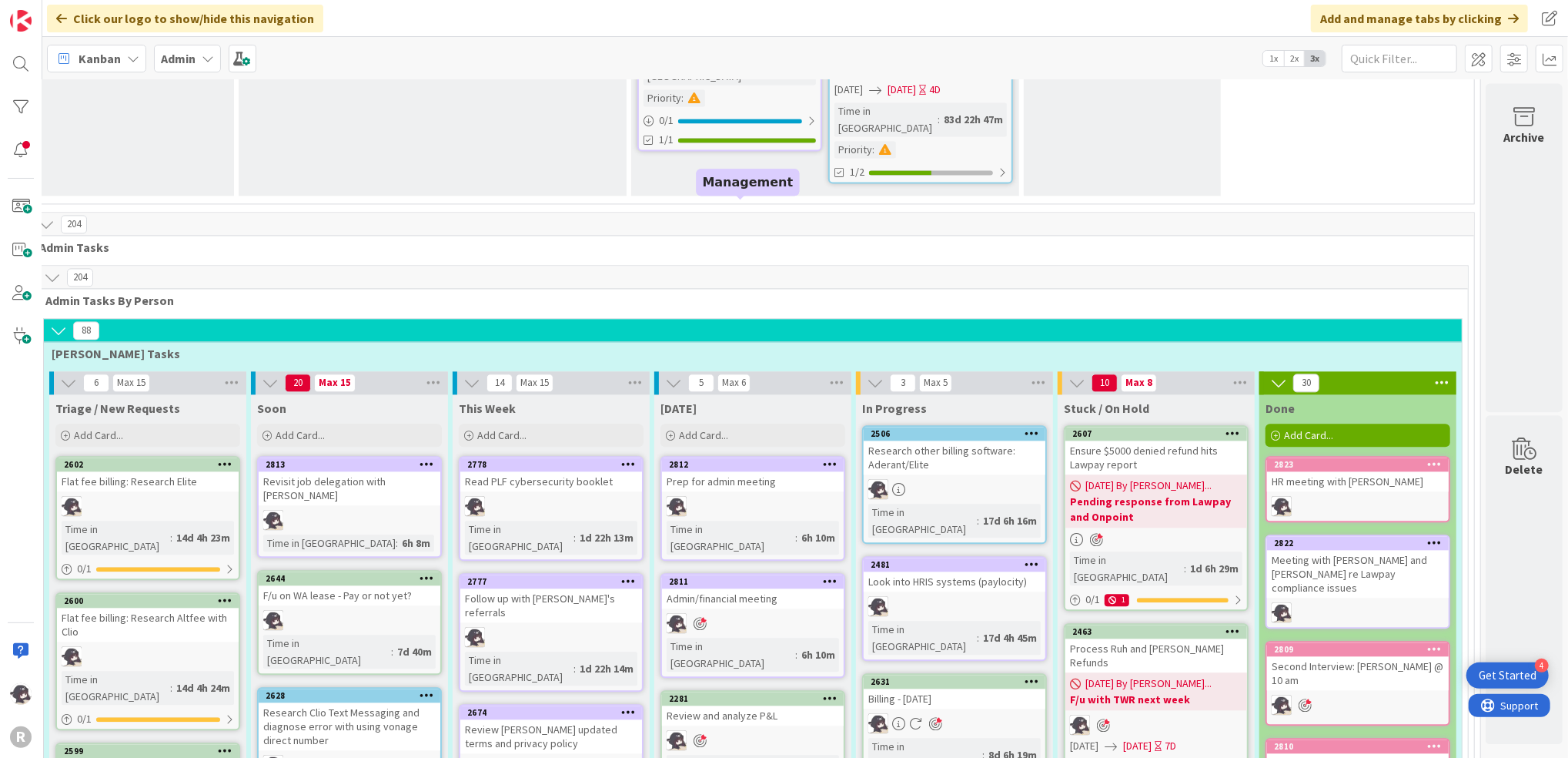
click at [715, 459] on div "2812" at bounding box center [756, 464] width 174 height 11
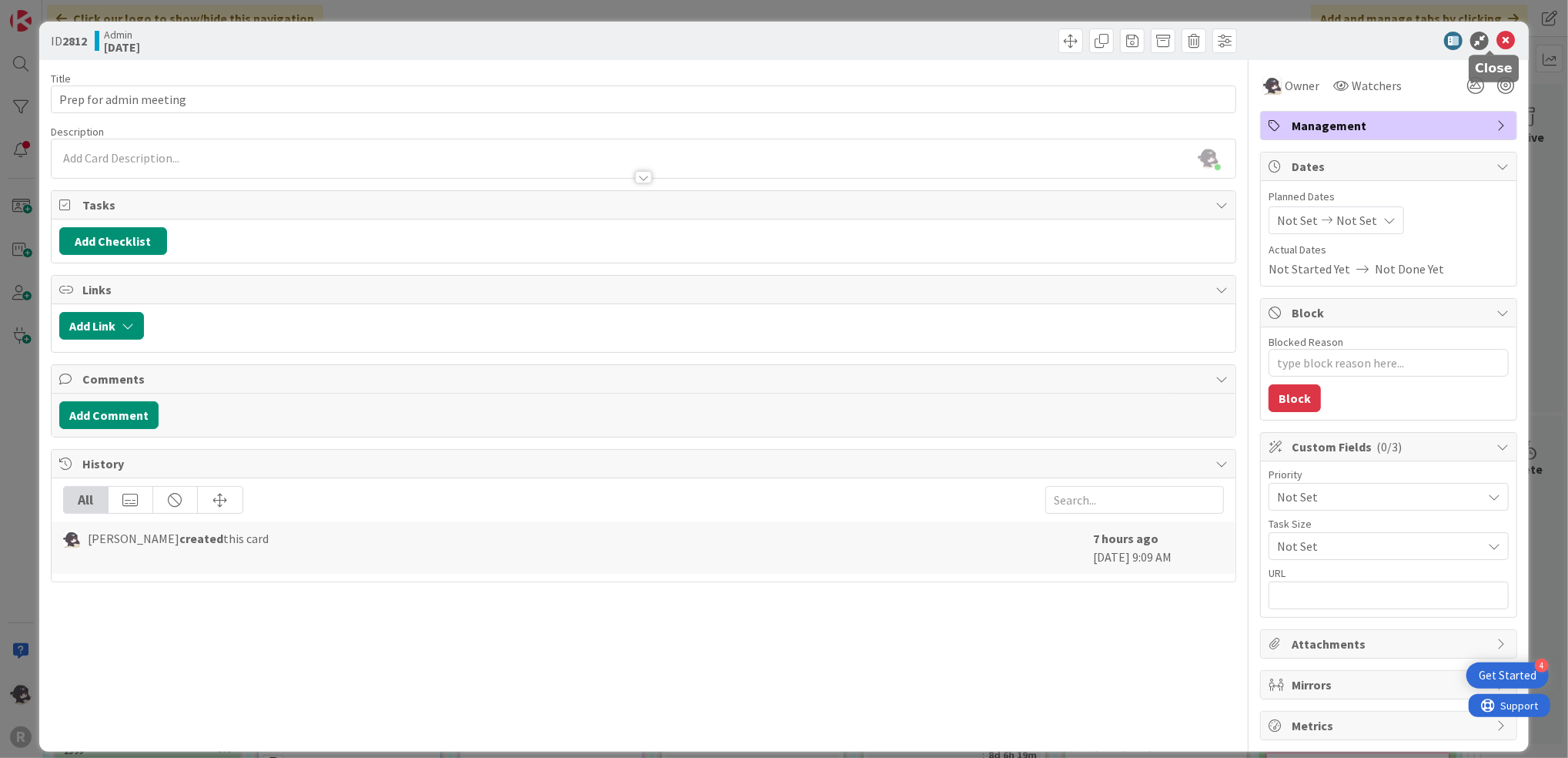
click at [1497, 40] on icon at bounding box center [1506, 40] width 19 height 19
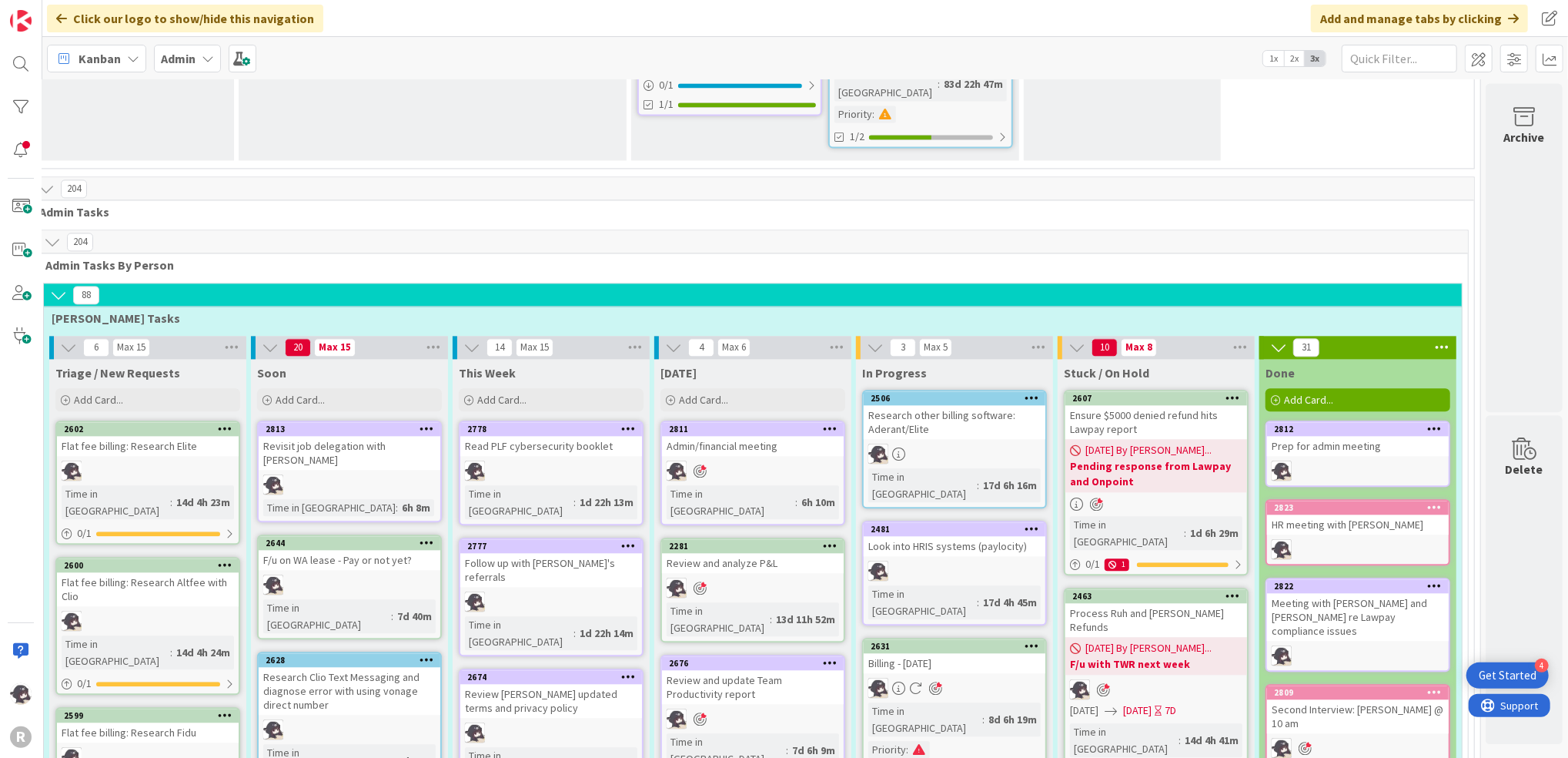
scroll to position [2672, 39]
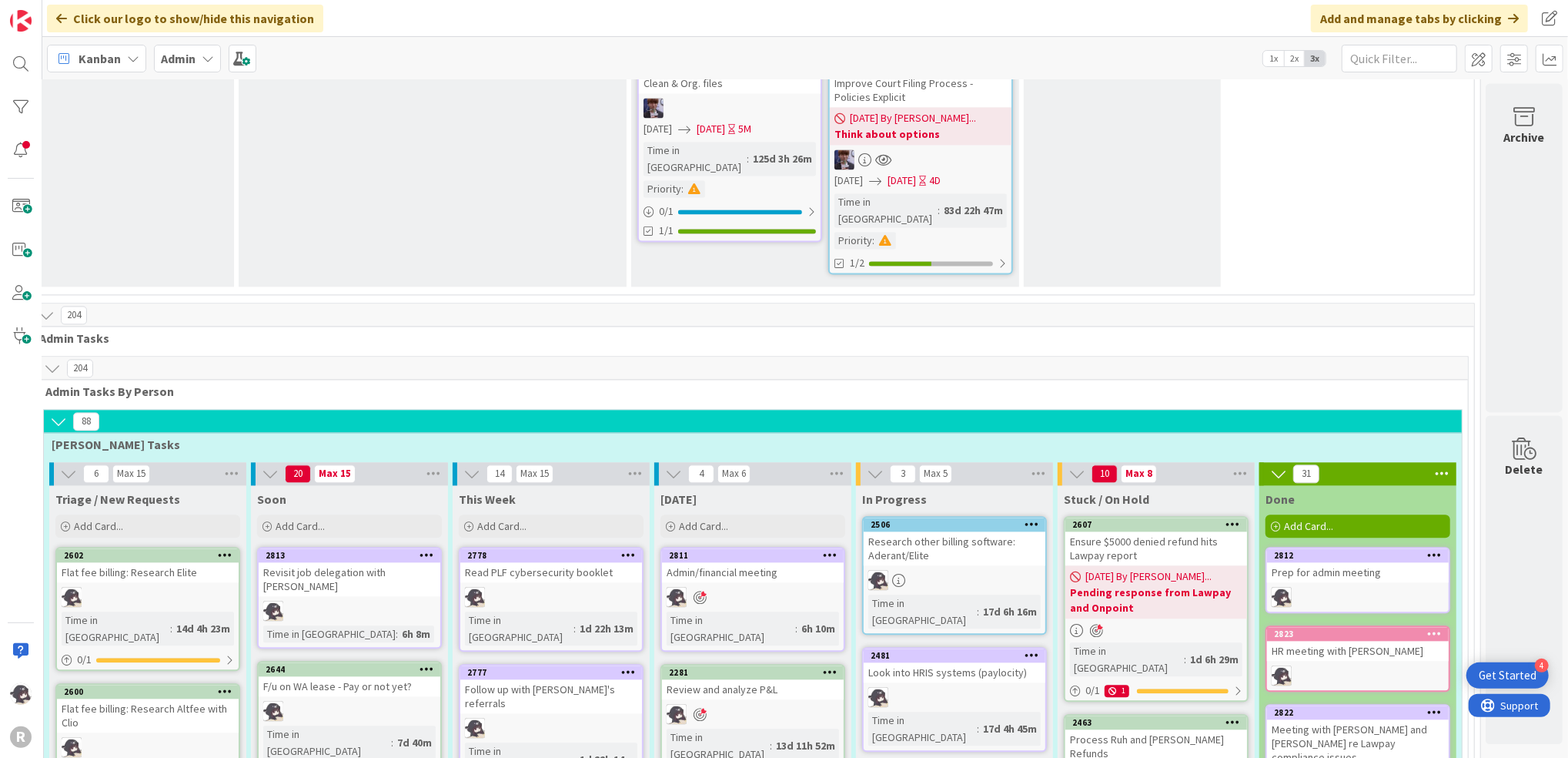
scroll to position [2468, 39]
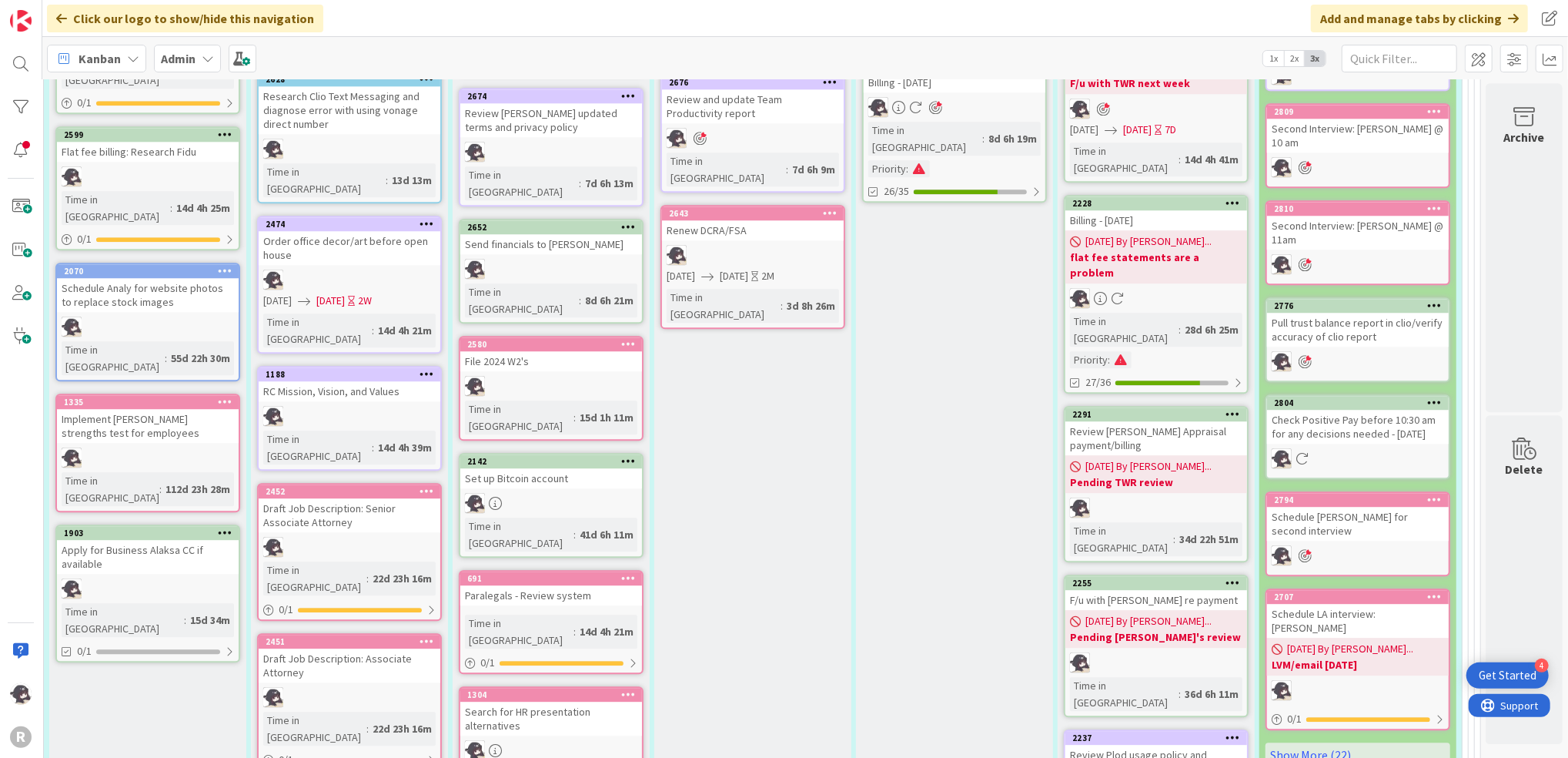
scroll to position [3597, 39]
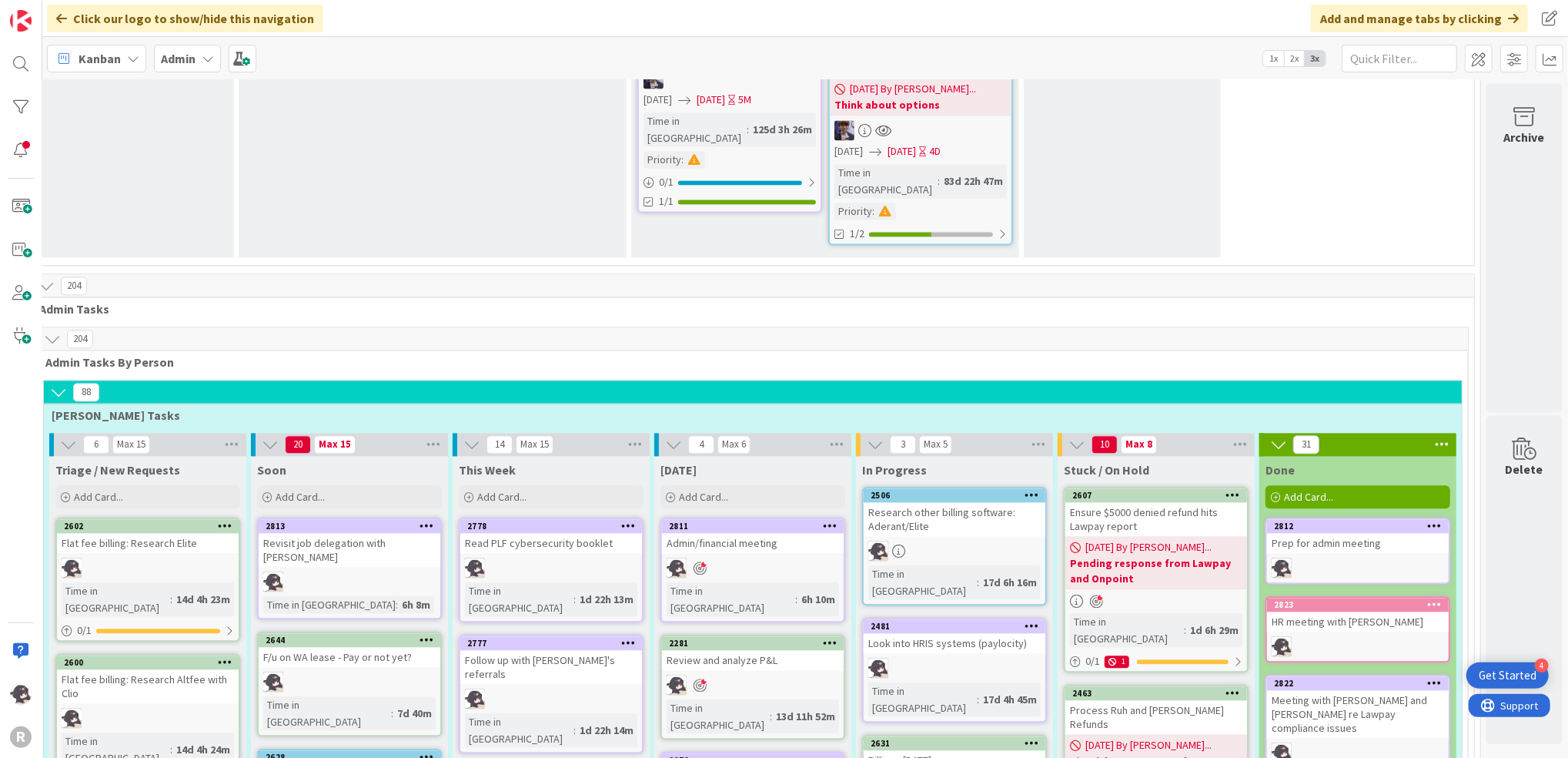
scroll to position [2570, 39]
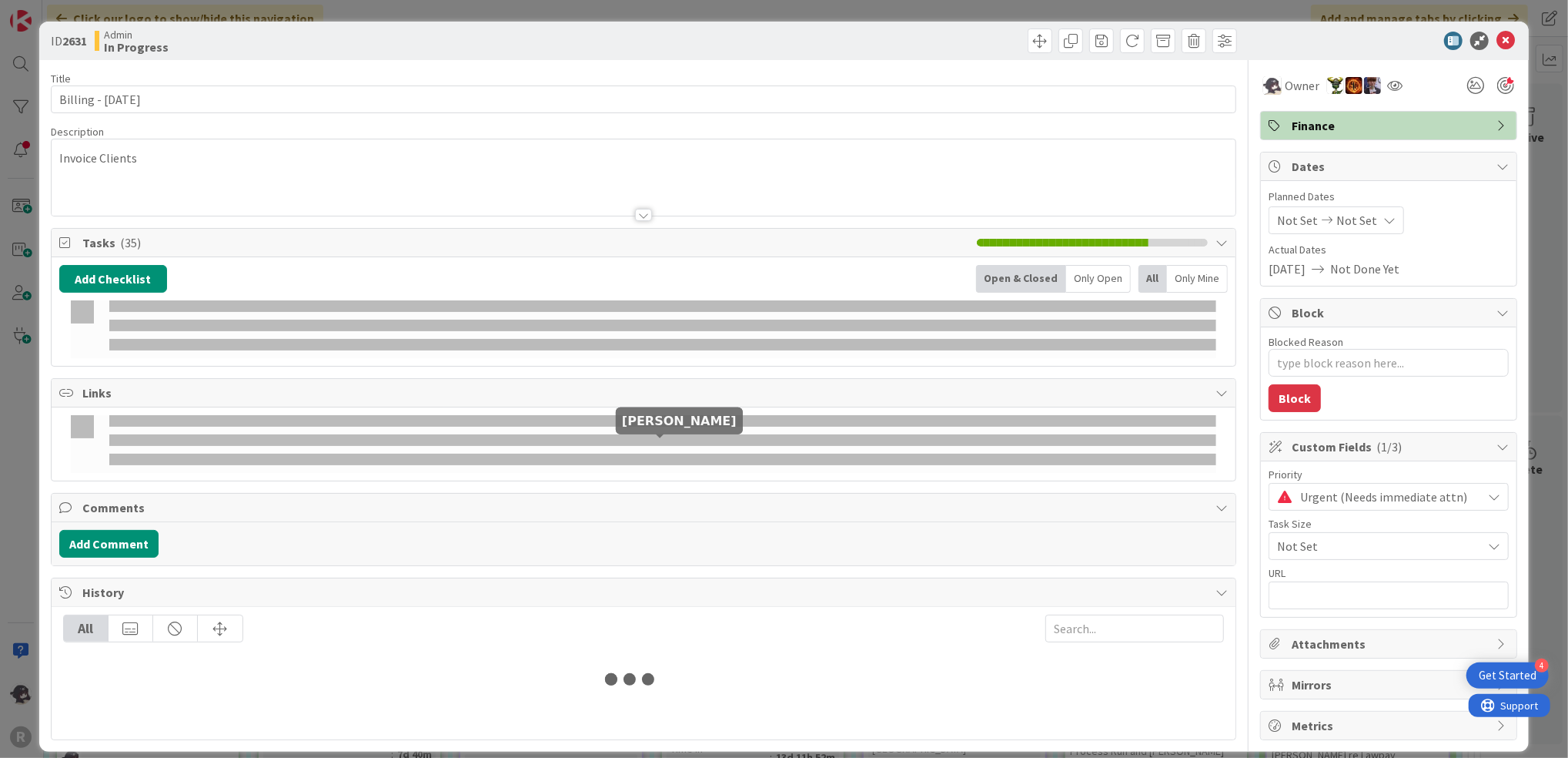
type textarea "x"
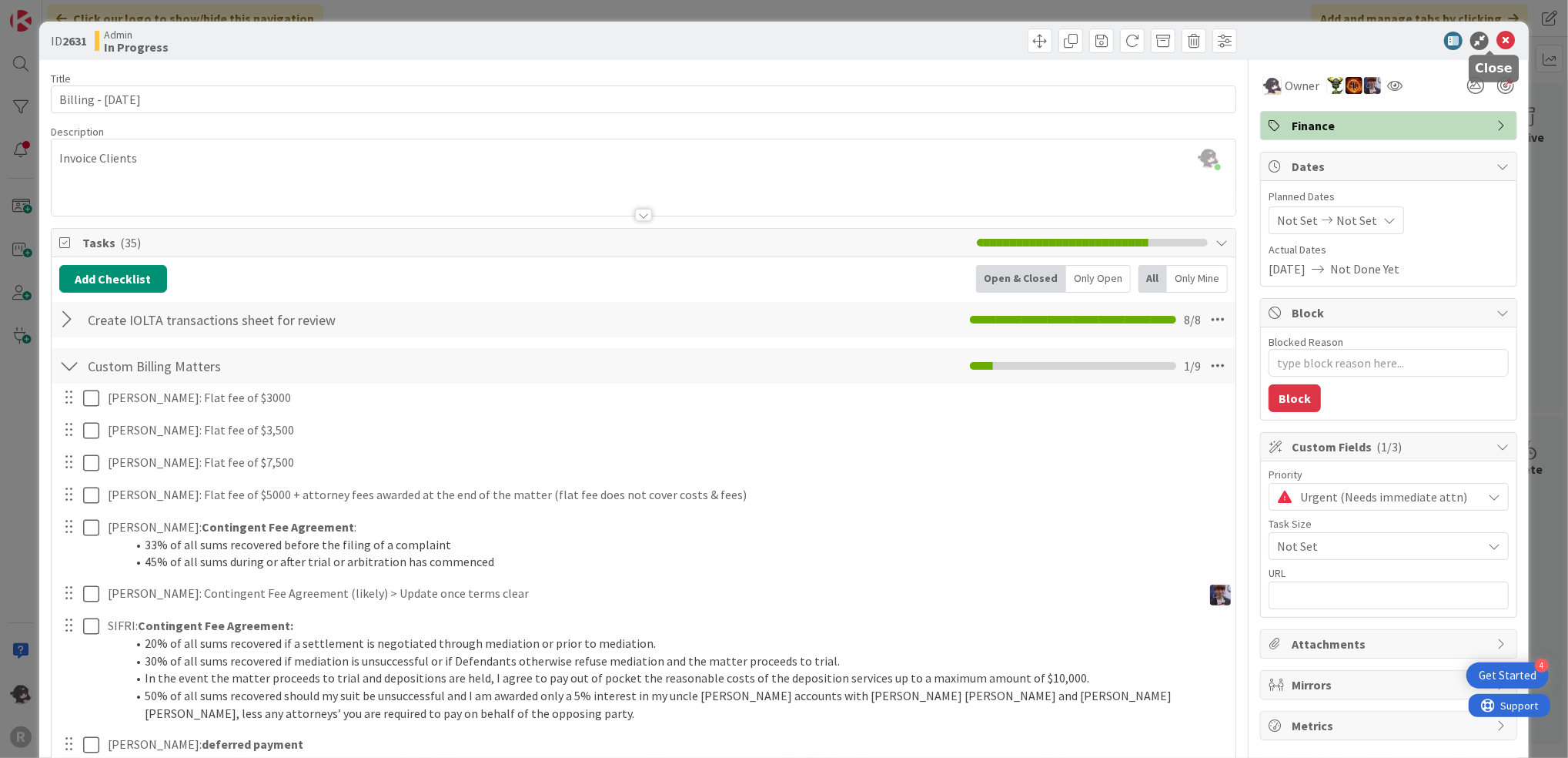
click at [1497, 36] on icon at bounding box center [1506, 40] width 19 height 19
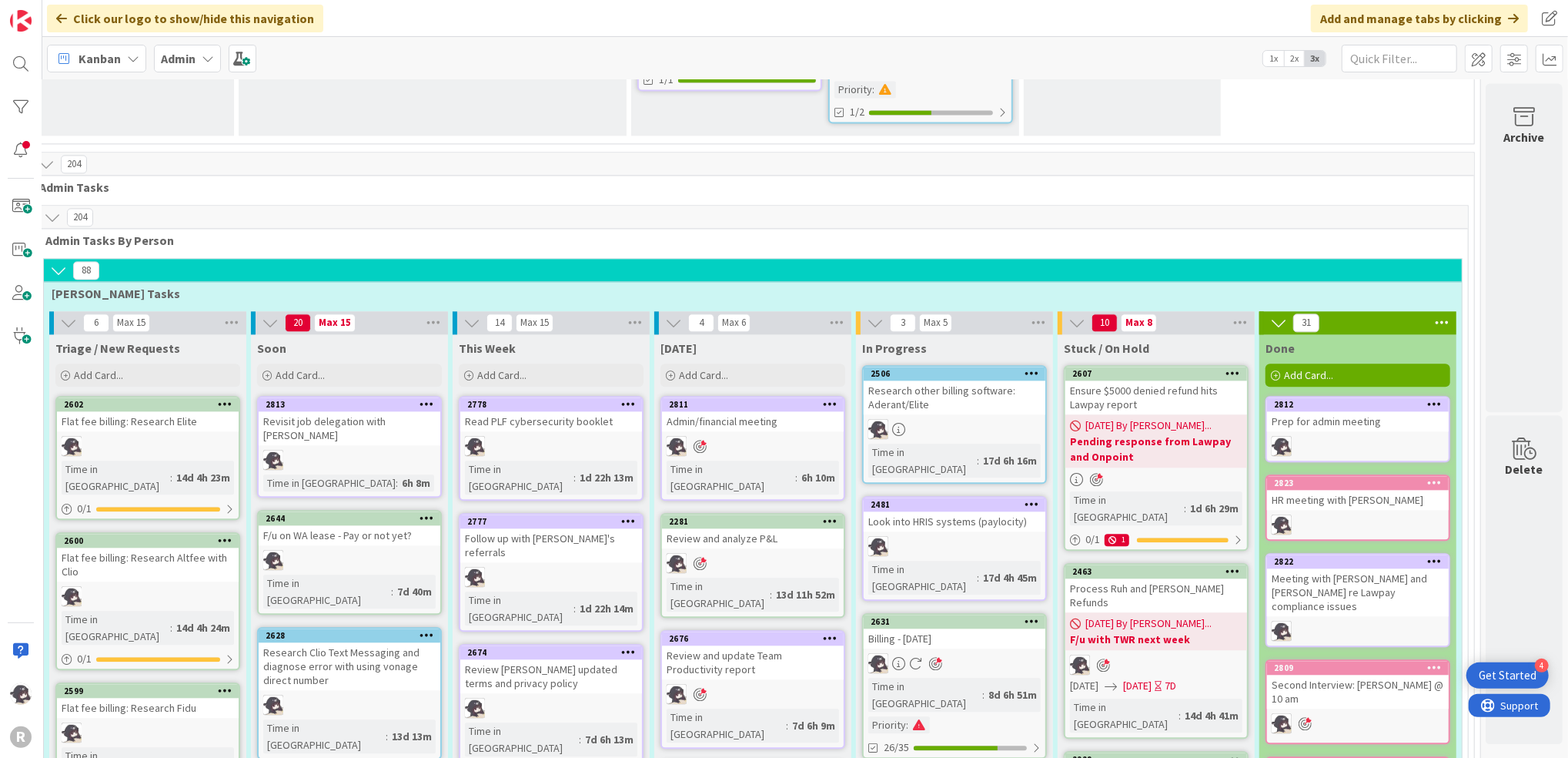
scroll to position [2776, 39]
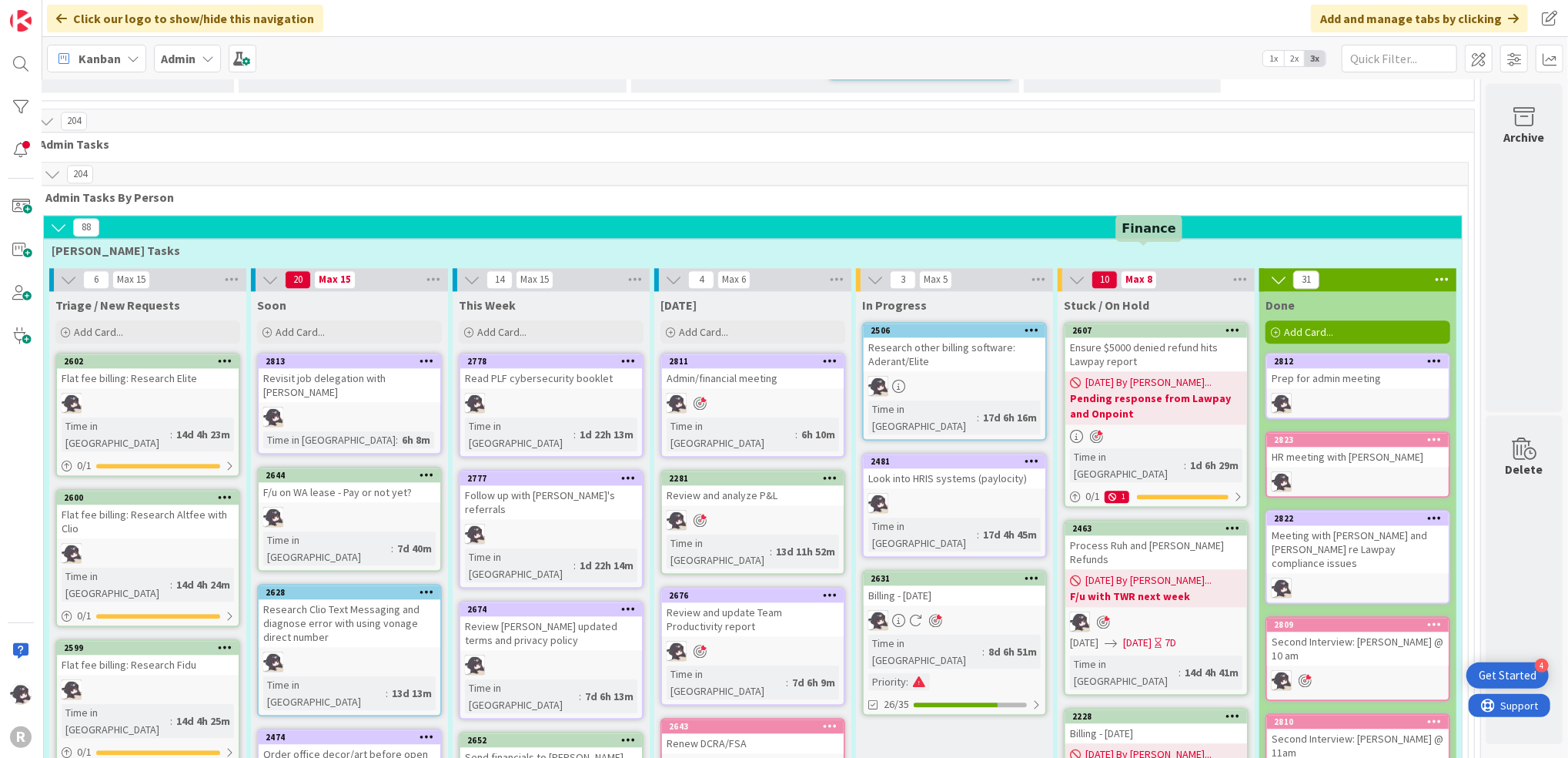
click at [1125, 523] on div "2463" at bounding box center [1160, 528] width 174 height 11
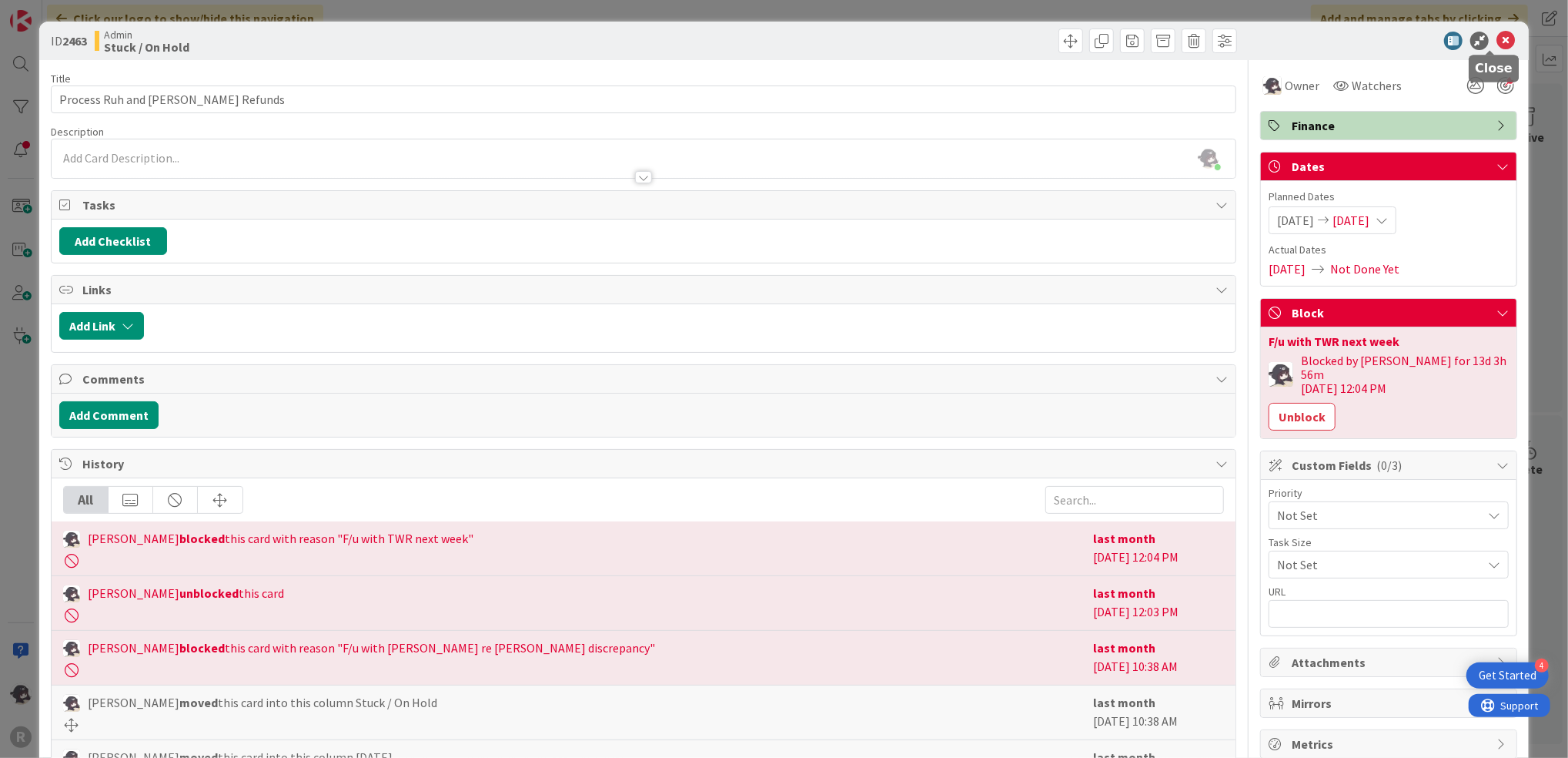
click at [1497, 43] on icon at bounding box center [1506, 40] width 19 height 19
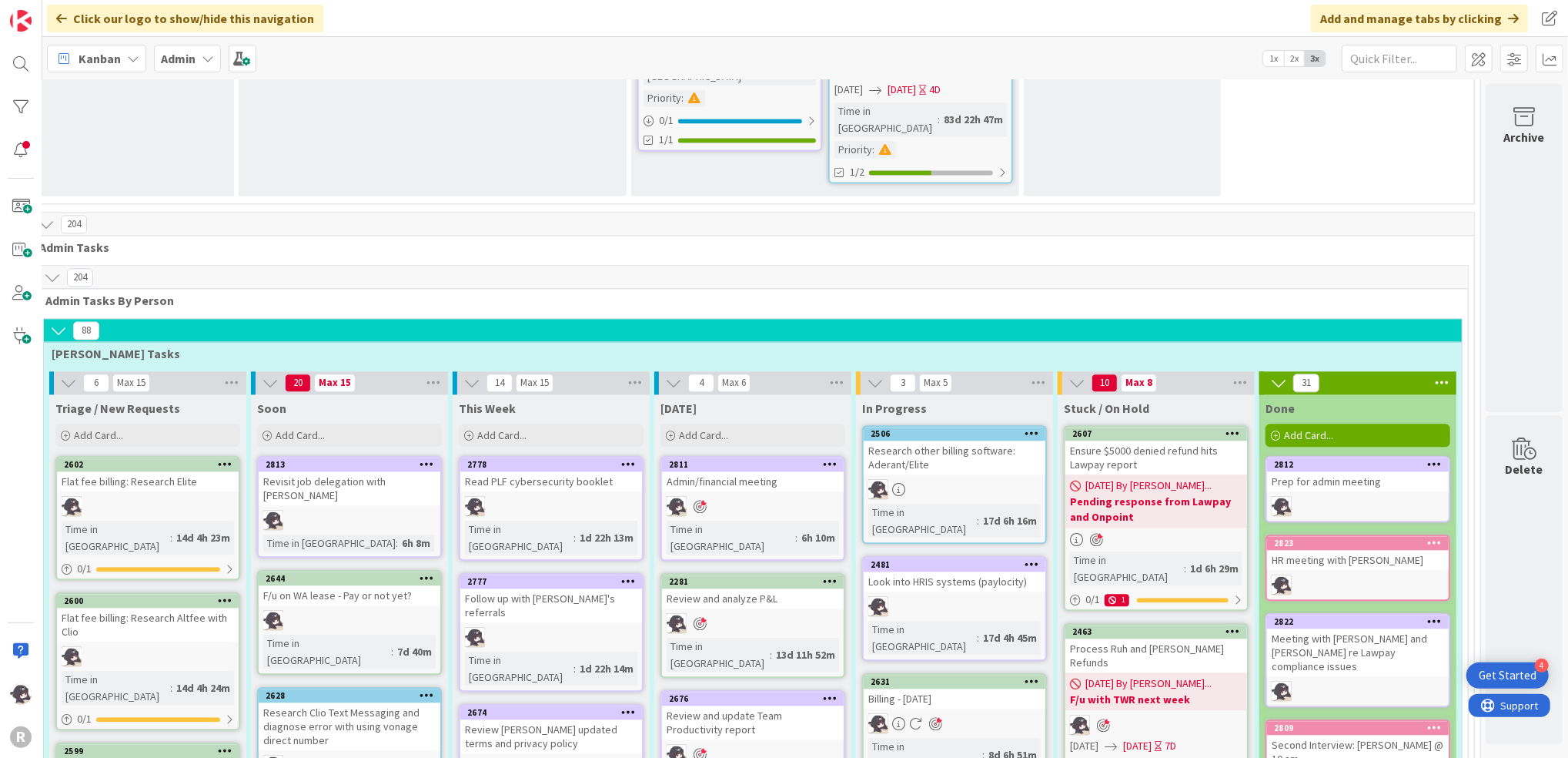
scroll to position [2776, 39]
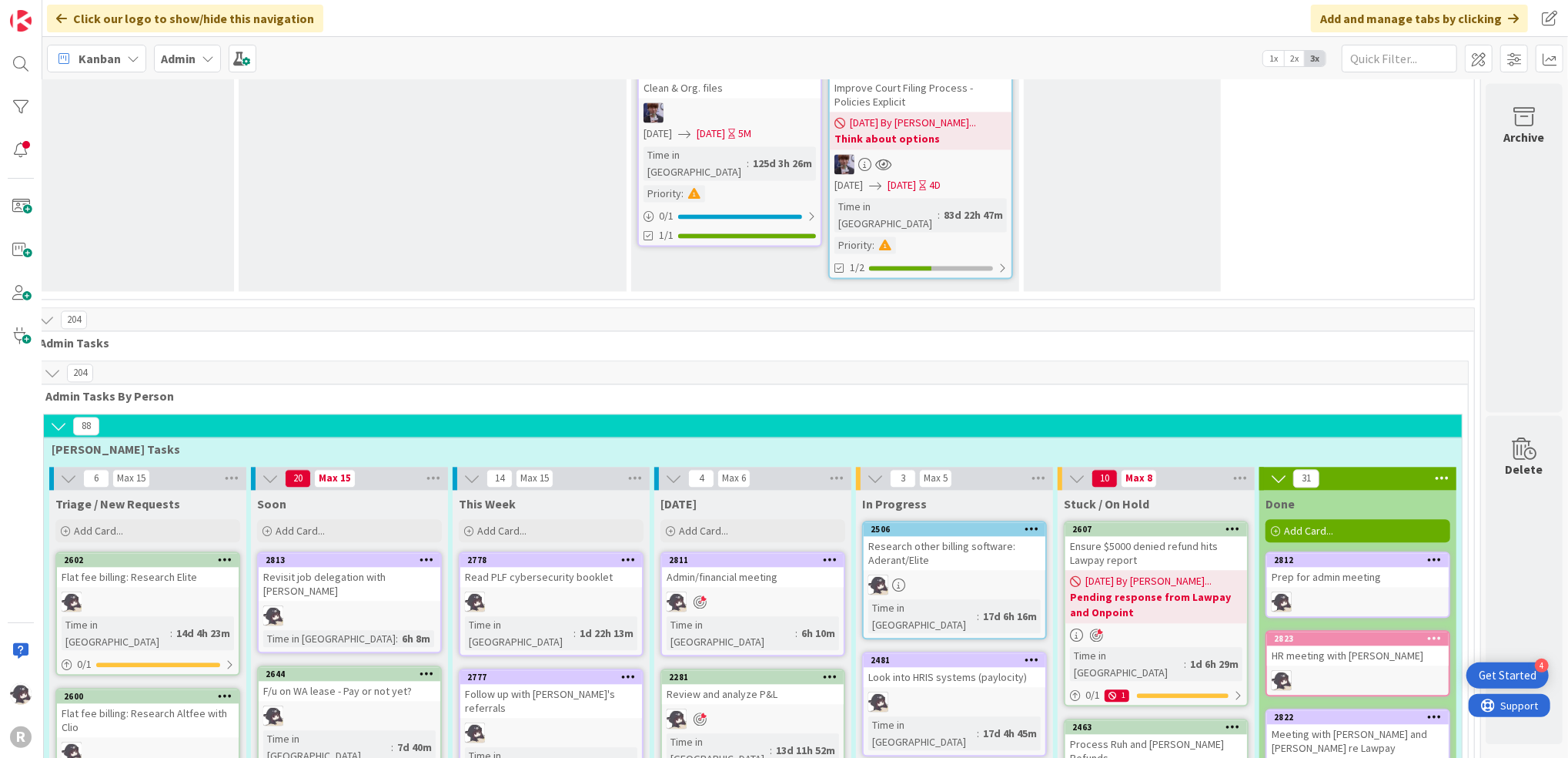
scroll to position [2570, 39]
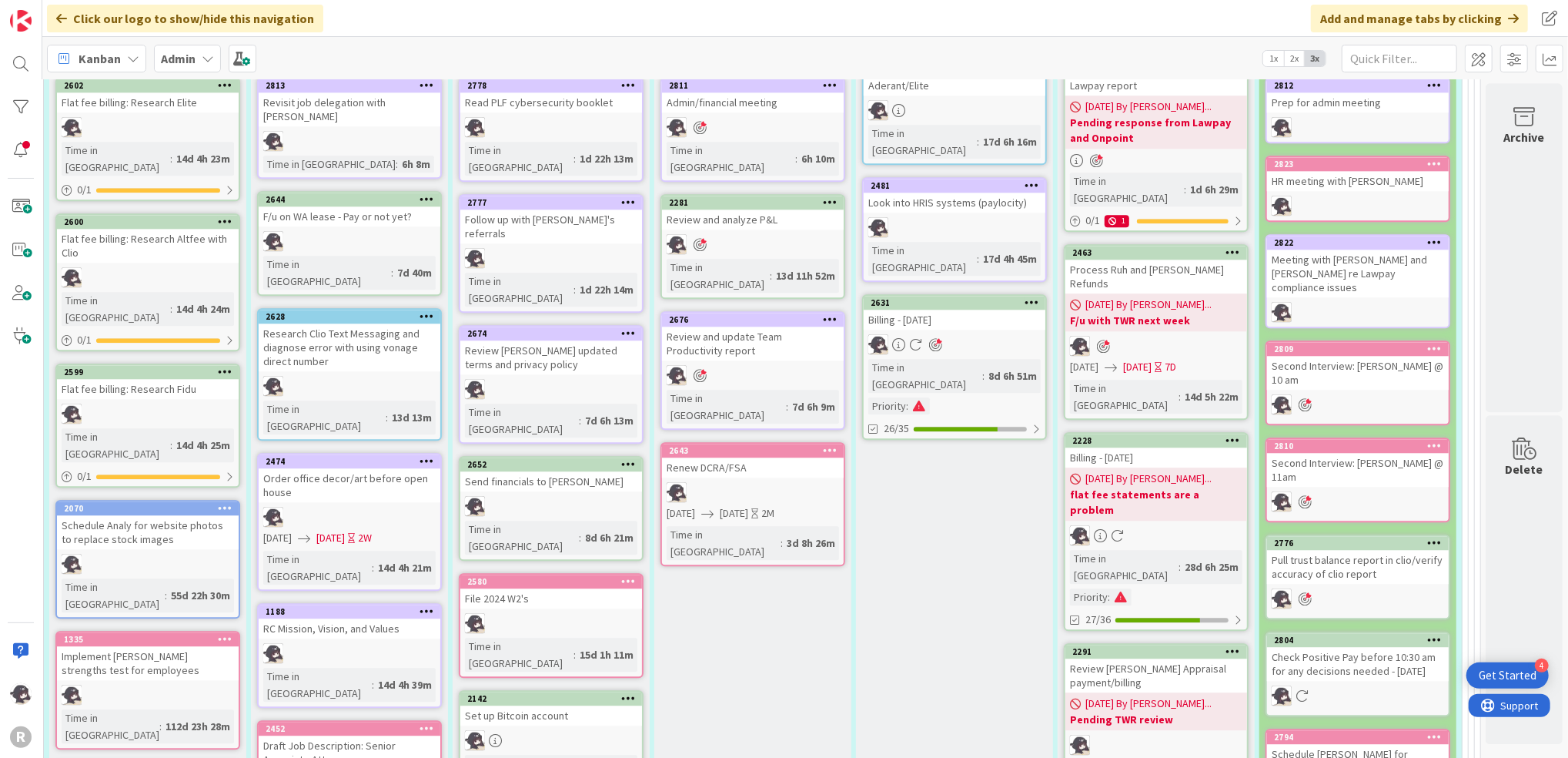
scroll to position [3084, 39]
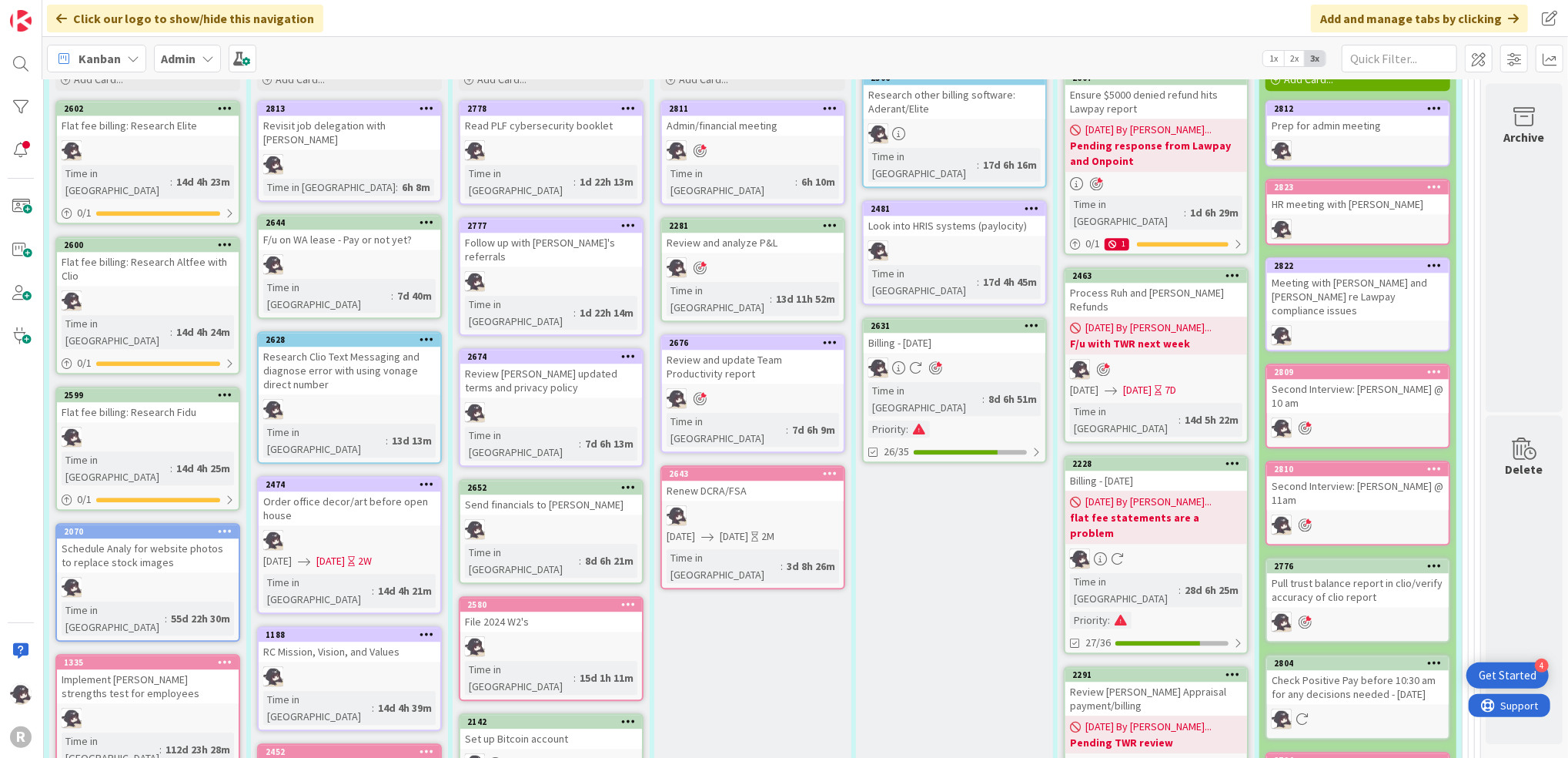
scroll to position [2980, 39]
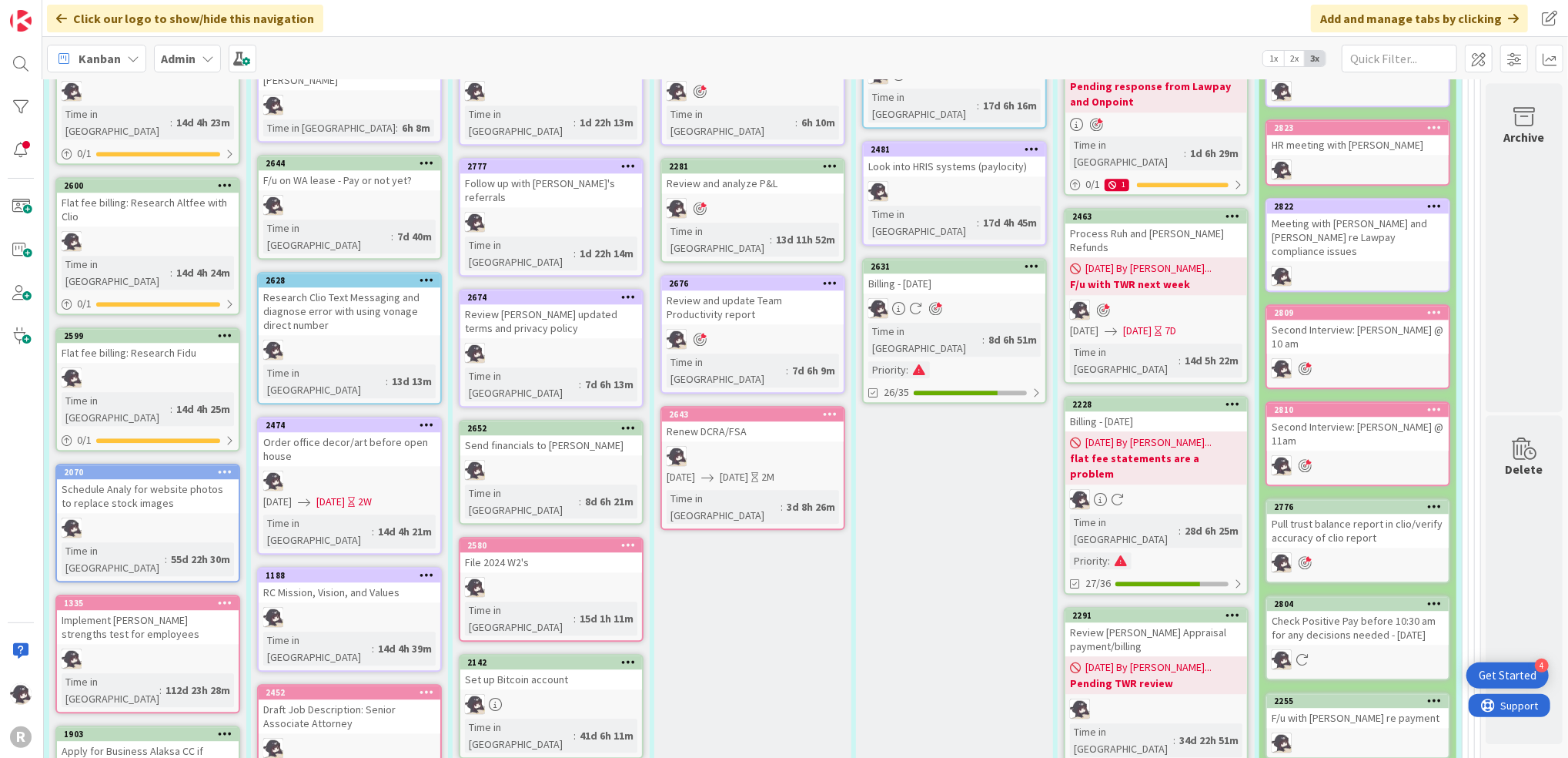
scroll to position [3087, 39]
